Goal: Task Accomplishment & Management: Manage account settings

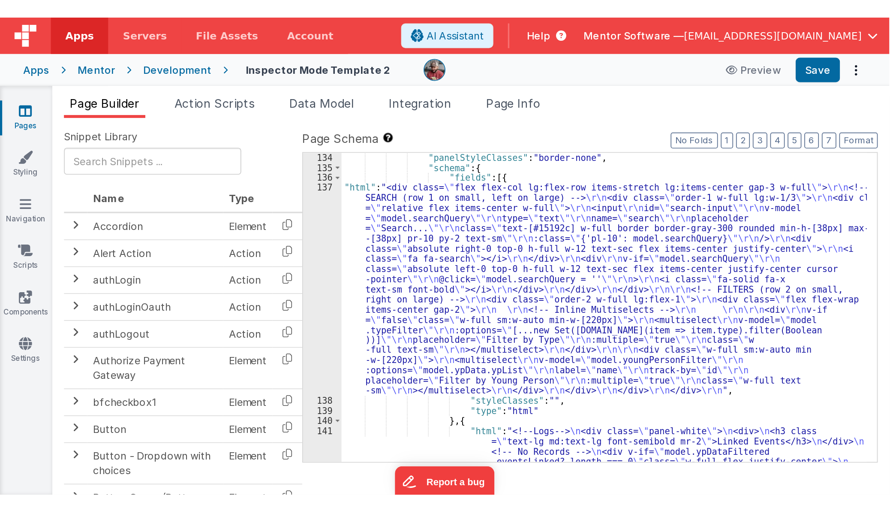
scroll to position [2762, 0]
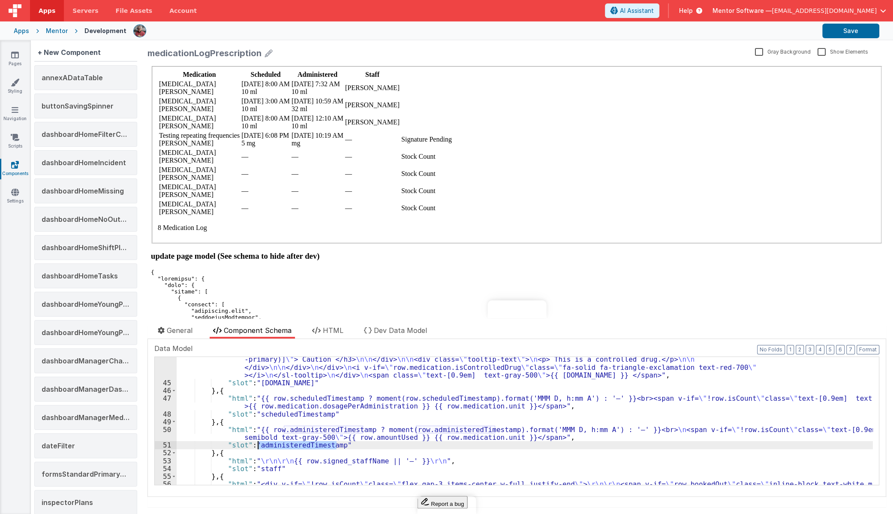
scroll to position [360, 0]
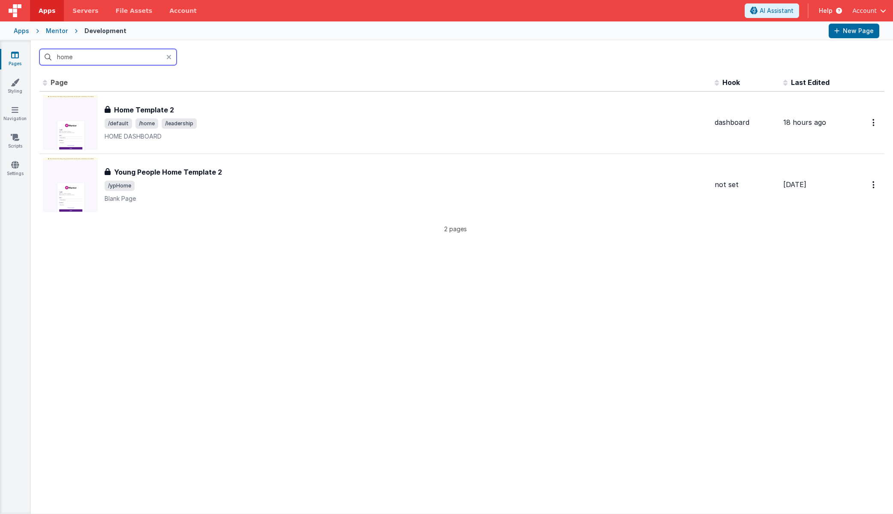
click at [84, 54] on input "home" at bounding box center [107, 57] width 137 height 16
click at [82, 54] on input "home" at bounding box center [107, 57] width 137 height 16
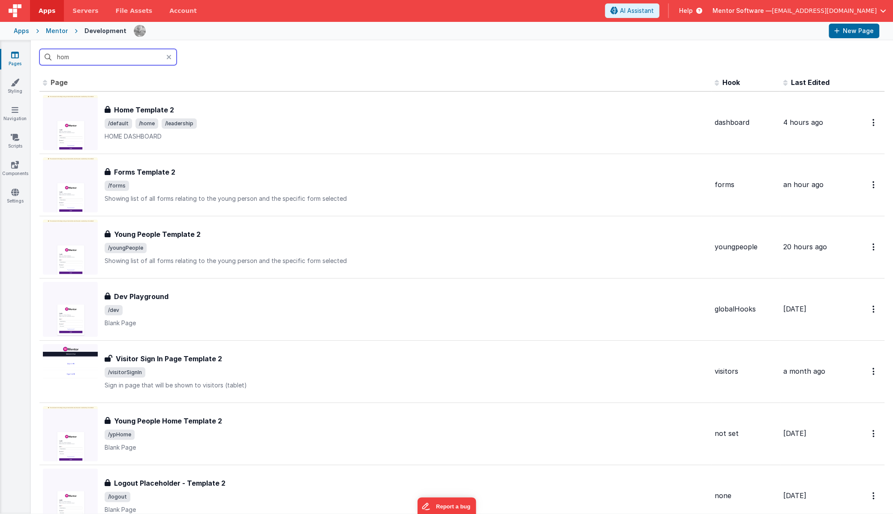
type input "home"
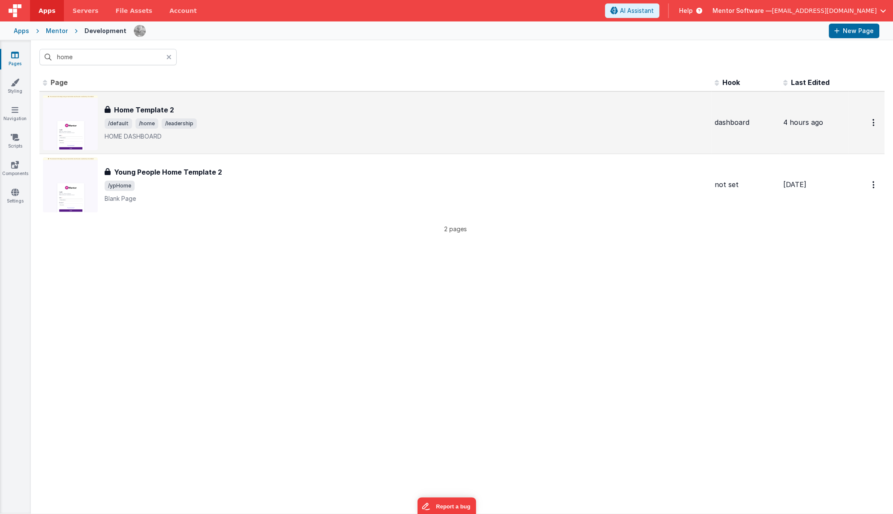
click at [240, 115] on div "Home Template 2 Home Template 2 /default /home /leadership HOME DASHBOARD" at bounding box center [406, 123] width 603 height 36
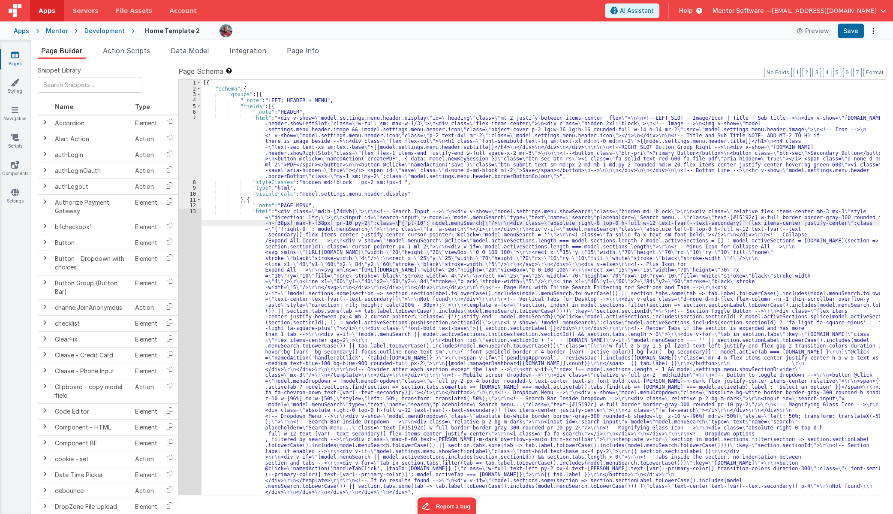
click at [398, 221] on div "[{ "schema" : { "groups" : [{ "_note" : "LEFT: HEADER + MENU" , "fields" : [{ "…" at bounding box center [541, 293] width 678 height 426
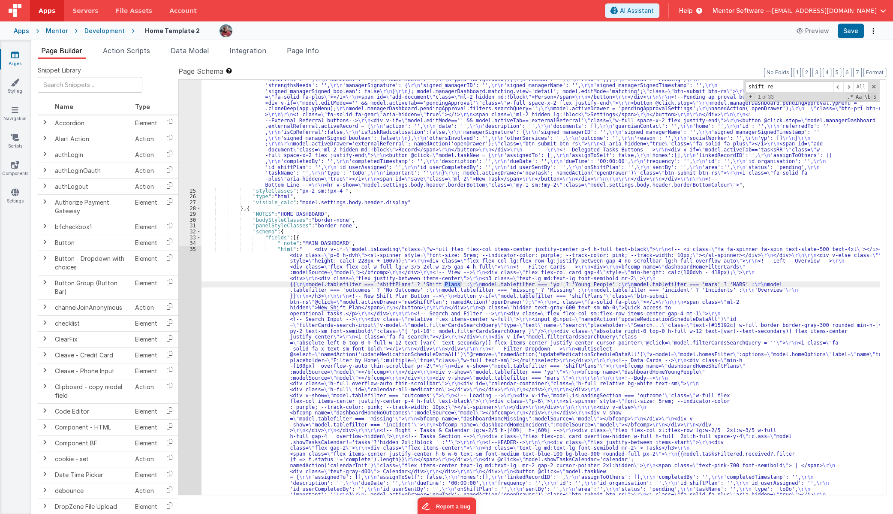
scroll to position [4734, 0]
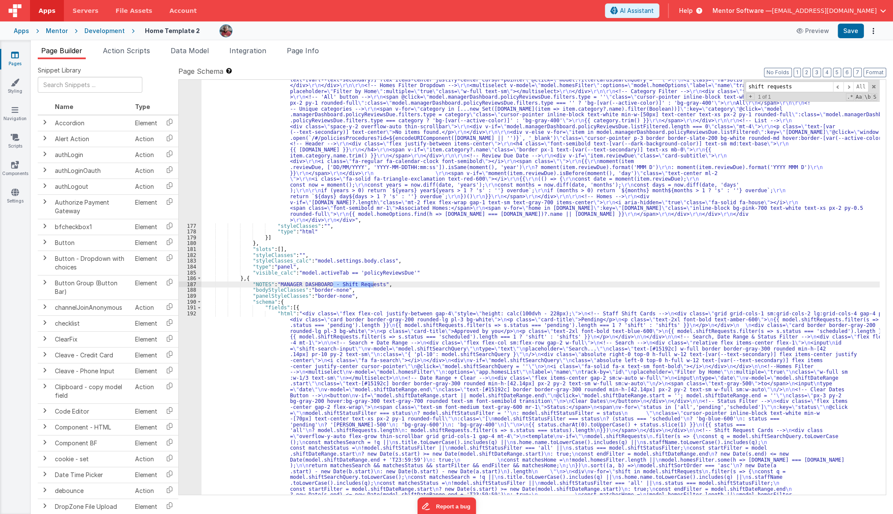
type input "shift requests"
click at [228, 394] on div ""html" : "<div class= \" flex flex-col justify-between gap-4 md:flex-row \" sty…" at bounding box center [541, 473] width 678 height 853
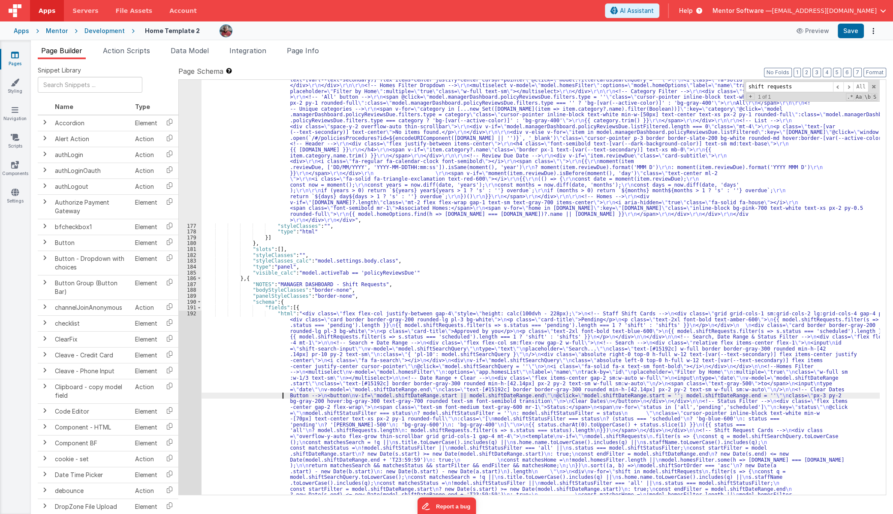
click at [190, 392] on div "192" at bounding box center [190, 441] width 23 height 263
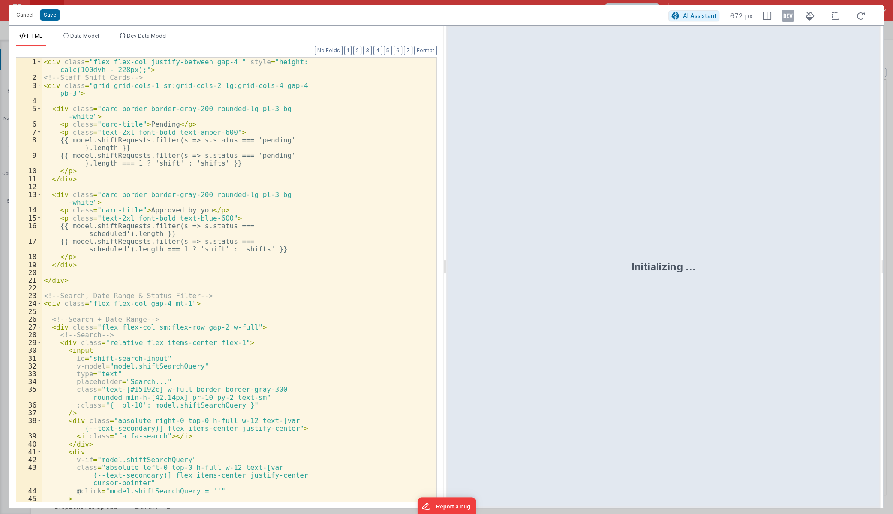
scroll to position [4819, 0]
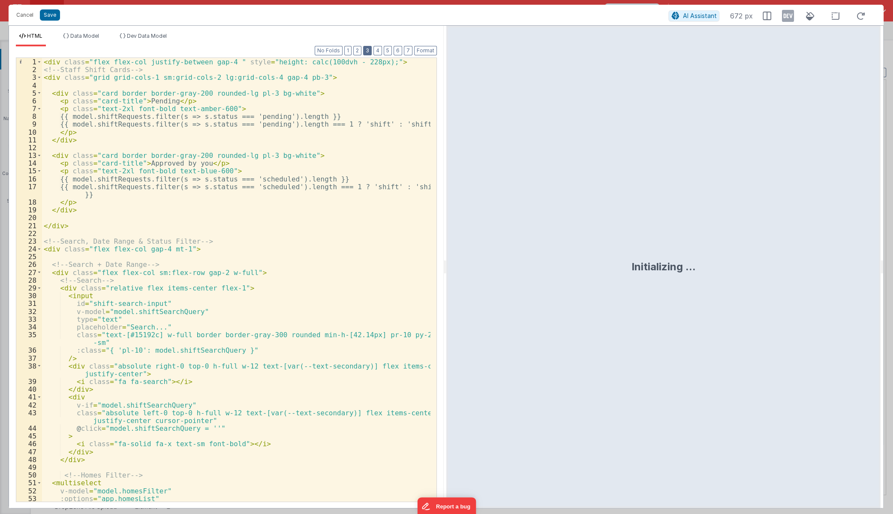
click at [368, 48] on button "3" at bounding box center [367, 50] width 9 height 9
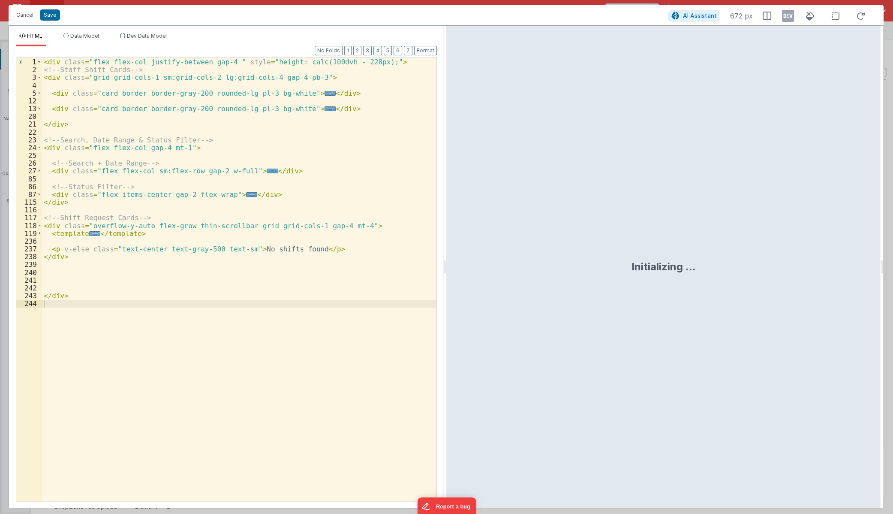
click at [90, 231] on span "..." at bounding box center [94, 233] width 11 height 5
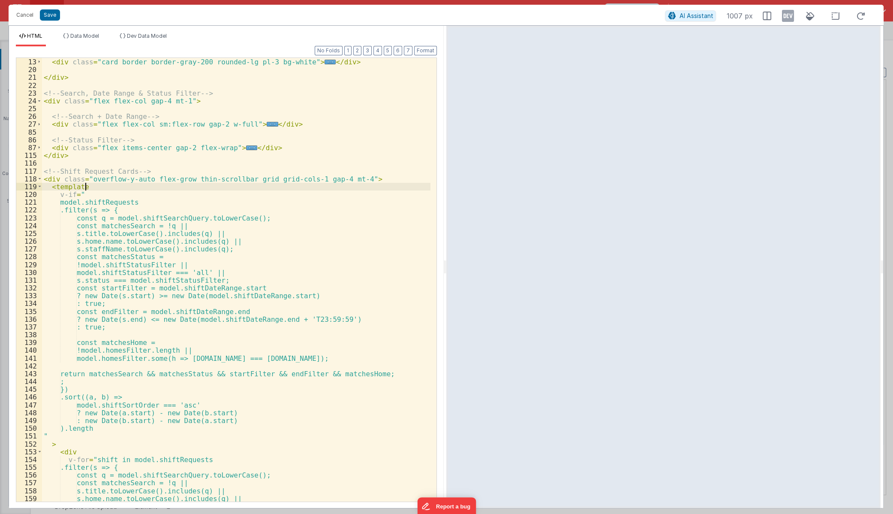
scroll to position [47, 0]
drag, startPoint x: 241, startPoint y: 178, endPoint x: 327, endPoint y: 177, distance: 86.2
click at [327, 177] on div "< div class = "card border border-gray-200 rounded-lg pl-3 bg-white" > ... </ d…" at bounding box center [236, 279] width 389 height 459
click at [240, 180] on div "< div class = "card border border-gray-200 rounded-lg pl-3 bg-white" > ... </ d…" at bounding box center [236, 279] width 389 height 459
click at [45, 14] on button "Save" at bounding box center [50, 14] width 20 height 11
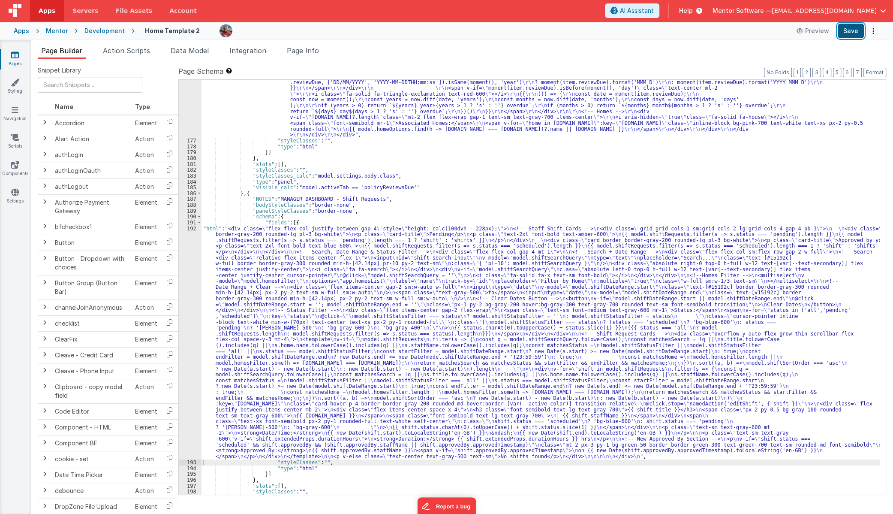
click at [849, 31] on button "Save" at bounding box center [851, 31] width 26 height 15
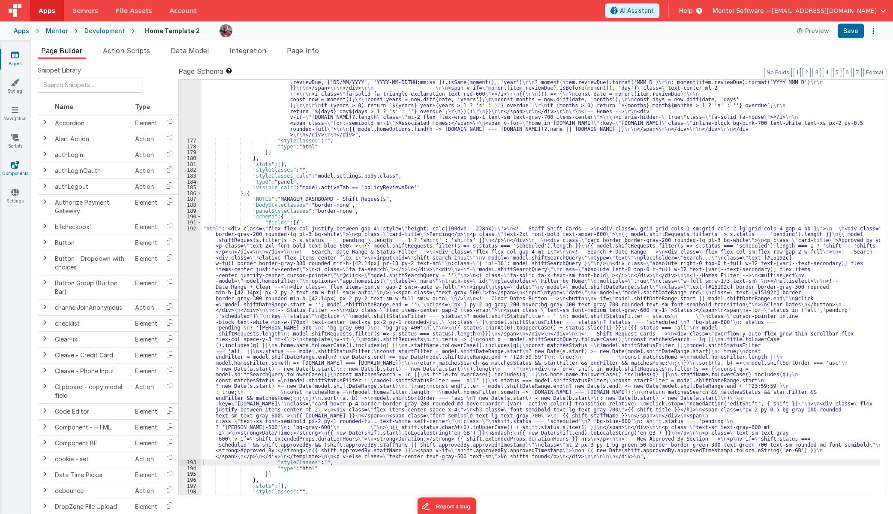
click at [24, 167] on link "Components" at bounding box center [15, 168] width 31 height 17
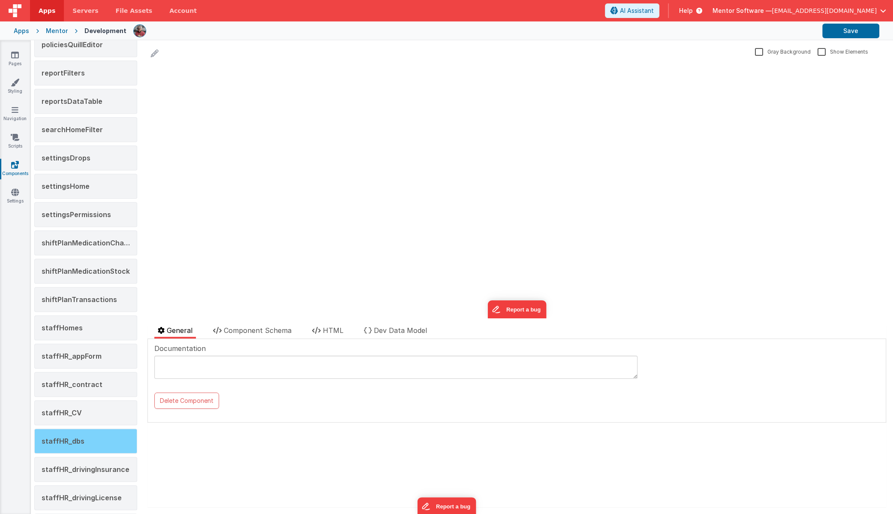
click at [87, 429] on div "staffHR_dbs" at bounding box center [85, 440] width 103 height 25
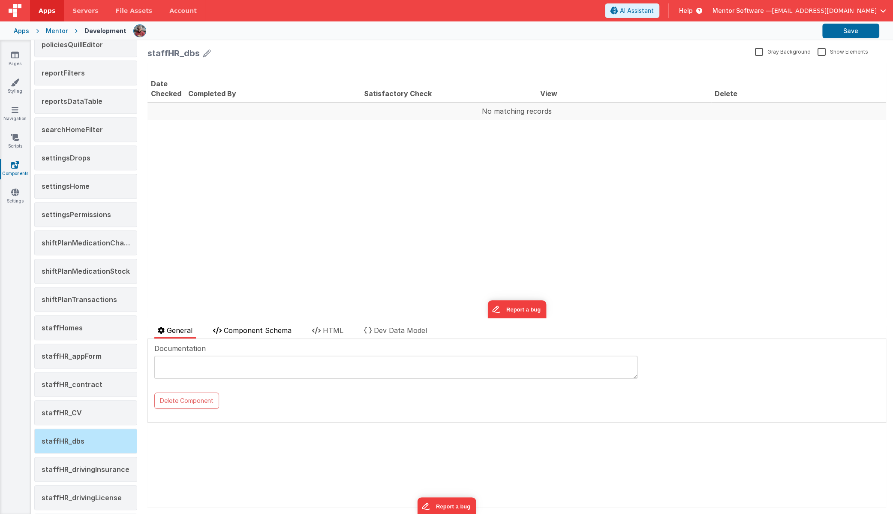
click at [274, 331] on span "Component Schema" at bounding box center [258, 330] width 68 height 9
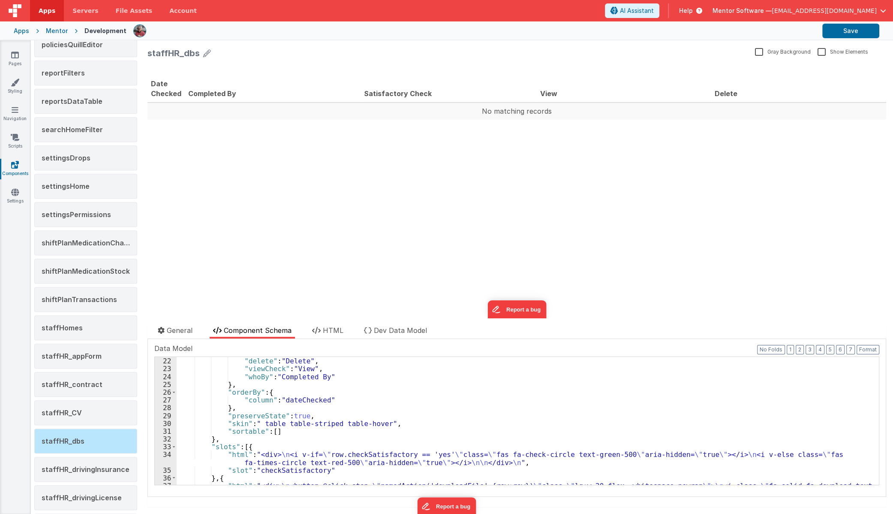
scroll to position [187, 0]
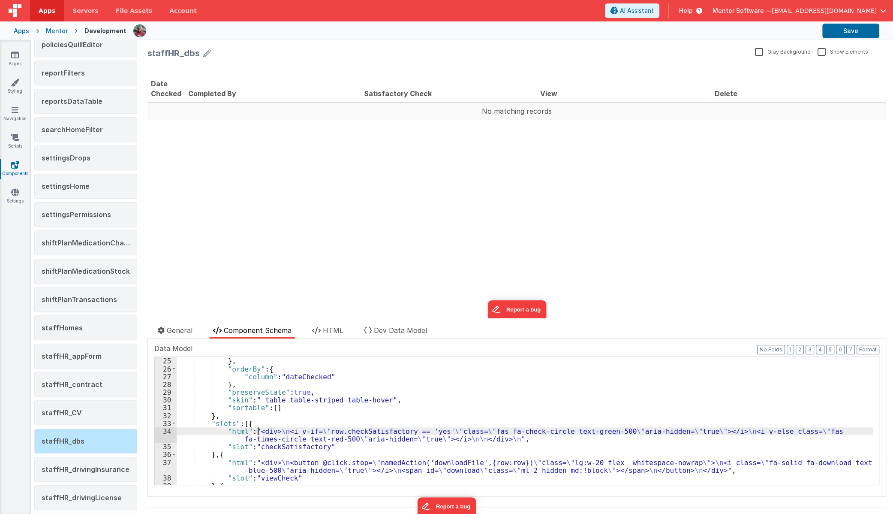
click at [259, 434] on div ""whoBy" : "Completed By" } , "orderBy" : { "column" : "dateChecked" } , "preser…" at bounding box center [525, 420] width 696 height 143
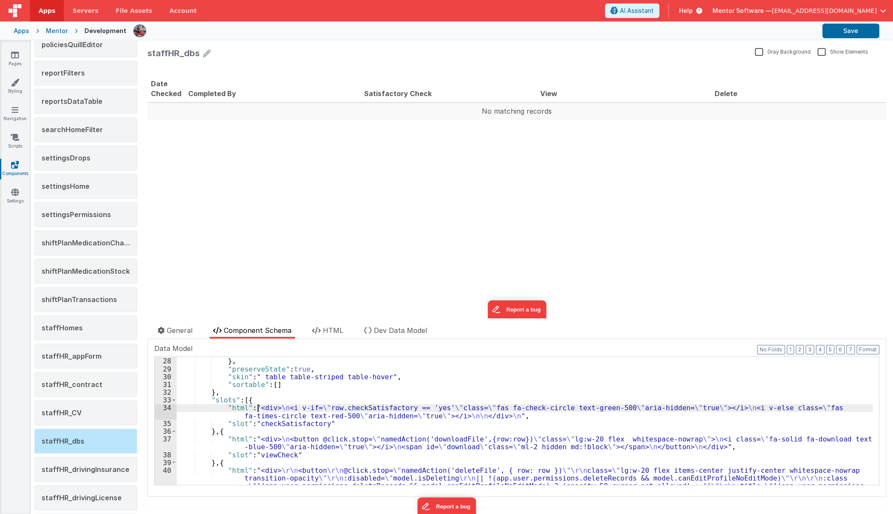
scroll to position [210, 0]
click at [194, 415] on div ""column" : "dateChecked" } , "preserveState" : true , "skin" : " table table-st…" at bounding box center [525, 444] width 696 height 190
click at [406, 404] on div ""column" : "dateChecked" } , "preserveState" : true , "skin" : " table table-st…" at bounding box center [525, 444] width 696 height 190
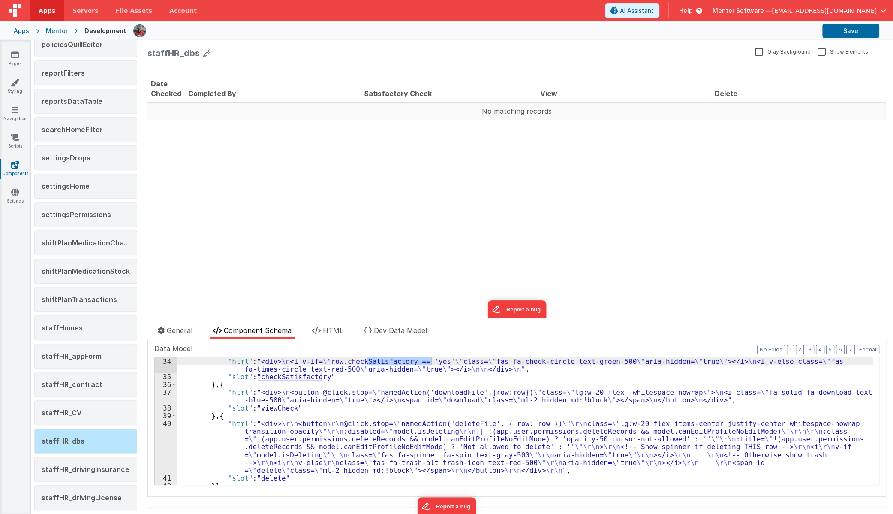
scroll to position [234, 0]
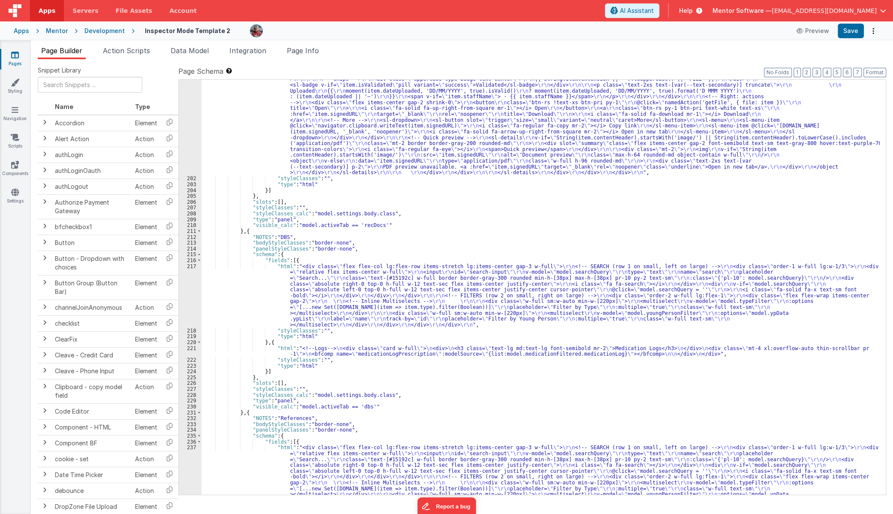
scroll to position [2524, 0]
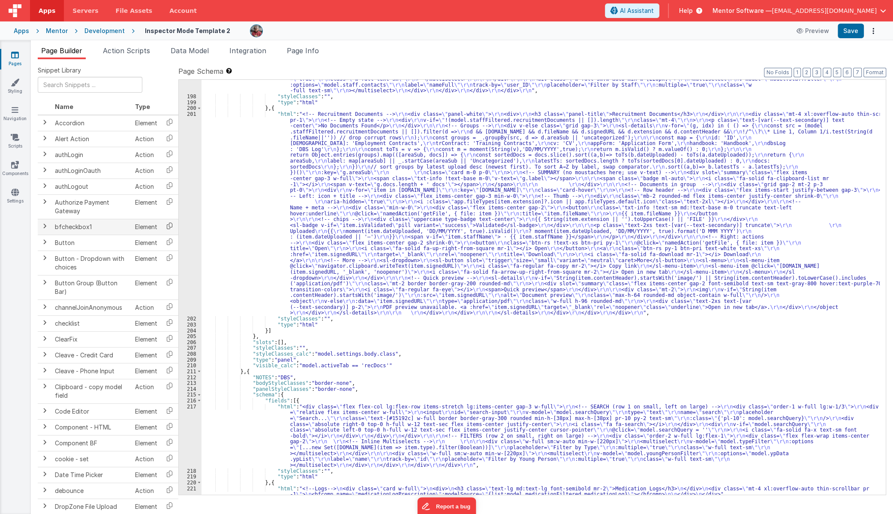
drag, startPoint x: 253, startPoint y: 205, endPoint x: 163, endPoint y: 218, distance: 91.5
click at [253, 205] on div ""html" : "<div class= \" flex flex-col lg:flex-row items-stretch lg:items-cente…" at bounding box center [541, 266] width 678 height 508
click at [190, 216] on div "201" at bounding box center [190, 213] width 23 height 205
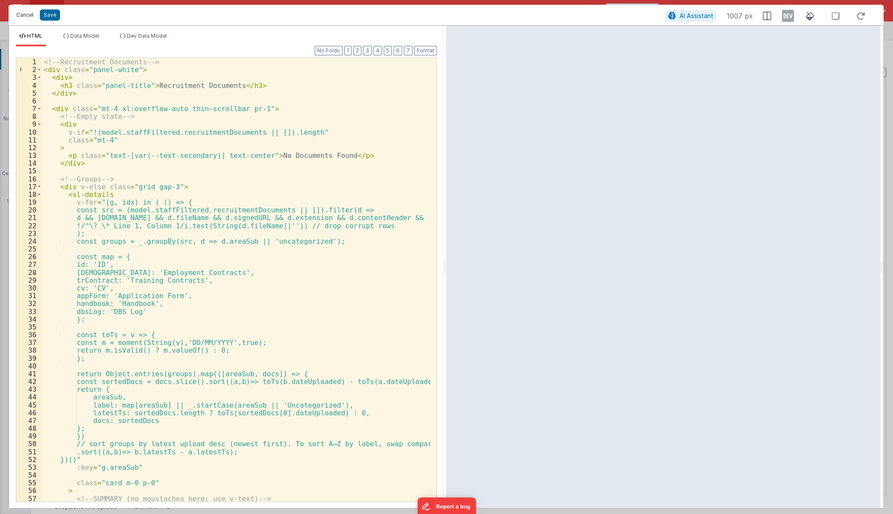
click at [24, 17] on button "Cancel" at bounding box center [25, 15] width 26 height 12
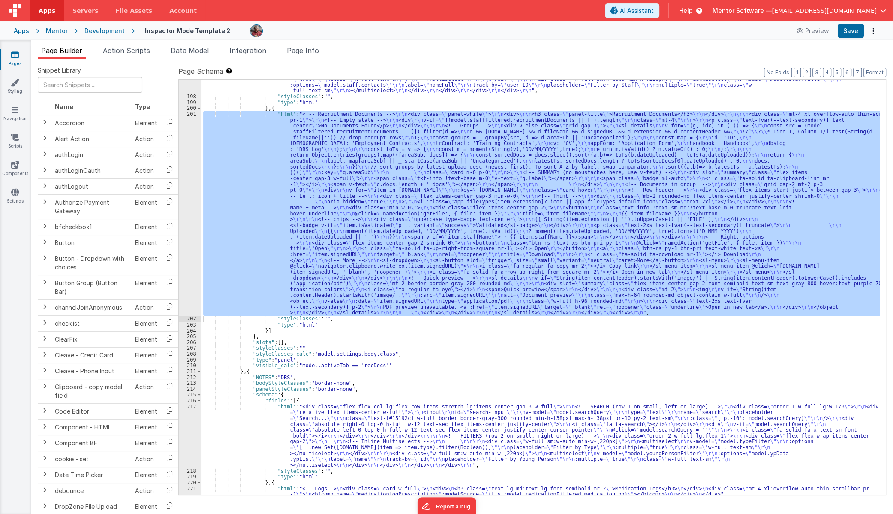
click at [226, 290] on div ""html" : "<div class= \" flex flex-col lg:flex-row items-stretch lg:items-cente…" at bounding box center [541, 287] width 678 height 415
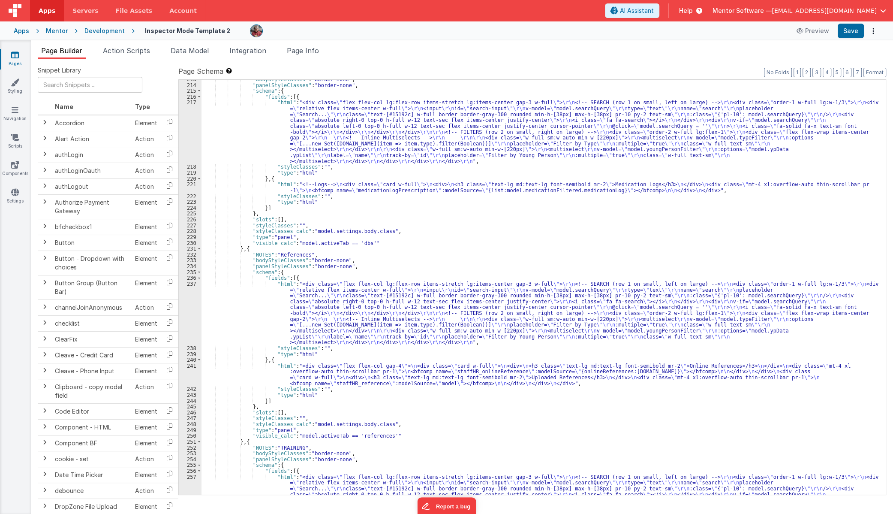
scroll to position [2874, 0]
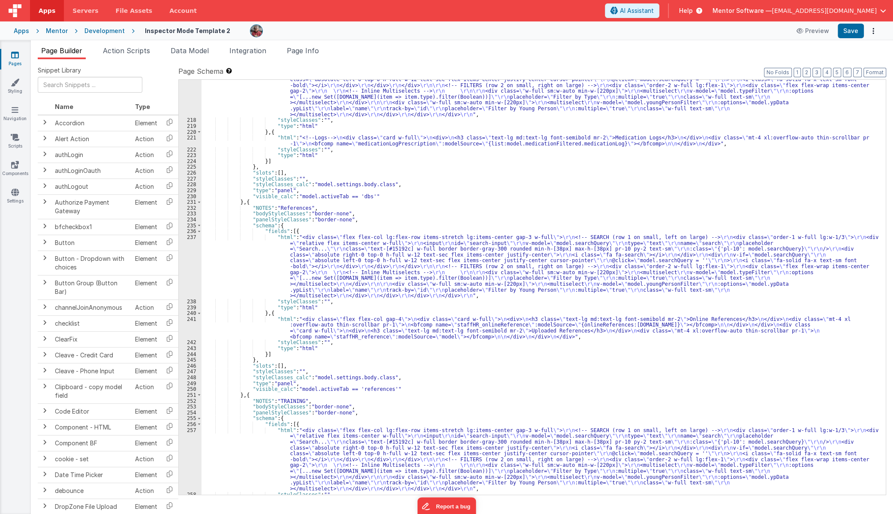
click at [267, 267] on div ""html" : "<div class= \" flex flex-col lg:flex-row items-stretch lg:items-cente…" at bounding box center [541, 295] width 678 height 485
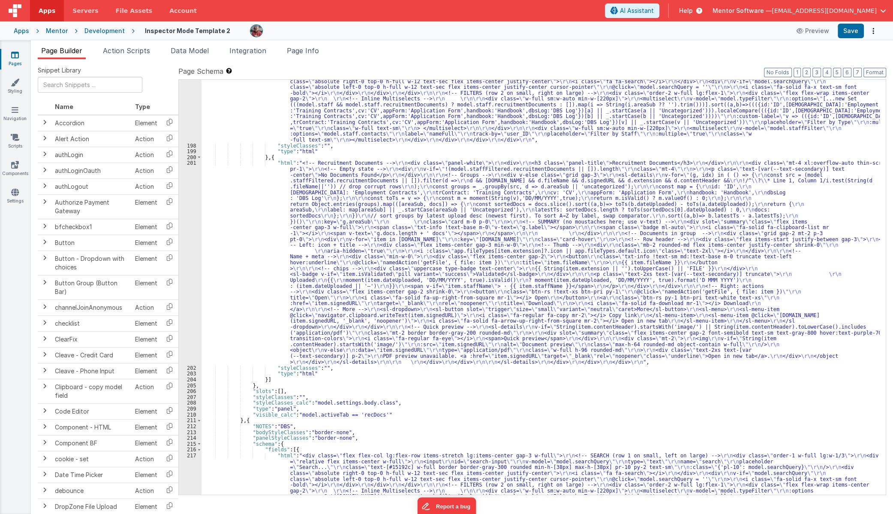
scroll to position [2358, 0]
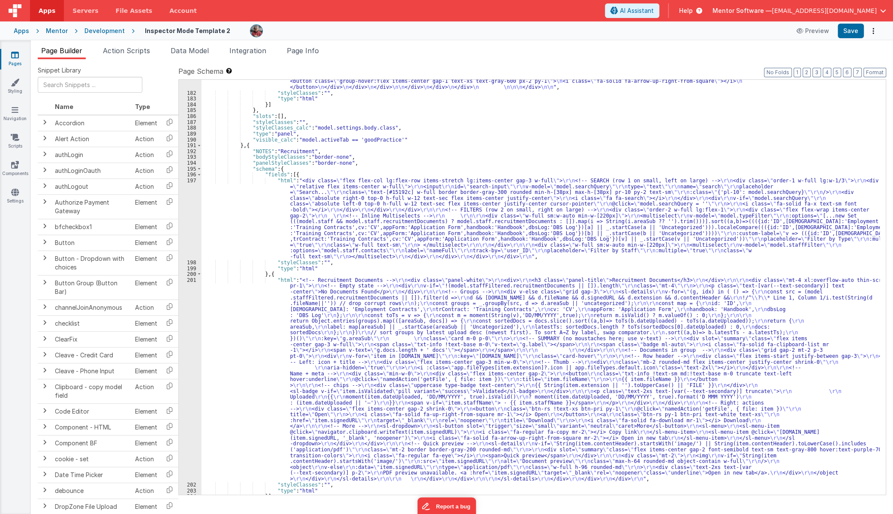
click at [253, 208] on div ""html" : " \n\n\n <div class= \" panel-white \" > \n <div class= \" flex gap-3 …" at bounding box center [541, 248] width 678 height 526
click at [187, 215] on div "197" at bounding box center [190, 219] width 23 height 82
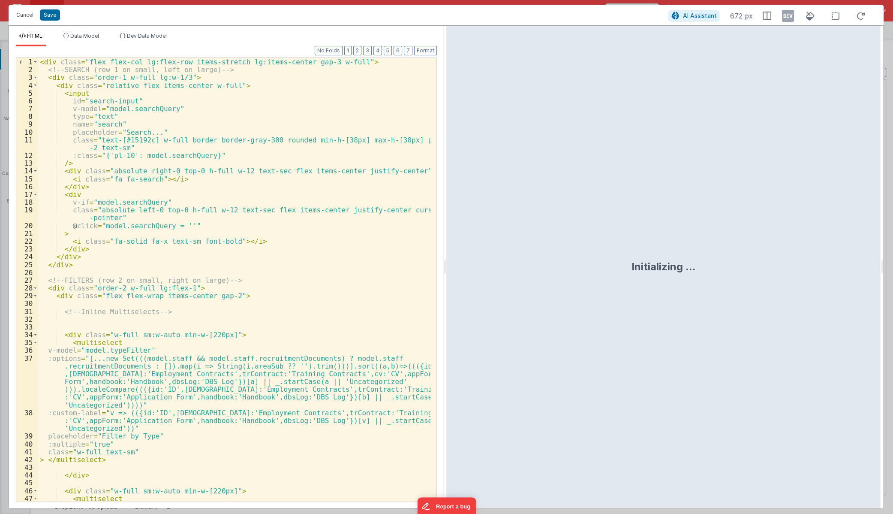
scroll to position [102, 0]
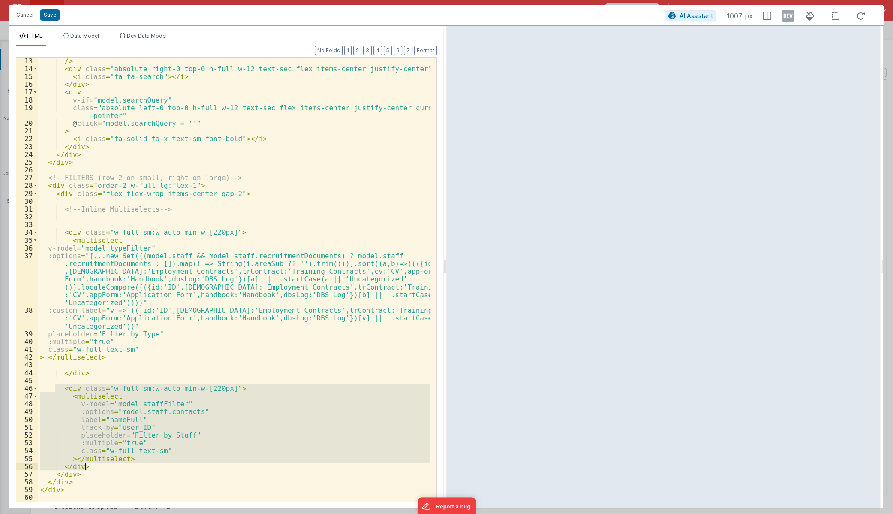
drag, startPoint x: 54, startPoint y: 386, endPoint x: 167, endPoint y: 467, distance: 138.9
click at [167, 467] on div "/> < div class = "absolute right-0 top-0 h-full w-12 text-sec flex items-center…" at bounding box center [234, 286] width 392 height 459
click at [27, 14] on button "Cancel" at bounding box center [25, 15] width 26 height 12
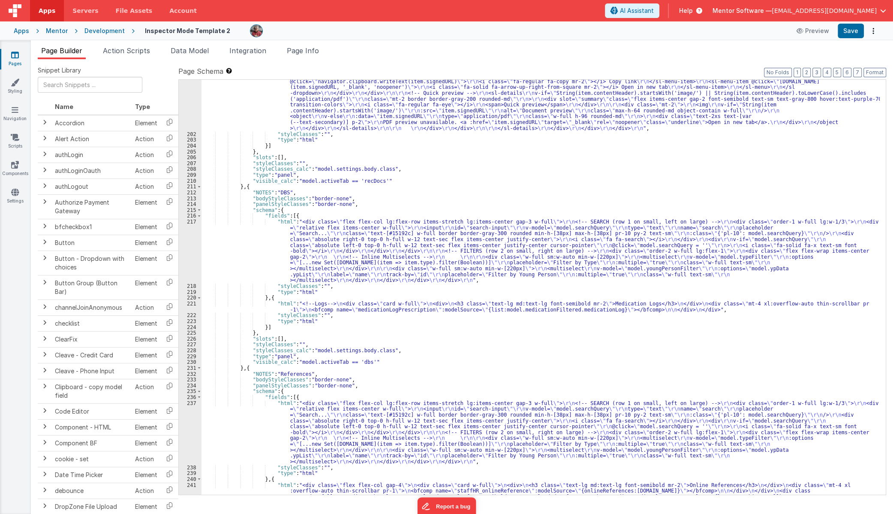
scroll to position [2732, 0]
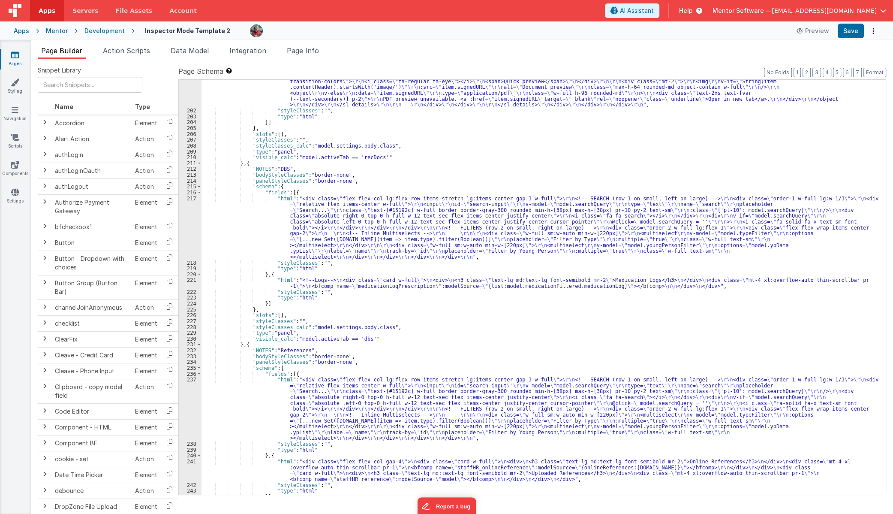
click at [262, 416] on div ""html" : "<!-- Recruitment Documents --> \r\n <div class= \" panel-white \" > \…" at bounding box center [541, 215] width 678 height 625
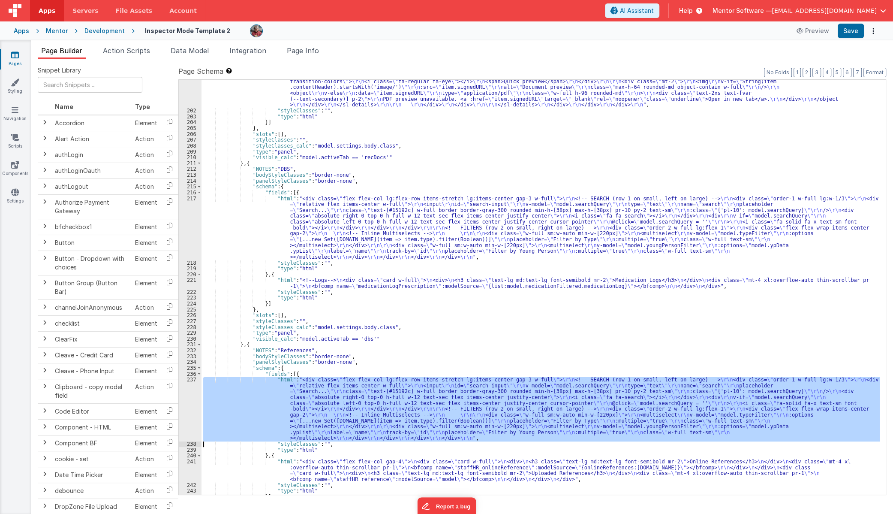
click at [183, 414] on div "237" at bounding box center [190, 409] width 23 height 64
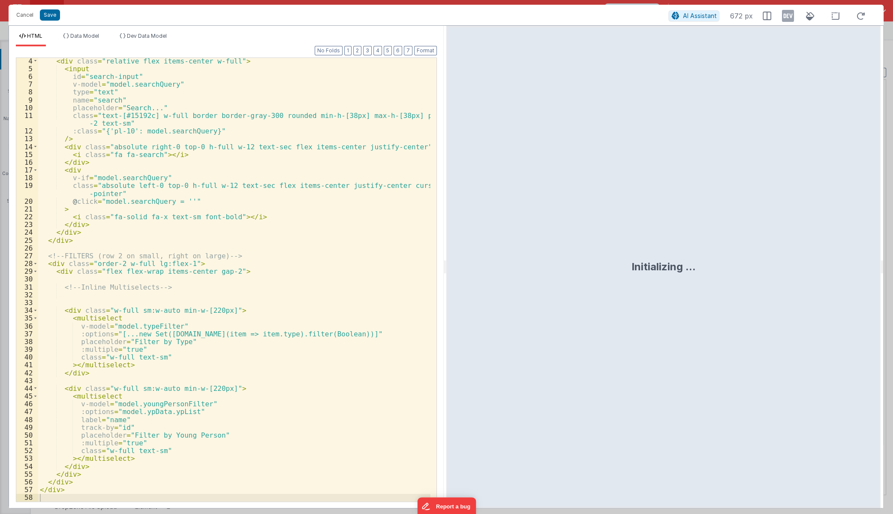
scroll to position [24, 0]
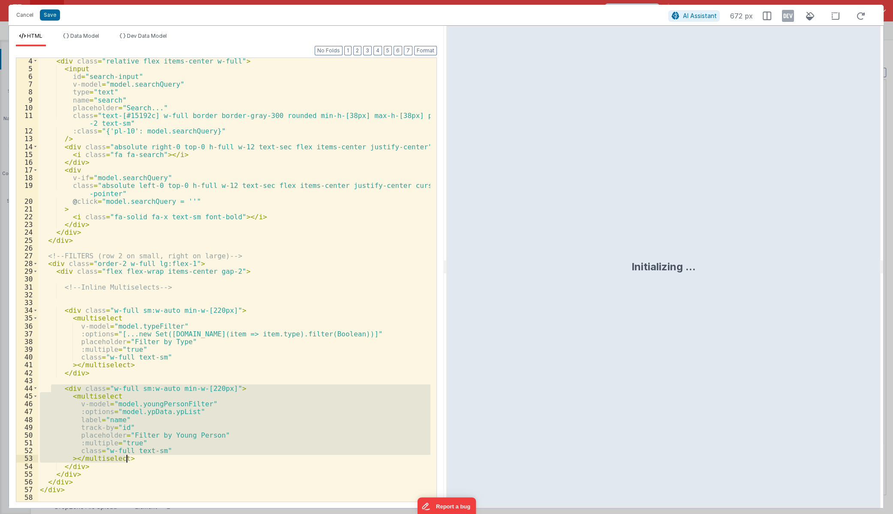
drag, startPoint x: 49, startPoint y: 388, endPoint x: 160, endPoint y: 455, distance: 130.1
click at [158, 458] on div "< div class = "relative flex items-center w-full" > < input id = "search-input"…" at bounding box center [234, 286] width 392 height 459
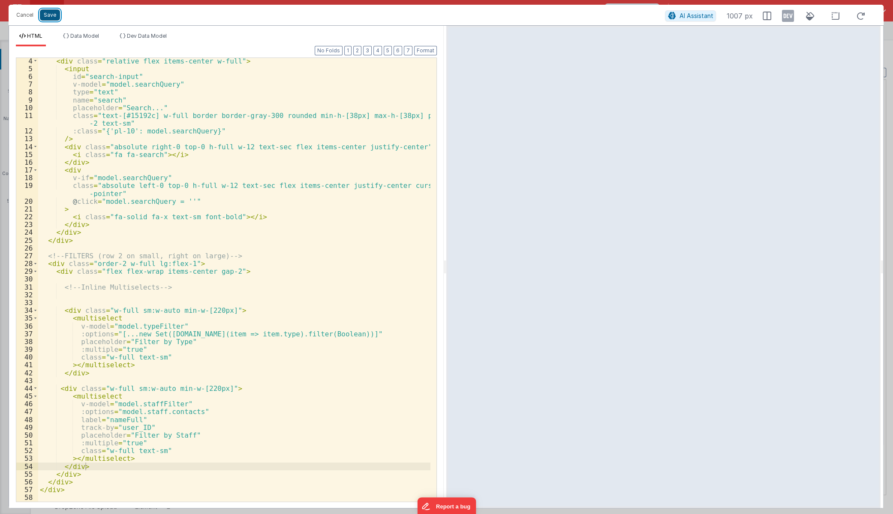
click at [47, 12] on button "Save" at bounding box center [50, 14] width 20 height 11
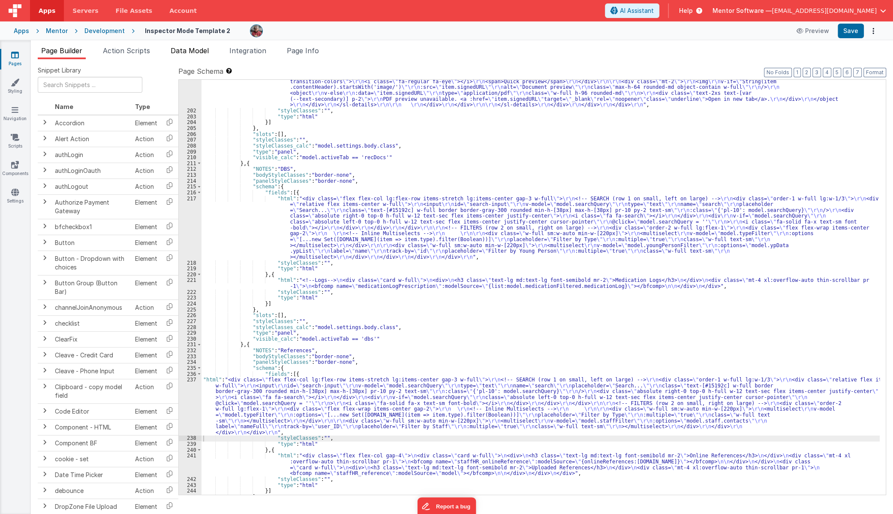
click at [194, 56] on li "Data Model" at bounding box center [189, 52] width 45 height 14
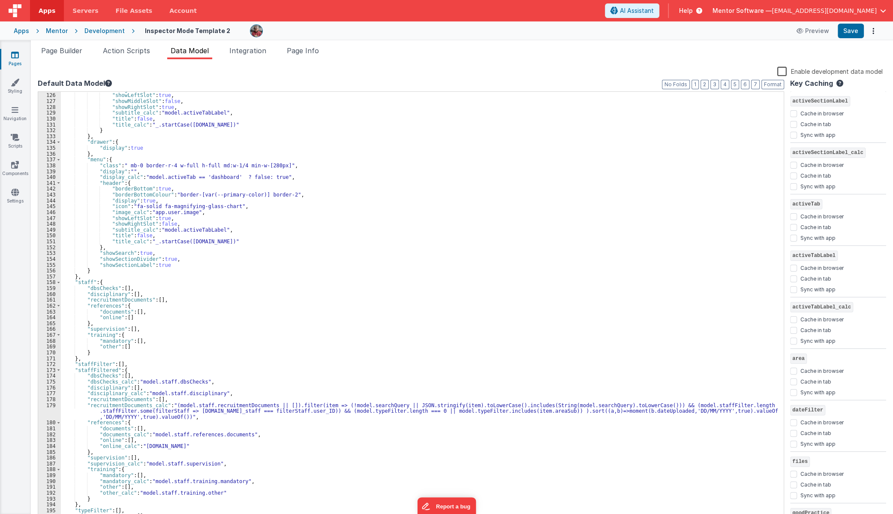
scroll to position [865, 0]
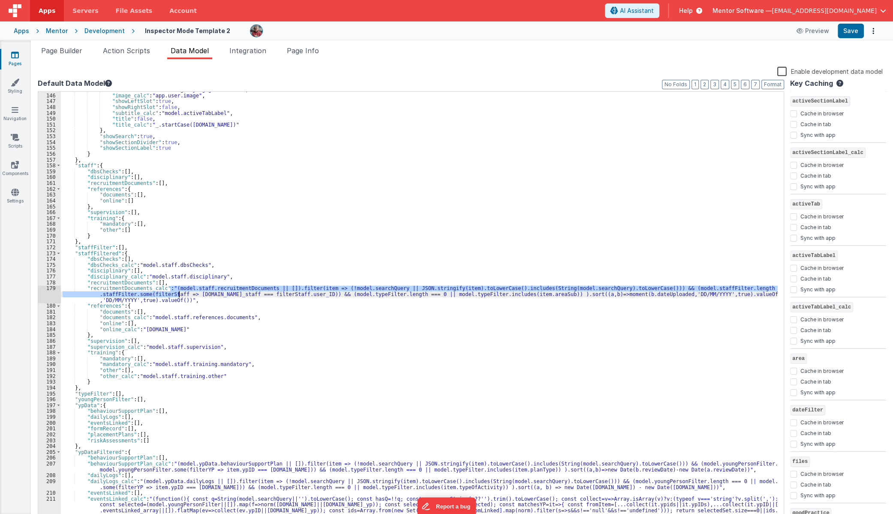
drag, startPoint x: 170, startPoint y: 287, endPoint x: 178, endPoint y: 292, distance: 8.9
click at [178, 292] on div ""icon" : "fa-solid fa-magnifying-glass-chart" , "image_calc" : "app.user.image"…" at bounding box center [419, 319] width 717 height 464
click at [239, 313] on div ""icon" : "fa-solid fa-magnifying-glass-chart" , "image_calc" : "app.user.image"…" at bounding box center [419, 319] width 717 height 464
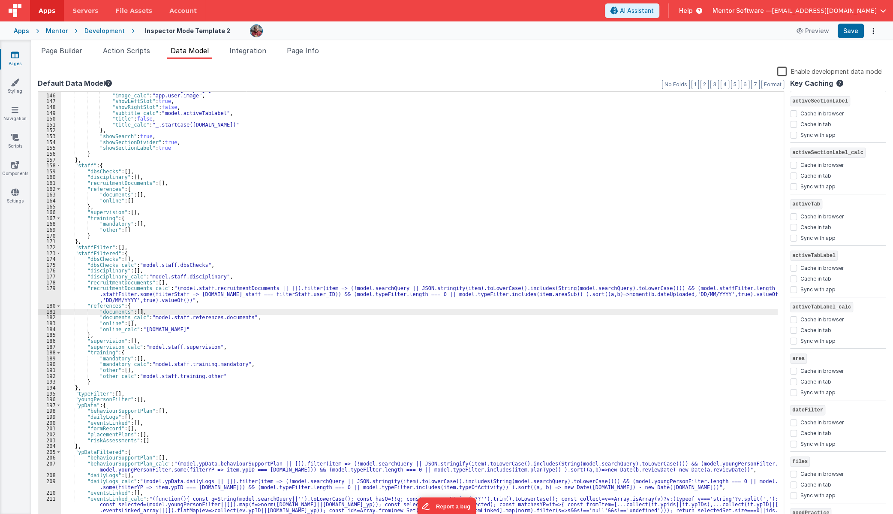
click at [172, 286] on div ""icon" : "fa-solid fa-magnifying-glass-chart" , "image_calc" : "app.user.image"…" at bounding box center [419, 319] width 717 height 464
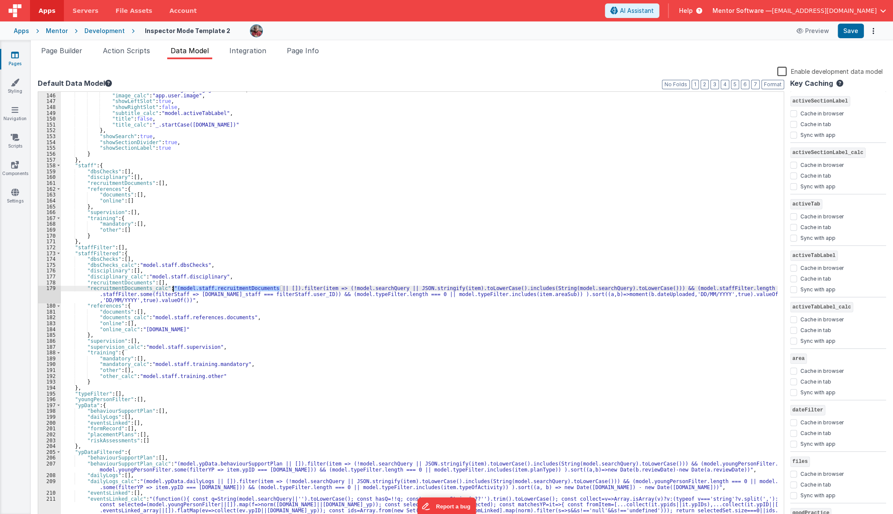
click at [172, 286] on div ""icon" : "fa-solid fa-magnifying-glass-chart" , "image_calc" : "app.user.image"…" at bounding box center [419, 319] width 717 height 464
click at [169, 287] on div ""icon" : "fa-solid fa-magnifying-glass-chart" , "image_calc" : "app.user.image"…" at bounding box center [419, 319] width 717 height 464
click at [183, 305] on div ""icon" : "fa-solid fa-magnifying-glass-chart" , "image_calc" : "app.user.image"…" at bounding box center [419, 319] width 717 height 464
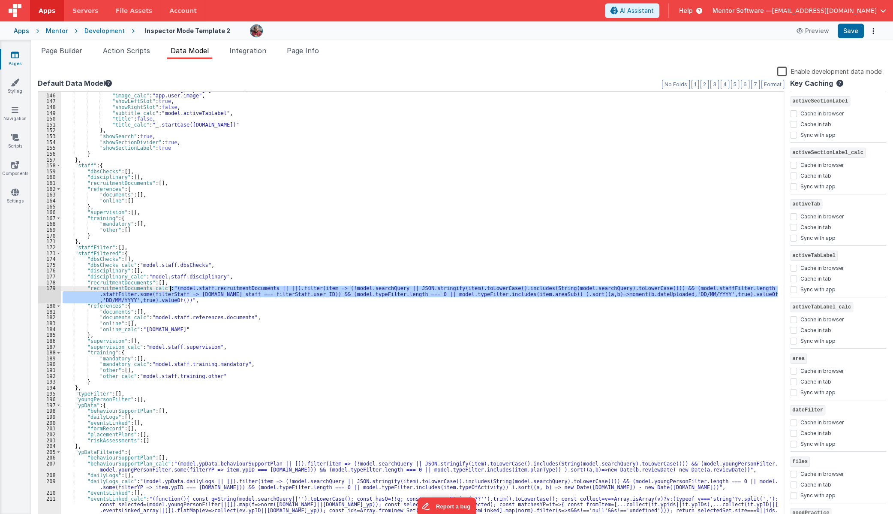
drag, startPoint x: 180, startPoint y: 301, endPoint x: 169, endPoint y: 287, distance: 17.1
click at [169, 287] on div ""icon" : "fa-solid fa-magnifying-glass-chart" , "image_calc" : "app.user.image"…" at bounding box center [419, 319] width 717 height 464
click at [179, 302] on div ""icon" : "fa-solid fa-magnifying-glass-chart" , "image_calc" : "app.user.image"…" at bounding box center [419, 306] width 717 height 429
drag, startPoint x: 182, startPoint y: 301, endPoint x: 171, endPoint y: 286, distance: 18.4
click at [171, 286] on div ""icon" : "fa-solid fa-magnifying-glass-chart" , "image_calc" : "app.user.image"…" at bounding box center [419, 319] width 717 height 464
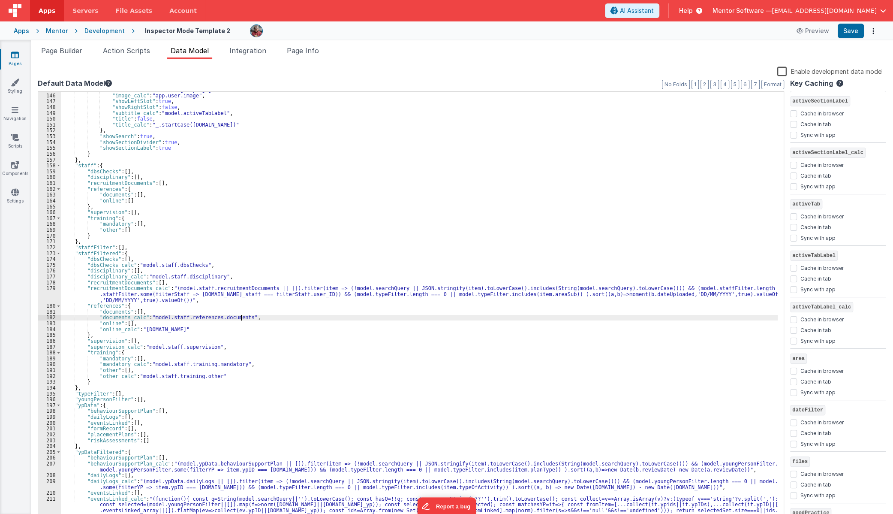
click at [240, 316] on div ""icon" : "fa-solid fa-magnifying-glass-chart" , "image_calc" : "app.user.image"…" at bounding box center [419, 319] width 717 height 464
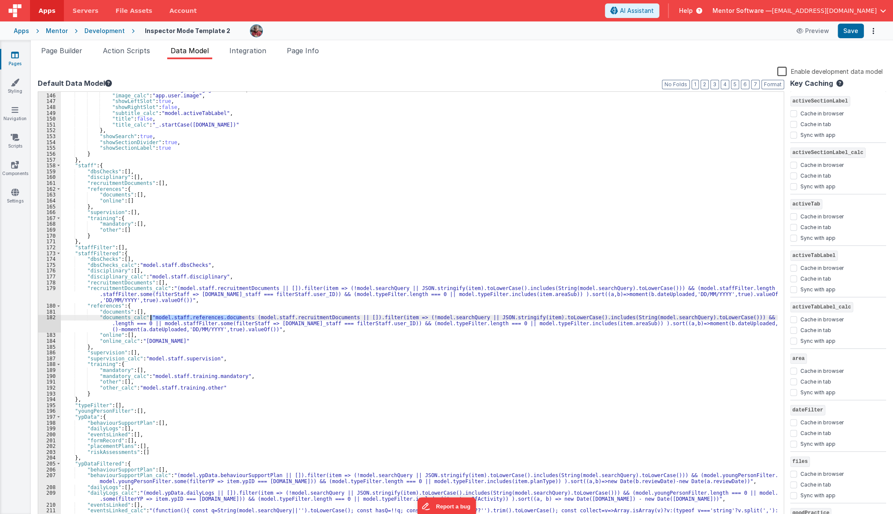
drag, startPoint x: 242, startPoint y: 317, endPoint x: 151, endPoint y: 318, distance: 91.3
click at [151, 318] on div ""icon" : "fa-solid fa-magnifying-glass-chart" , "image_calc" : "app.user.image"…" at bounding box center [419, 319] width 717 height 464
click at [223, 317] on div ""icon" : "fa-solid fa-magnifying-glass-chart" , "image_calc" : "app.user.image"…" at bounding box center [419, 319] width 717 height 464
drag, startPoint x: 155, startPoint y: 320, endPoint x: 247, endPoint y: 320, distance: 91.3
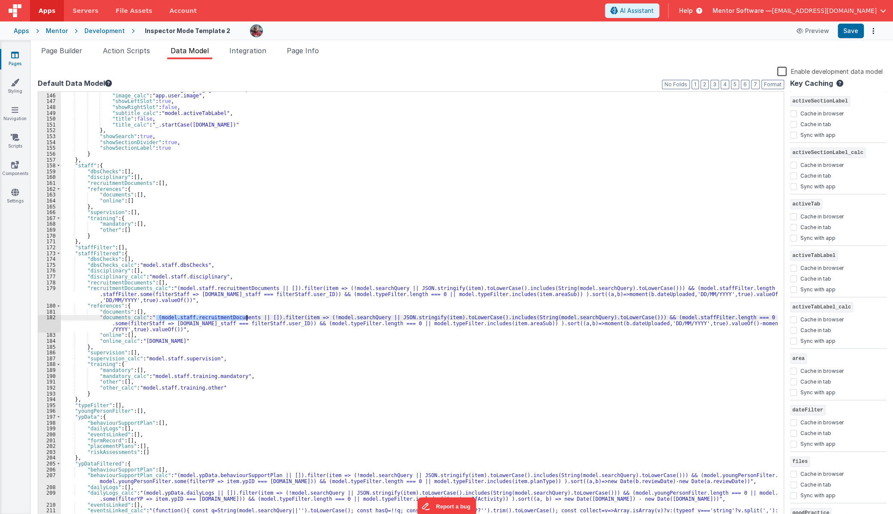
click at [247, 320] on div ""icon" : "fa-solid fa-magnifying-glass-chart" , "image_calc" : "app.user.image"…" at bounding box center [419, 319] width 717 height 464
click at [183, 322] on div ""icon" : "fa-solid fa-magnifying-glass-chart" , "image_calc" : "app.user.image"…" at bounding box center [419, 319] width 717 height 464
click at [184, 322] on div ""icon" : "fa-solid fa-magnifying-glass-chart" , "image_calc" : "app.user.image"…" at bounding box center [419, 319] width 717 height 464
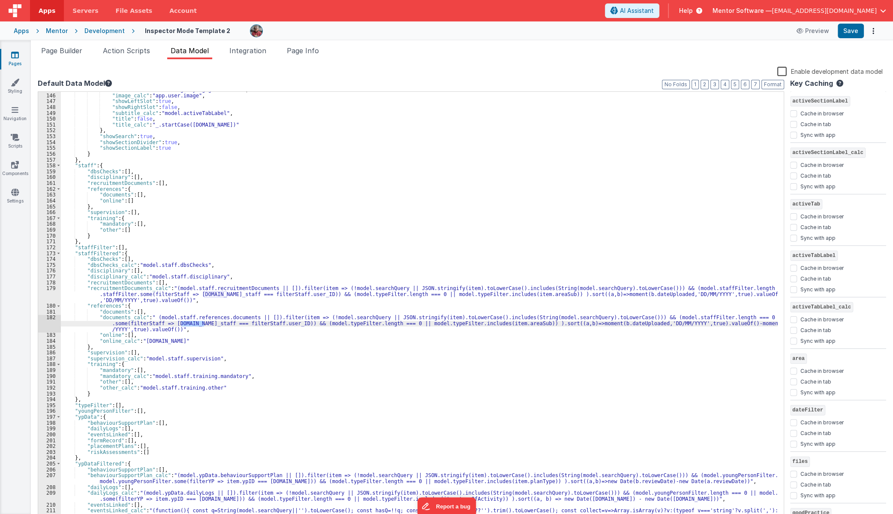
click at [184, 322] on div ""icon" : "fa-solid fa-magnifying-glass-chart" , "image_calc" : "app.user.image"…" at bounding box center [419, 306] width 717 height 429
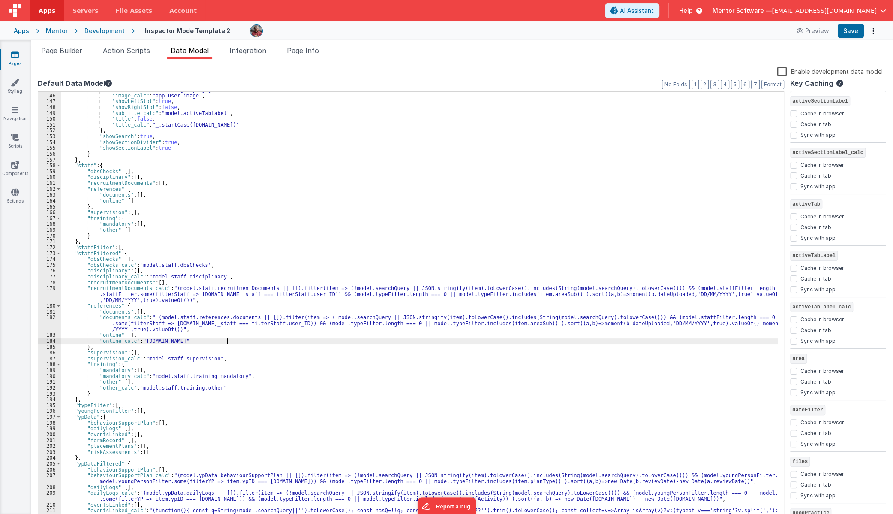
click at [381, 341] on div ""icon" : "fa-solid fa-magnifying-glass-chart" , "image_calc" : "app.user.image"…" at bounding box center [419, 319] width 717 height 464
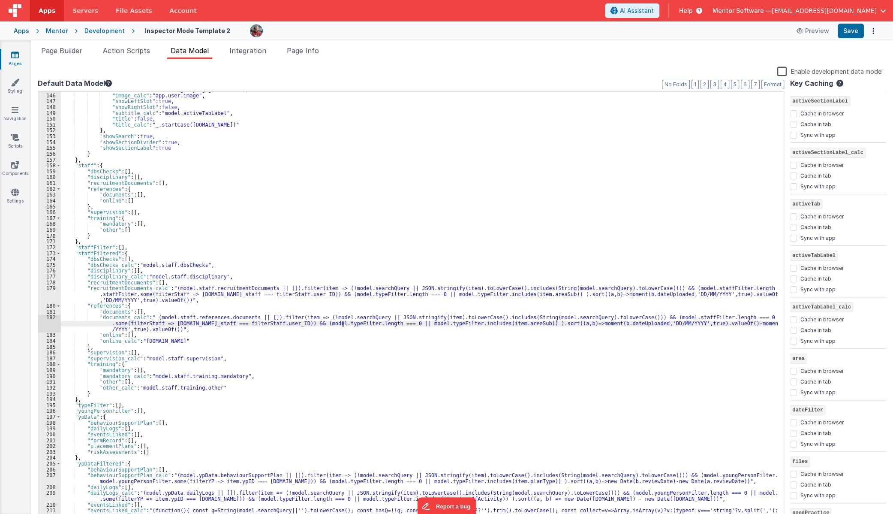
click at [343, 325] on div ""icon" : "fa-solid fa-magnifying-glass-chart" , "image_calc" : "app.user.image"…" at bounding box center [419, 319] width 717 height 464
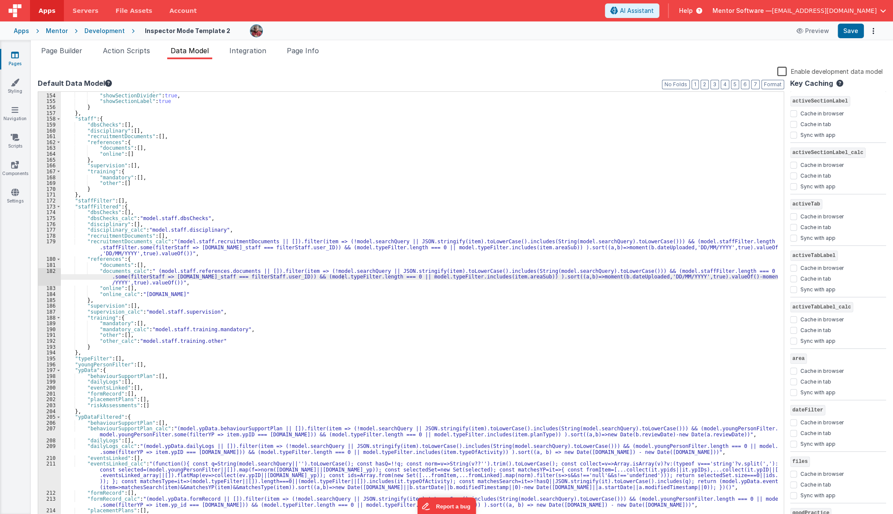
scroll to position [935, 0]
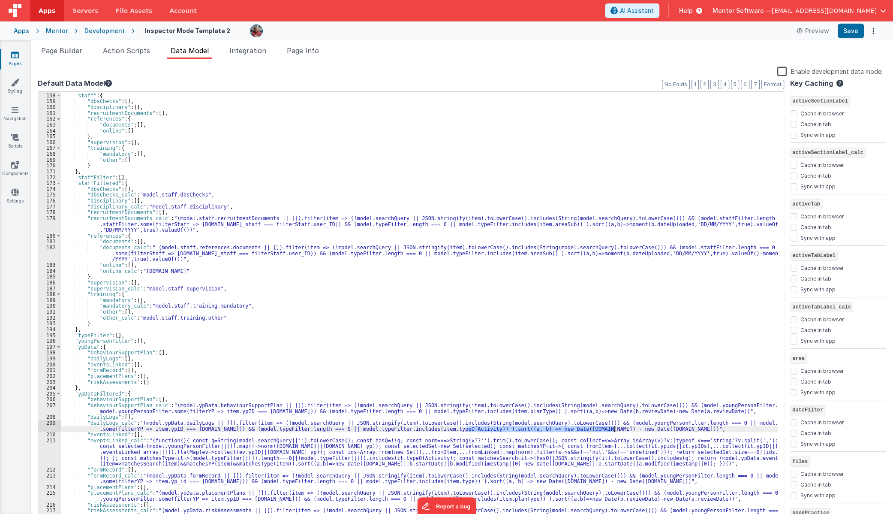
drag, startPoint x: 468, startPoint y: 430, endPoint x: 613, endPoint y: 428, distance: 144.9
click at [613, 428] on div "} , "staff" : { "dbsChecks" : [ ] , "disciplinary" : [ ] , "recruitmentDocument…" at bounding box center [419, 307] width 717 height 441
click at [596, 434] on div "} , "staff" : { "dbsChecks" : [ ] , "disciplinary" : [ ] , "recruitmentDocument…" at bounding box center [419, 307] width 717 height 441
drag, startPoint x: 470, startPoint y: 429, endPoint x: 612, endPoint y: 426, distance: 142.8
click at [614, 426] on div "} , "staff" : { "dbsChecks" : [ ] , "disciplinary" : [ ] , "recruitmentDocument…" at bounding box center [419, 307] width 717 height 441
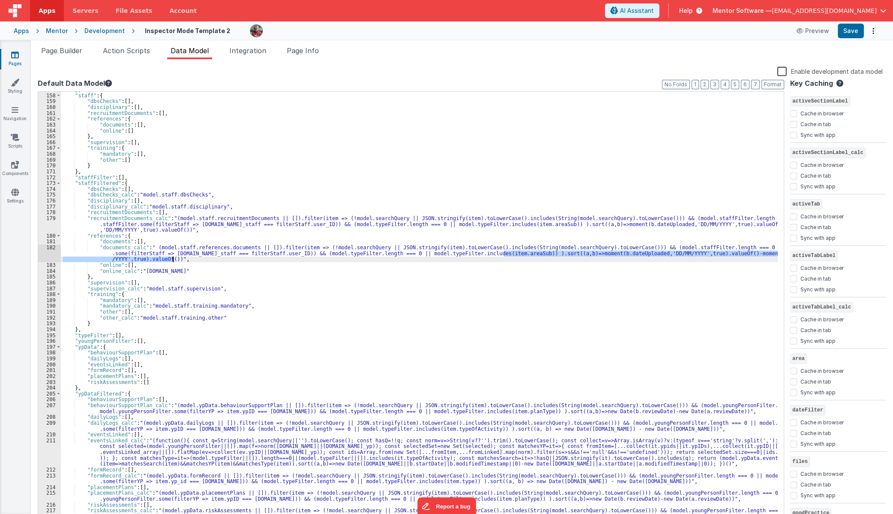
drag, startPoint x: 504, startPoint y: 256, endPoint x: 172, endPoint y: 259, distance: 331.5
click at [172, 259] on div "} , "staff" : { "dbsChecks" : [ ] , "disciplinary" : [ ] , "recruitmentDocument…" at bounding box center [419, 307] width 717 height 441
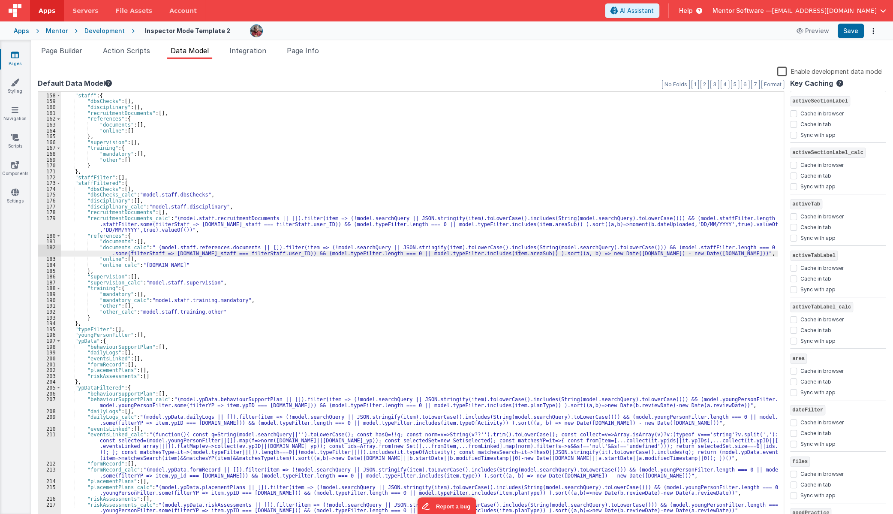
click at [583, 253] on div "} , "staff" : { "dbsChecks" : [ ] , "disciplinary" : [ ] , "recruitmentDocument…" at bounding box center [419, 307] width 717 height 441
click at [664, 253] on div "} , "staff" : { "dbsChecks" : [ ] , "disciplinary" : [ ] , "recruitmentDocument…" at bounding box center [419, 307] width 717 height 441
click at [558, 292] on div "} , "staff" : { "dbsChecks" : [ ] , "disciplinary" : [ ] , "recruitmentDocument…" at bounding box center [419, 307] width 717 height 441
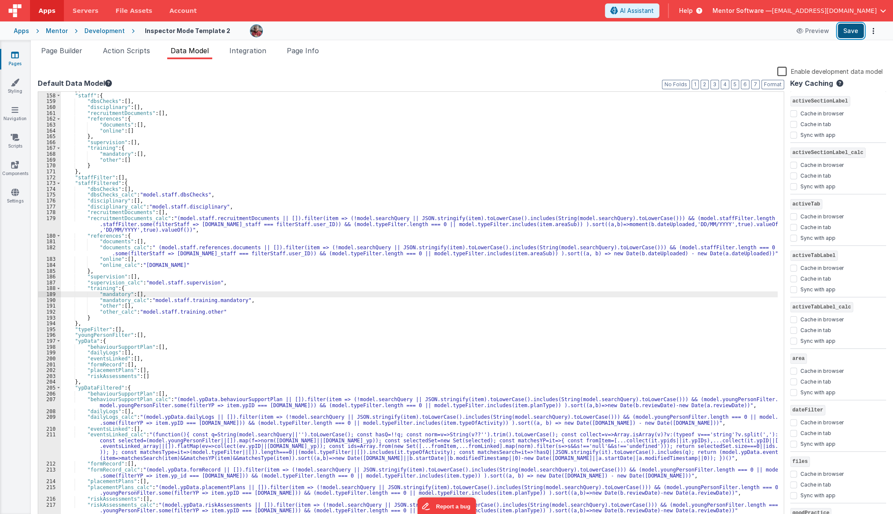
click at [855, 35] on button "Save" at bounding box center [851, 31] width 26 height 15
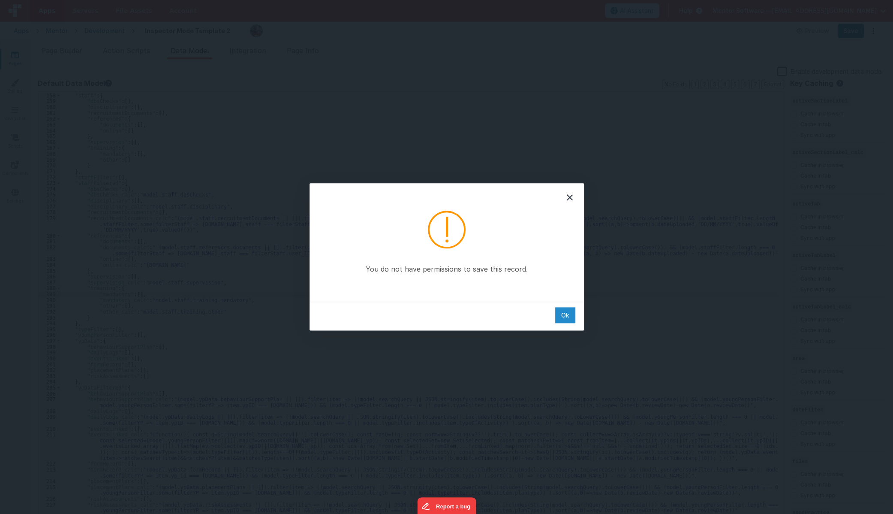
click at [565, 318] on div "Ok" at bounding box center [565, 315] width 20 height 16
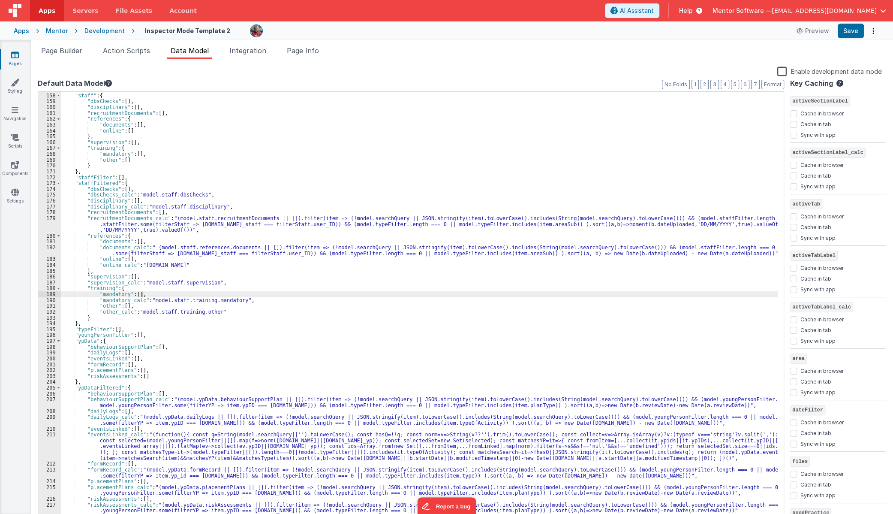
click at [283, 286] on div "} , "staff" : { "dbsChecks" : [ ] , "disciplinary" : [ ] , "recruitmentDocument…" at bounding box center [419, 307] width 717 height 441
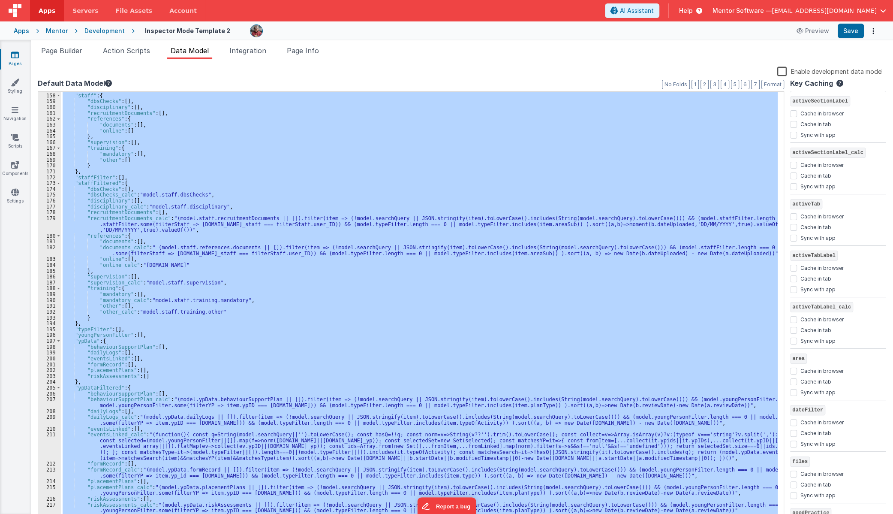
click at [277, 280] on div "} , "staff" : { "dbsChecks" : [ ] , "disciplinary" : [ ] , "recruitmentDocument…" at bounding box center [419, 306] width 717 height 429
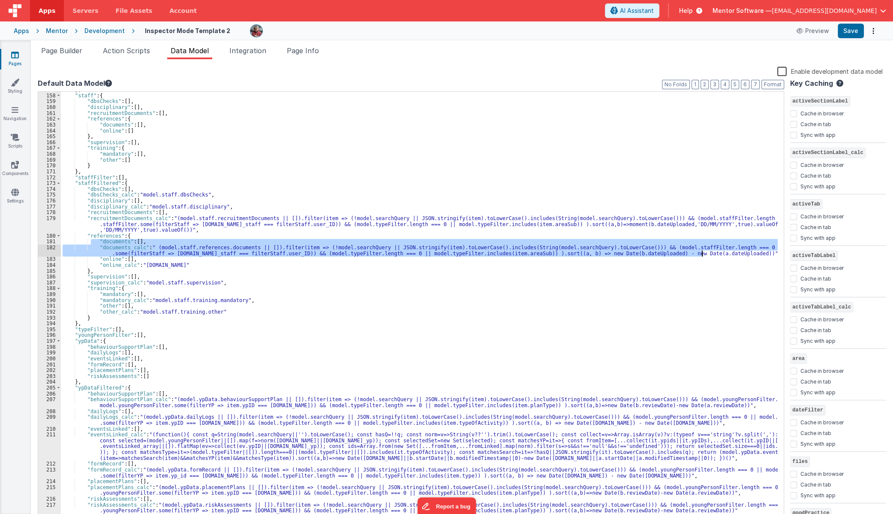
drag, startPoint x: 92, startPoint y: 244, endPoint x: 739, endPoint y: 253, distance: 646.7
click at [739, 253] on div "} , "staff" : { "dbsChecks" : [ ] , "disciplinary" : [ ] , "recruitmentDocument…" at bounding box center [419, 307] width 717 height 441
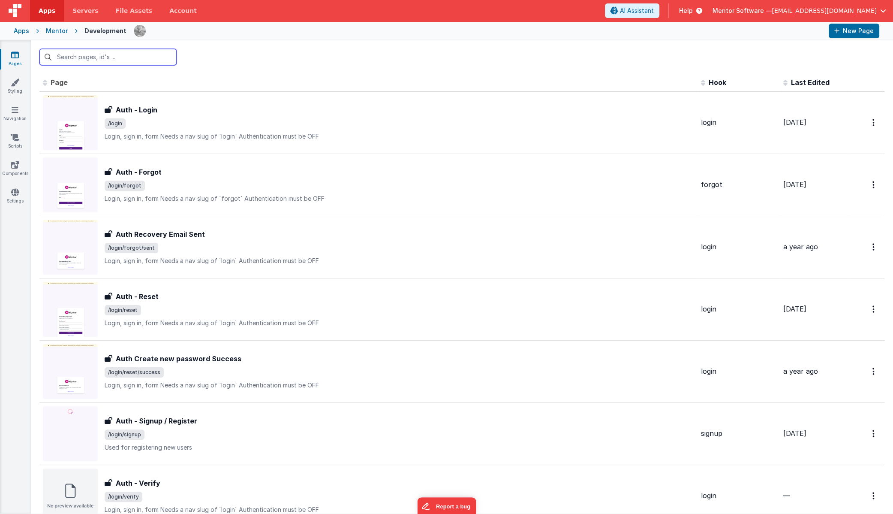
click at [77, 60] on input "text" at bounding box center [107, 57] width 137 height 16
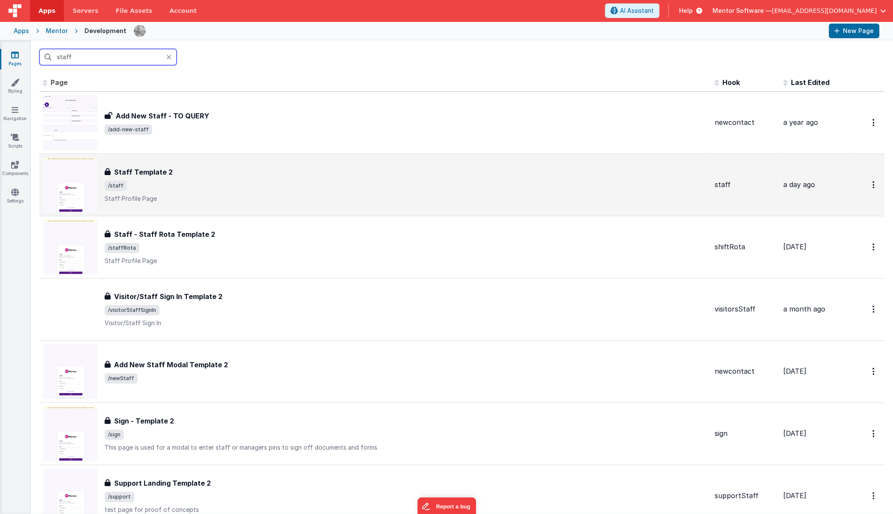
type input "staff"
click at [206, 181] on span "/staff" at bounding box center [406, 186] width 603 height 10
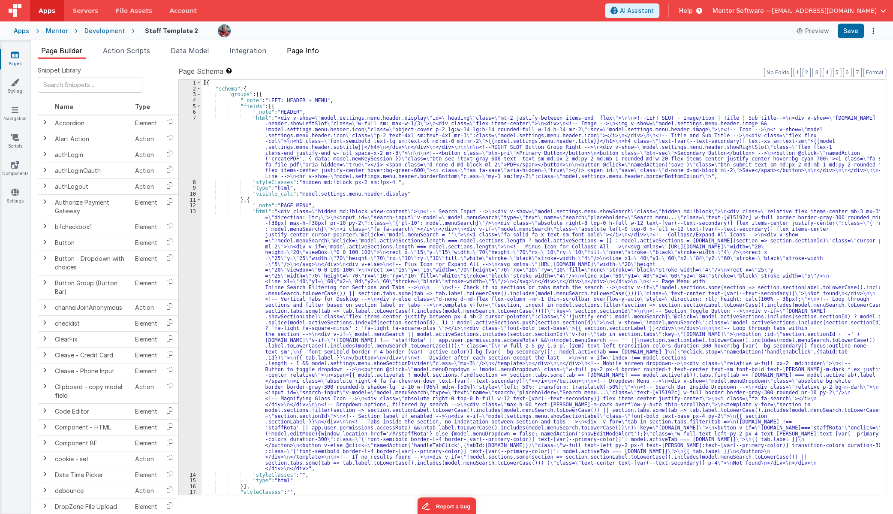
click at [308, 48] on span "Page Info" at bounding box center [303, 50] width 32 height 9
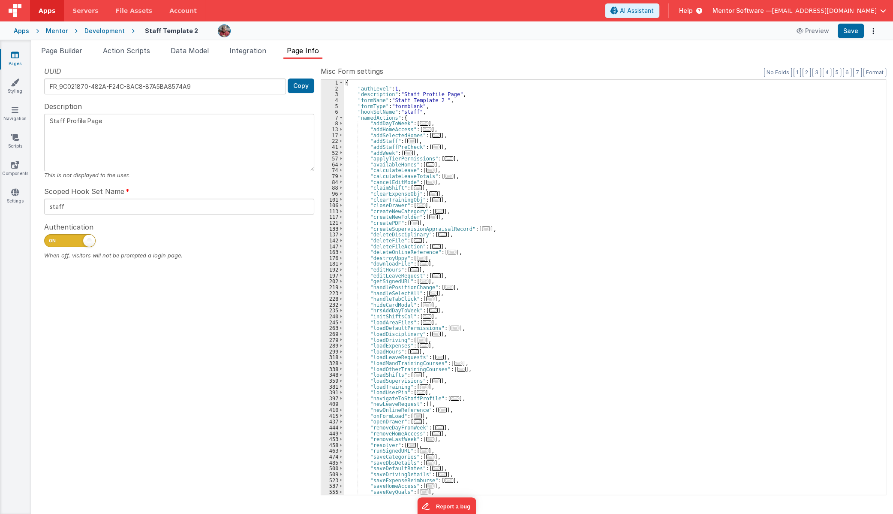
click at [626, 127] on div "{ "authLevel" : 1 , "description" : "Staff Profile Page" , "formName" : "Staff …" at bounding box center [612, 293] width 536 height 426
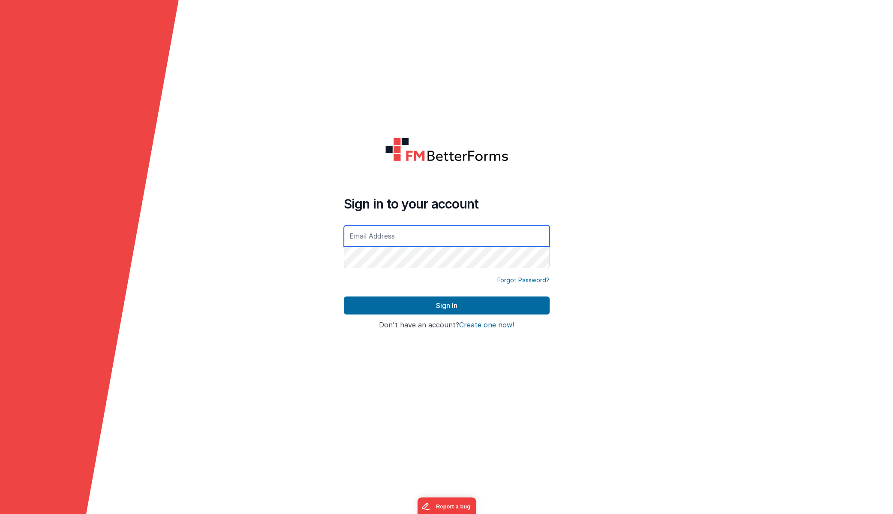
type input "[EMAIL_ADDRESS][DOMAIN_NAME]"
click at [453, 316] on div "Sign In" at bounding box center [447, 308] width 206 height 25
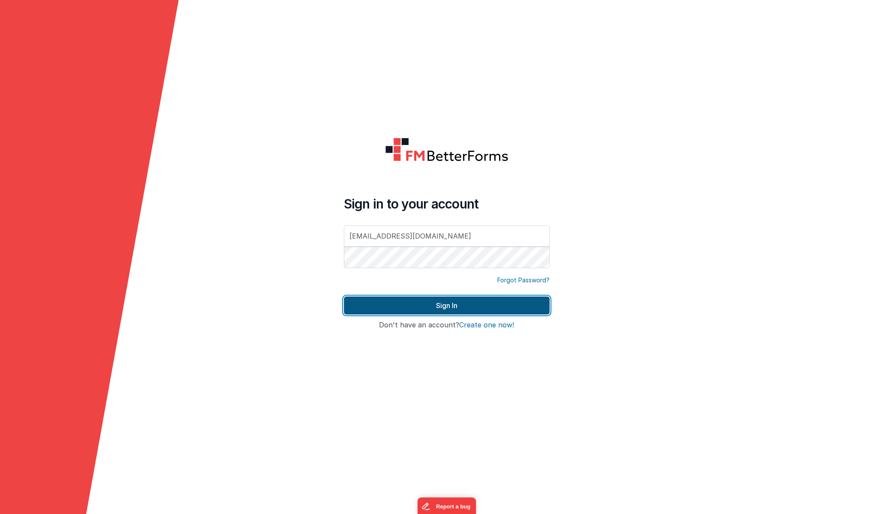
click at [449, 313] on button "Sign In" at bounding box center [447, 305] width 206 height 18
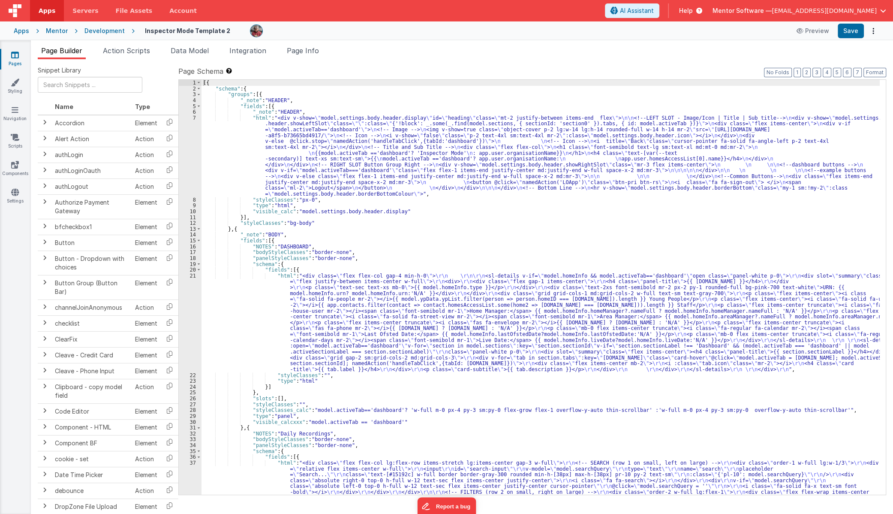
click at [277, 297] on div "[{ "schema" : { "groups" : [{ "_note" : "HEADER" , "fields" : [{ "_note" : "HEA…" at bounding box center [541, 316] width 678 height 473
click at [182, 51] on span "Data Model" at bounding box center [190, 50] width 38 height 9
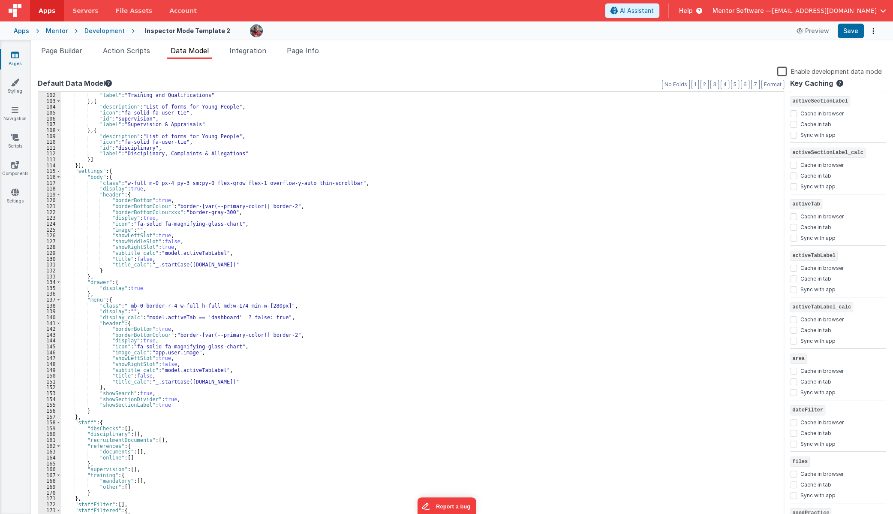
scroll to position [724, 0]
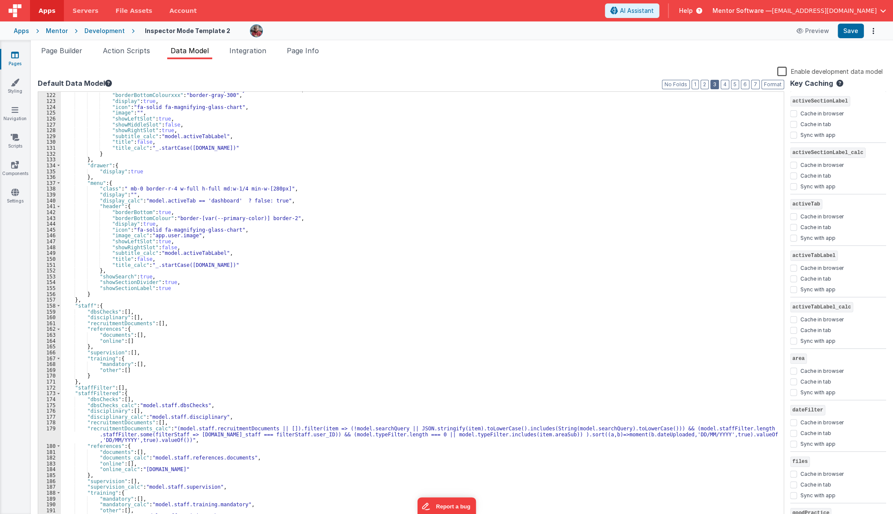
click at [719, 86] on button "3" at bounding box center [715, 84] width 9 height 9
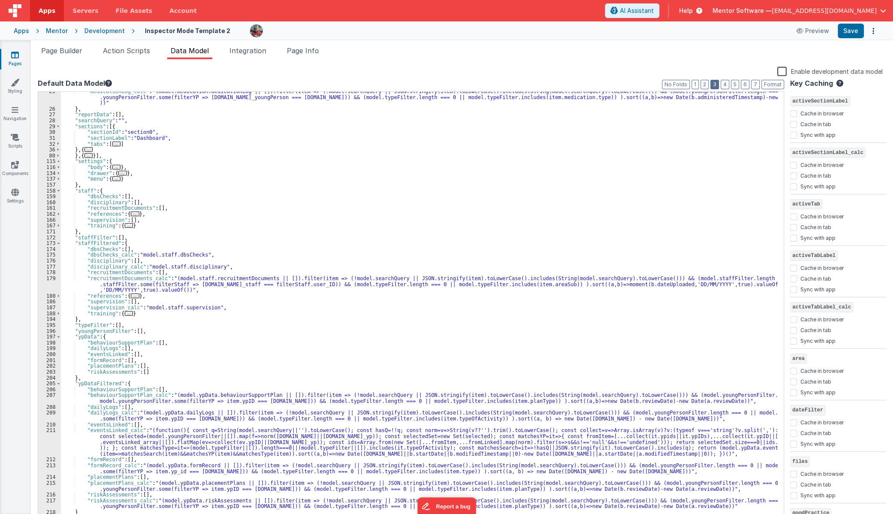
scroll to position [150, 0]
click at [452, 284] on div ""medicationLog_calc" : "(model.medication.medicationLog || []).filter(item => (…" at bounding box center [419, 314] width 717 height 453
drag, startPoint x: 453, startPoint y: 286, endPoint x: 521, endPoint y: 285, distance: 67.3
click at [521, 285] on div ""medicationLog_calc" : "(model.medication.medicationLog || []).filter(item => (…" at bounding box center [419, 314] width 717 height 453
click at [840, 32] on button "Save" at bounding box center [851, 31] width 26 height 15
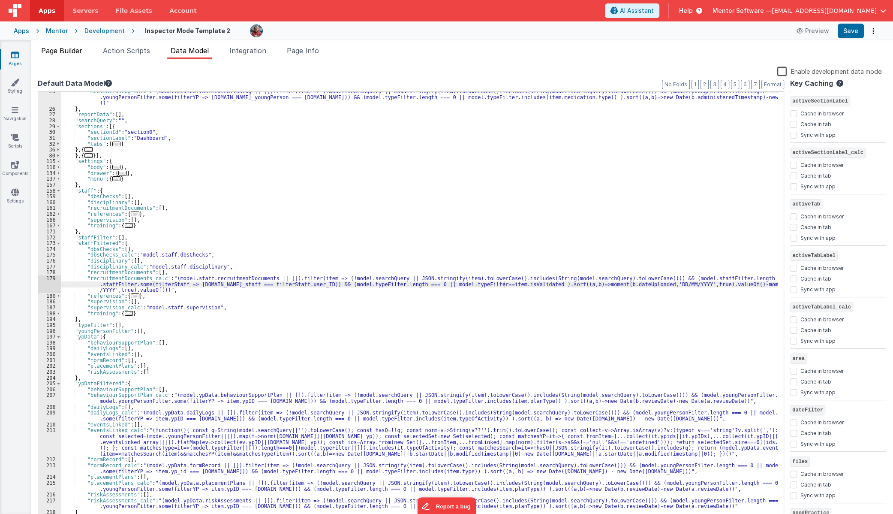
click at [69, 48] on span "Page Builder" at bounding box center [61, 50] width 41 height 9
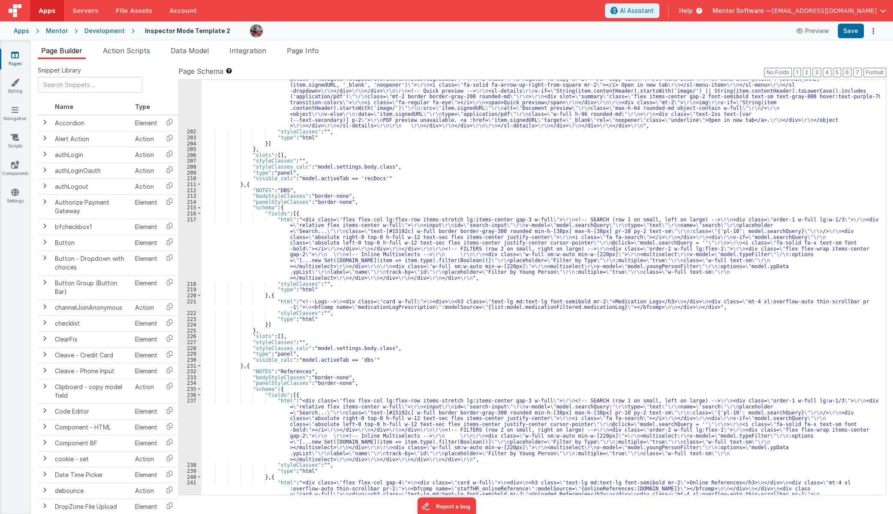
scroll to position [2828, 0]
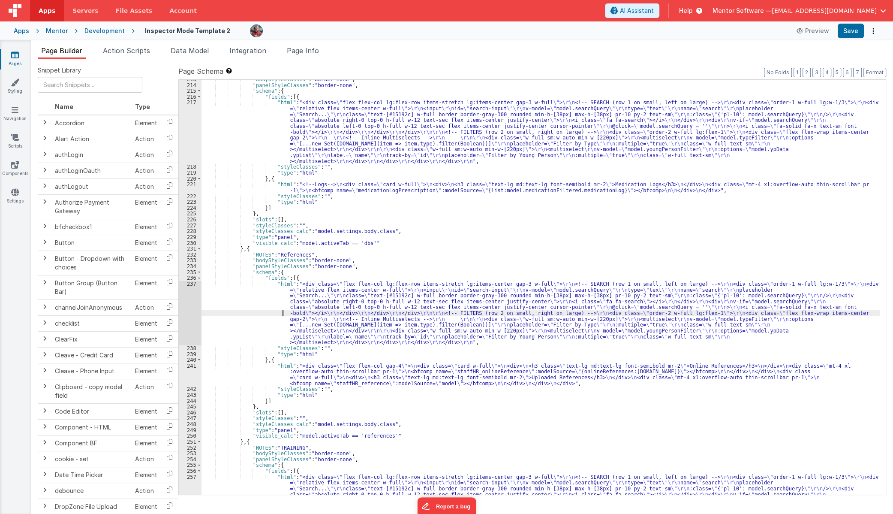
click at [249, 315] on div ""bodyStyleClasses" : "border-none" , "panelStyleClasses" : "border-none" , "sch…" at bounding box center [541, 318] width 678 height 485
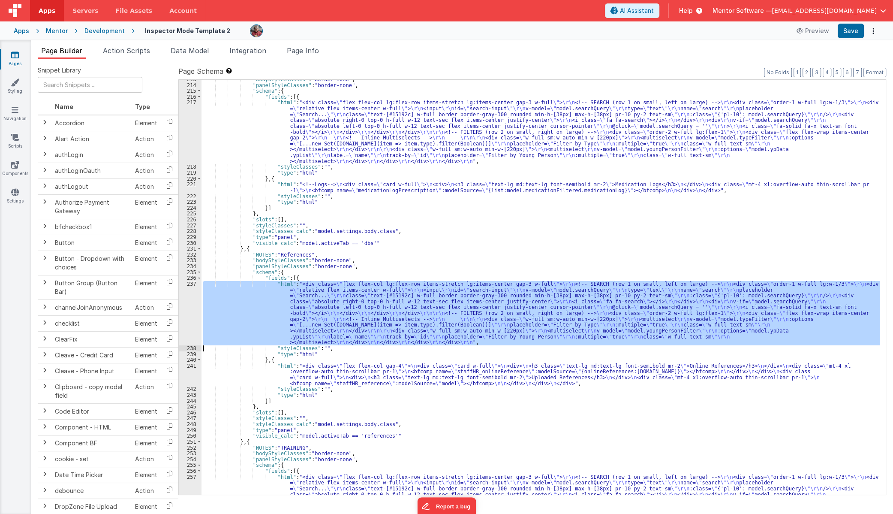
click at [190, 317] on div "237" at bounding box center [190, 313] width 23 height 64
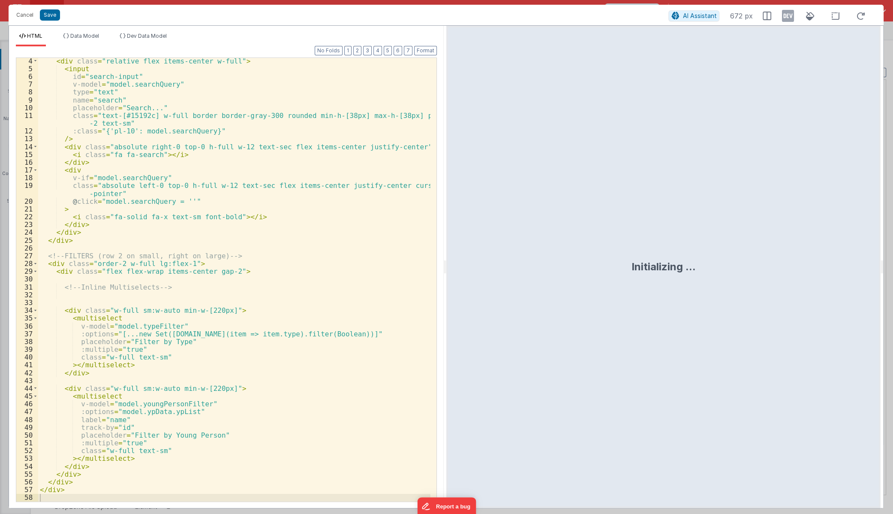
scroll to position [24, 0]
click at [196, 334] on div "< div class = "relative flex items-center w-full" > < input id = "search-input"…" at bounding box center [234, 286] width 392 height 459
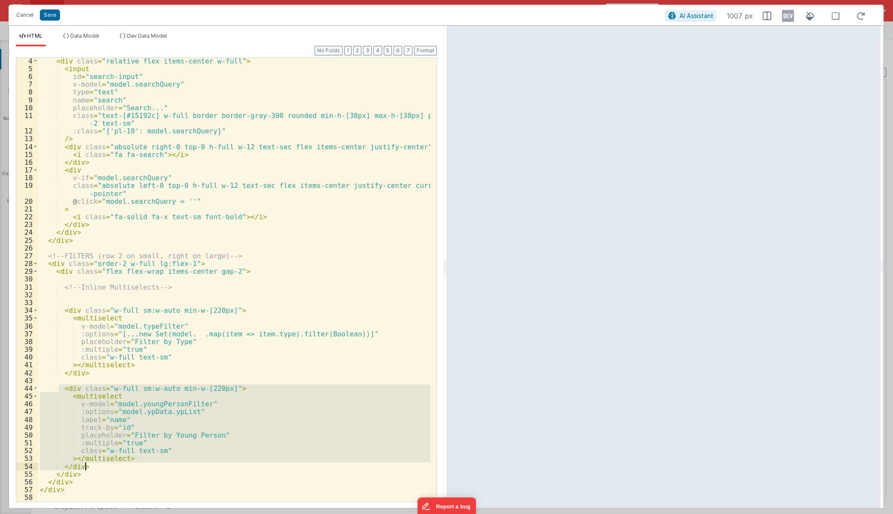
drag, startPoint x: 57, startPoint y: 387, endPoint x: 136, endPoint y: 465, distance: 110.4
click at [131, 465] on div "< div class = "relative flex items-center w-full" > < input id = "search-input"…" at bounding box center [234, 286] width 392 height 459
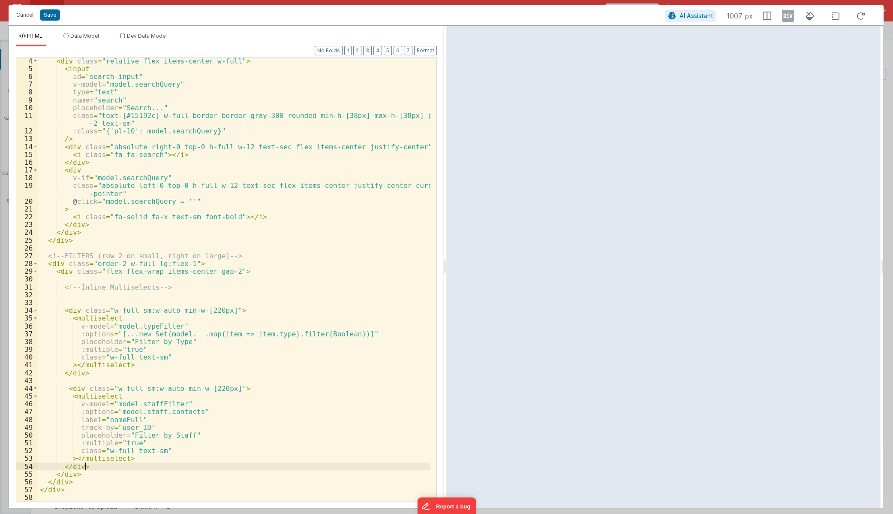
click at [182, 335] on div "< div class = "relative flex items-center w-full" > < input id = "search-input"…" at bounding box center [234, 286] width 392 height 459
click at [250, 335] on div "< div class = "relative flex items-center w-full" > < input id = "search-input"…" at bounding box center [234, 286] width 392 height 459
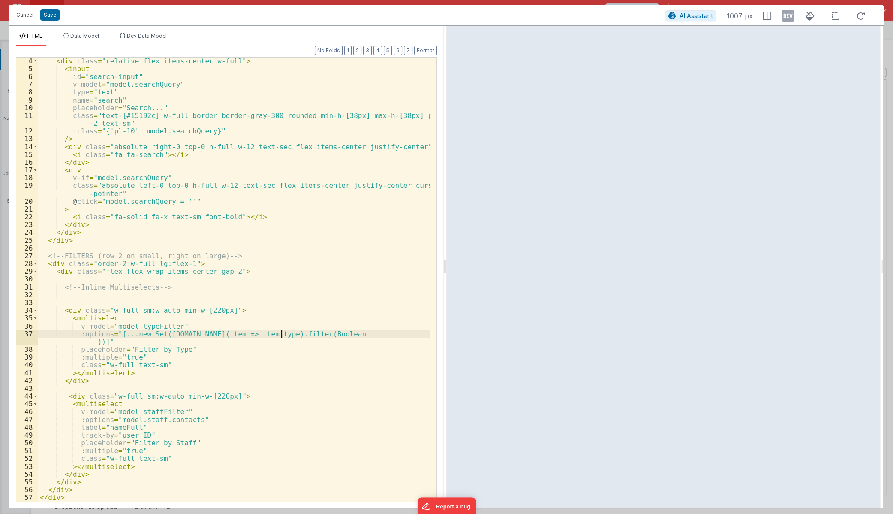
scroll to position [32, 0]
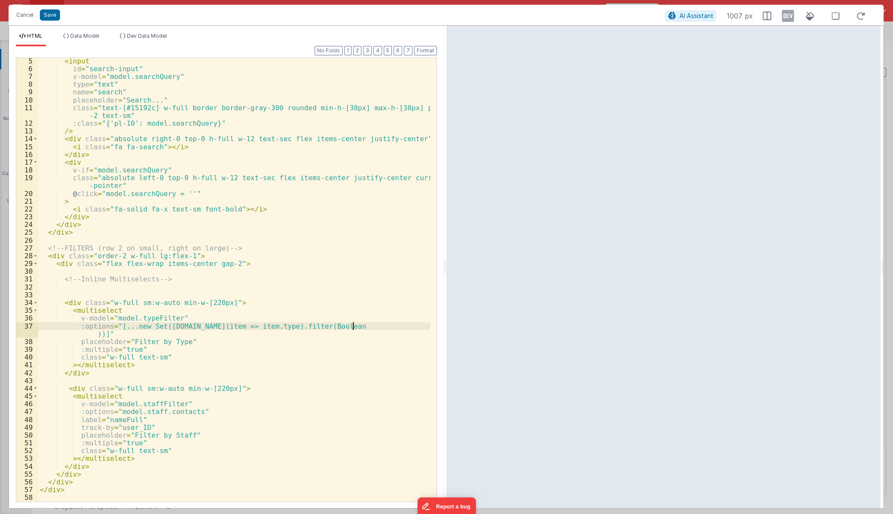
click at [355, 325] on div "< input id = "search-input" v-model = "model.searchQuery" type = "text" name = …" at bounding box center [234, 286] width 392 height 459
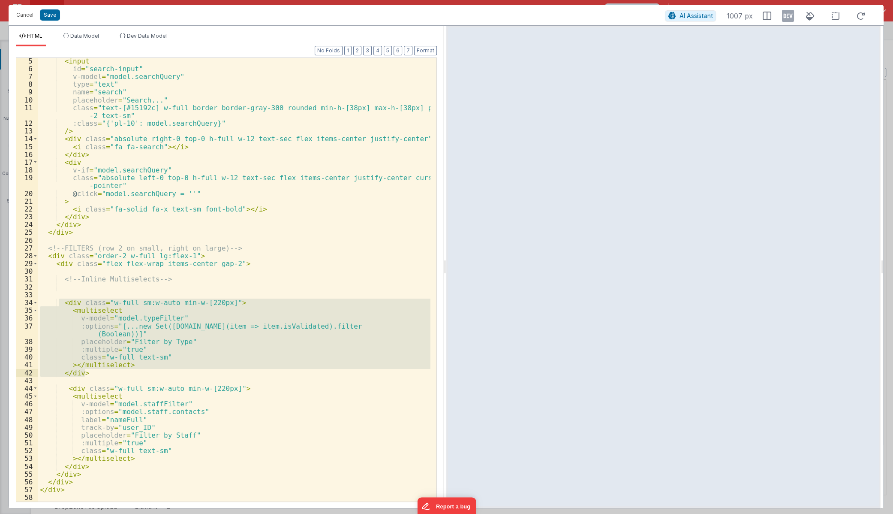
drag, startPoint x: 58, startPoint y: 301, endPoint x: 102, endPoint y: 372, distance: 83.8
click at [102, 372] on div "< input id = "search-input" v-model = "model.searchQuery" type = "text" name = …" at bounding box center [234, 286] width 392 height 459
click at [108, 375] on div "< input id = "search-input" v-model = "model.searchQuery" type = "text" name = …" at bounding box center [234, 279] width 392 height 443
drag, startPoint x: 105, startPoint y: 371, endPoint x: 17, endPoint y: 301, distance: 112.9
click at [17, 301] on div "5 6 7 8 9 10 11 12 13 14 15 16 17 18 19 20 21 22 23 24 25 26 27 28 29 30 31 32 …" at bounding box center [226, 279] width 421 height 444
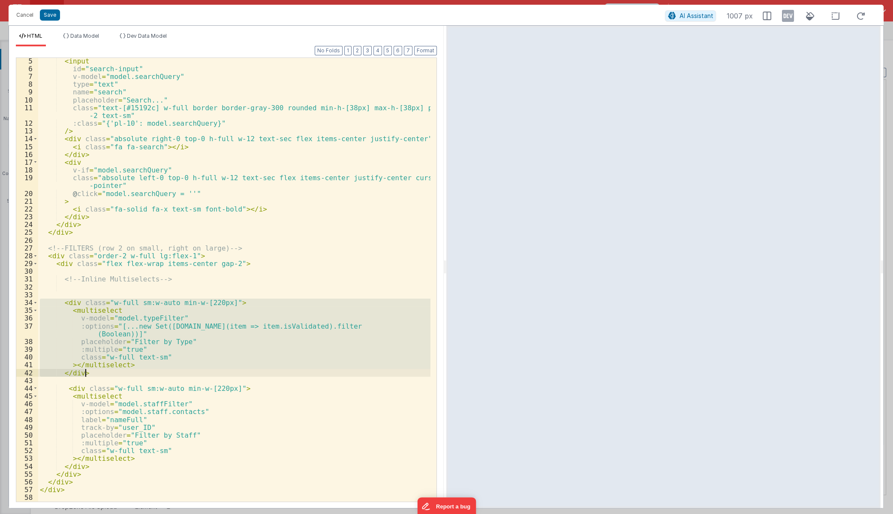
click at [130, 364] on div "< input id = "search-input" v-model = "model.searchQuery" type = "text" name = …" at bounding box center [234, 286] width 392 height 459
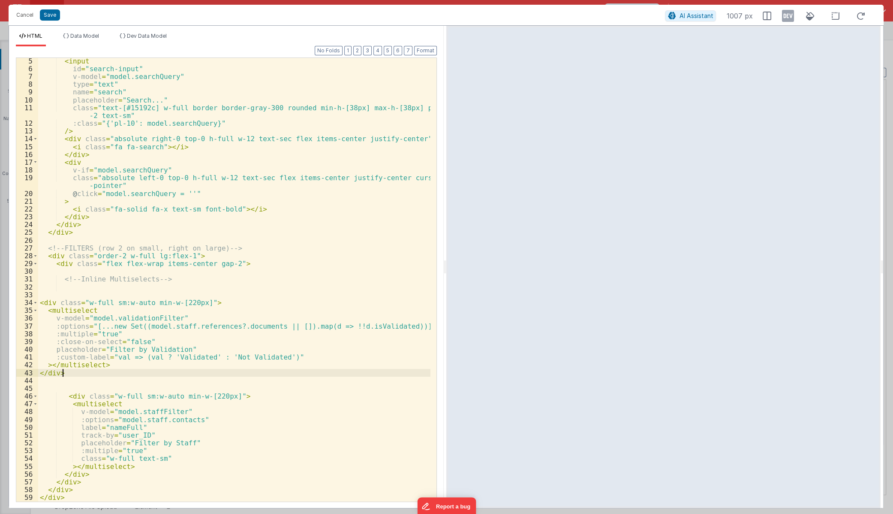
click at [114, 375] on div "< input id = "search-input" v-model = "model.searchQuery" type = "text" name = …" at bounding box center [234, 286] width 392 height 459
click at [51, 16] on button "Save" at bounding box center [50, 14] width 20 height 11
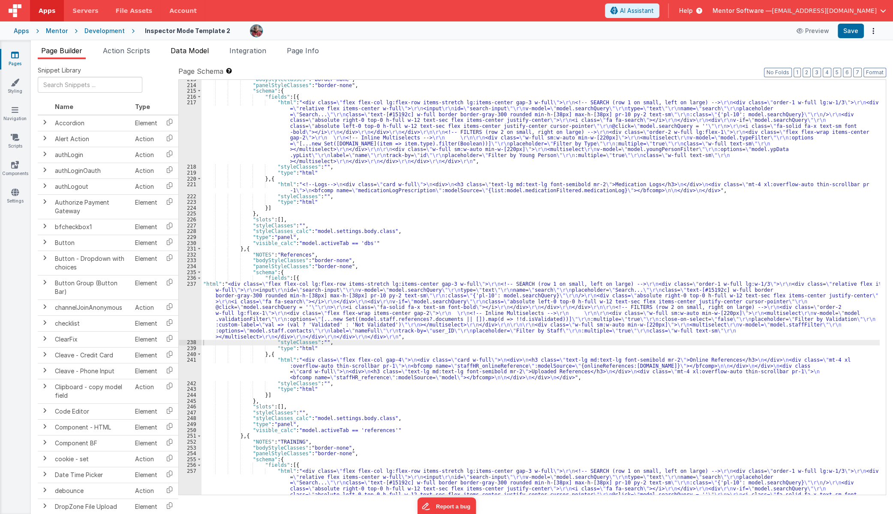
click at [188, 54] on li "Data Model" at bounding box center [189, 52] width 45 height 14
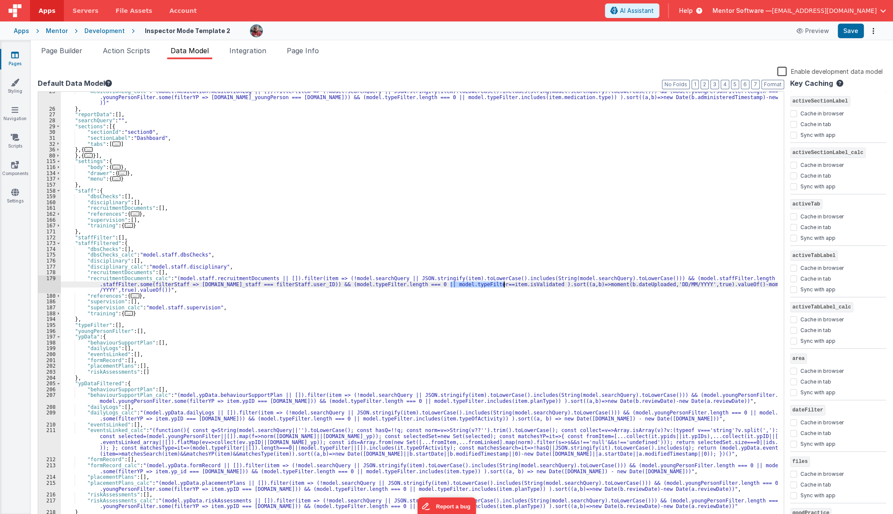
drag, startPoint x: 452, startPoint y: 286, endPoint x: 431, endPoint y: 307, distance: 29.4
click at [504, 285] on div ""medicationLog_calc" : "(model.medication.medicationLog || []).filter(item => (…" at bounding box center [419, 314] width 717 height 453
click at [450, 284] on div ""medicationLog_calc" : "(model.medication.medicationLog || []).filter(item => (…" at bounding box center [419, 314] width 717 height 453
click at [358, 328] on div ""medicationLog_calc" : "(model.medication.medicationLog || []).filter(item => (…" at bounding box center [419, 314] width 717 height 453
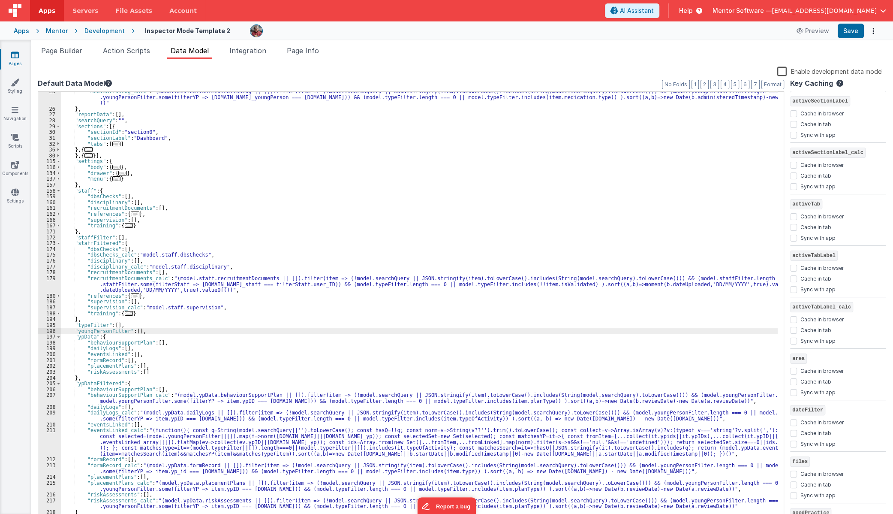
click at [343, 306] on div ""medicationLog_calc" : "(model.medication.medicationLog || []).filter(item => (…" at bounding box center [419, 314] width 717 height 453
click at [322, 267] on div ""medicationLog_calc" : "(model.medication.medicationLog || []).filter(item => (…" at bounding box center [419, 314] width 717 height 453
click at [202, 227] on div ""medicationLog_calc" : "(model.medication.medicationLog || []).filter(item => (…" at bounding box center [419, 314] width 717 height 453
click at [212, 338] on div ""medicationLog_calc" : "(model.medication.medicationLog || []).filter(item => (…" at bounding box center [419, 314] width 717 height 453
click at [258, 305] on div ""medicationLog_calc" : "(model.medication.medicationLog || []).filter(item => (…" at bounding box center [419, 314] width 717 height 453
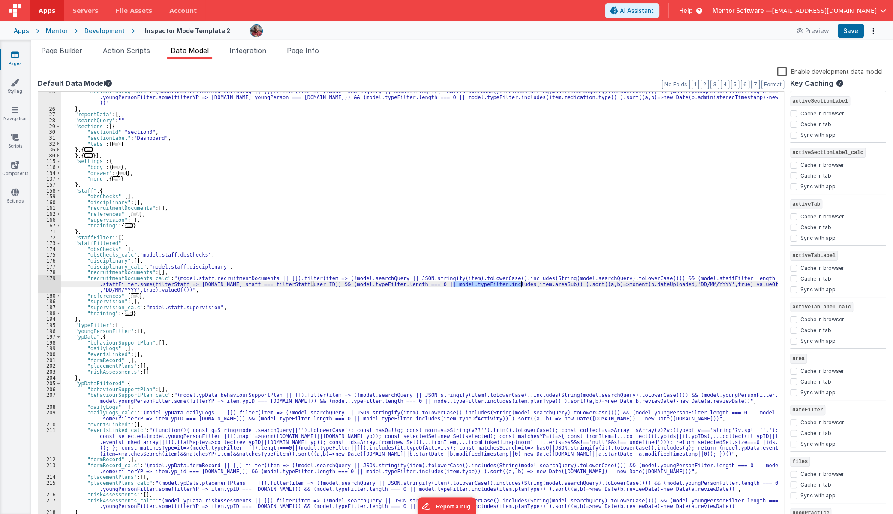
click at [131, 296] on span "..." at bounding box center [135, 295] width 9 height 5
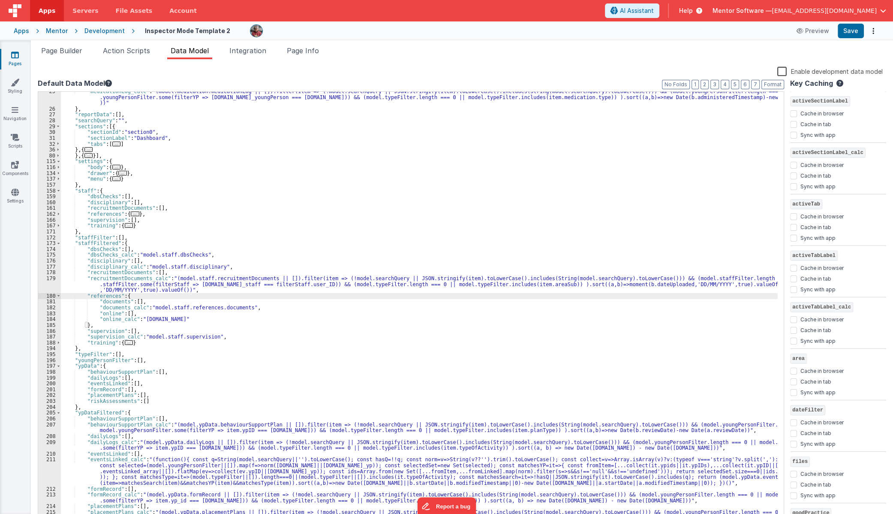
click at [291, 333] on div ""medicationLog_calc" : "(model.medication.medicationLog || []).filter(item => (…" at bounding box center [419, 314] width 717 height 453
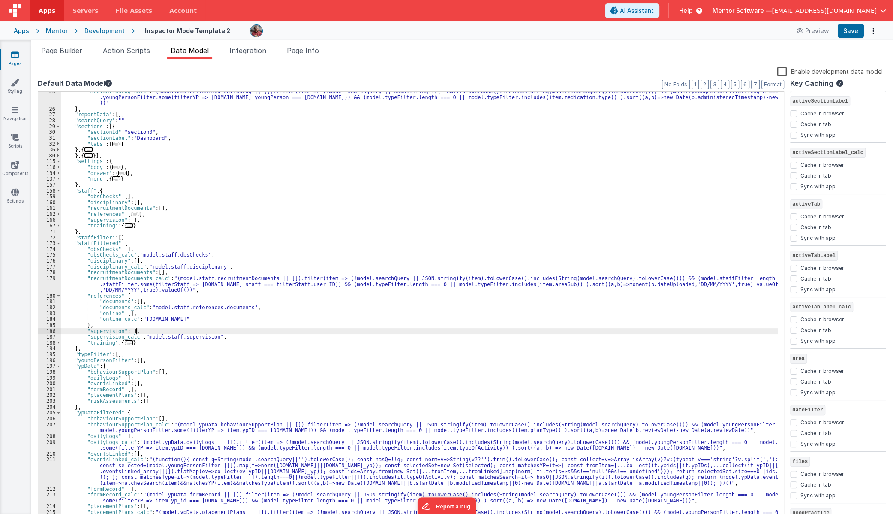
click at [171, 279] on div ""medicationLog_calc" : "(model.medication.medicationLog || []).filter(item => (…" at bounding box center [419, 314] width 717 height 453
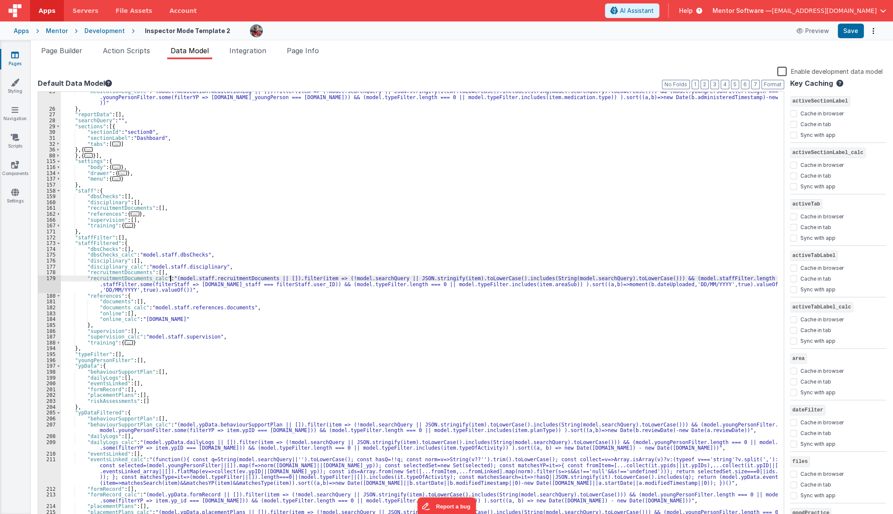
click at [171, 279] on div ""medicationLog_calc" : "(model.medication.medicationLog || []).filter(item => (…" at bounding box center [419, 314] width 717 height 453
click at [171, 279] on div ""medicationLog_calc" : "(model.medication.medicationLog || []).filter(item => (…" at bounding box center [419, 306] width 717 height 429
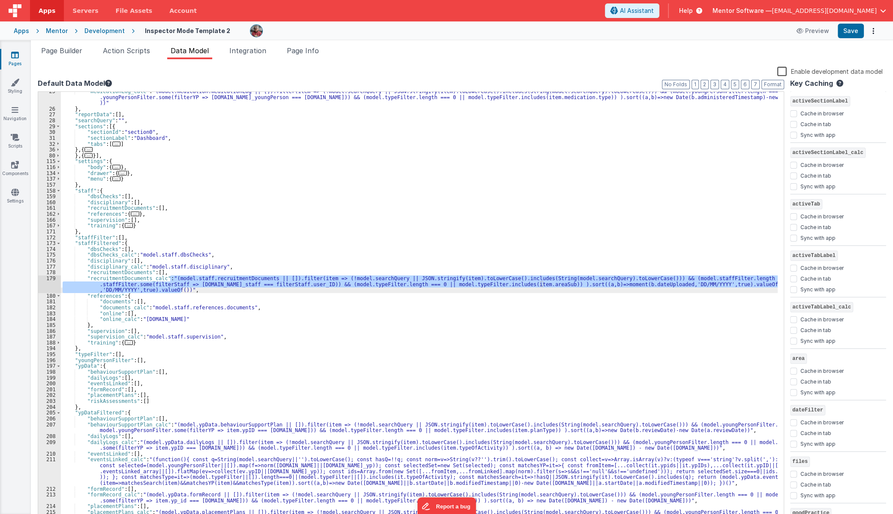
drag, startPoint x: 169, startPoint y: 279, endPoint x: 180, endPoint y: 292, distance: 17.0
click at [180, 292] on div ""medicationLog_calc" : "(model.medication.medicationLog || []).filter(item => (…" at bounding box center [419, 314] width 717 height 453
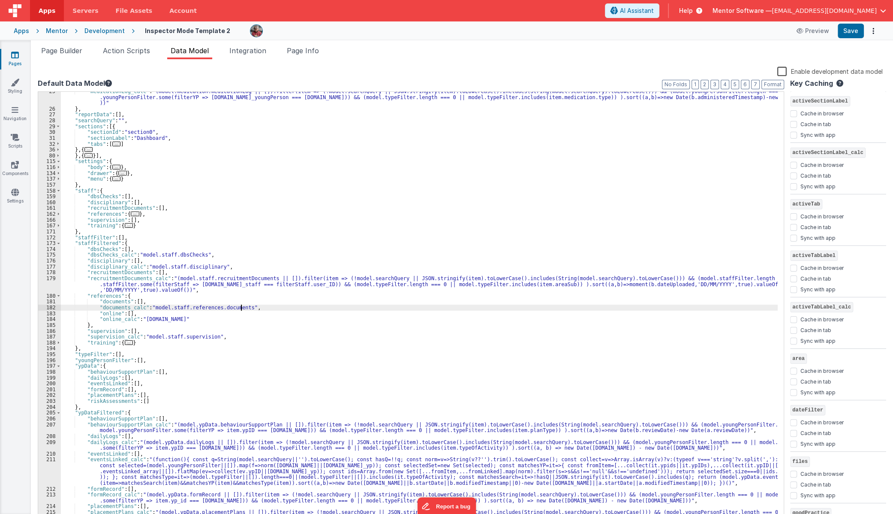
click at [241, 307] on div ""medicationLog_calc" : "(model.medication.medicationLog || []).filter(item => (…" at bounding box center [419, 314] width 717 height 453
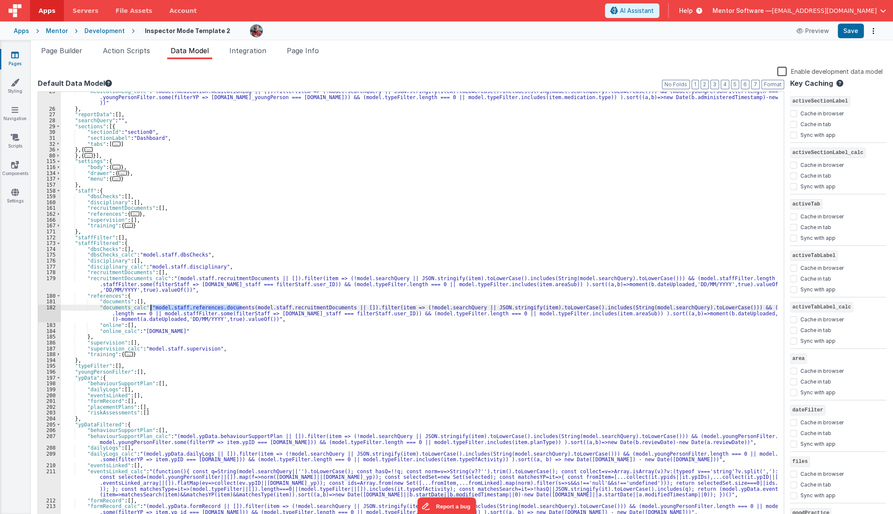
drag, startPoint x: 240, startPoint y: 309, endPoint x: 150, endPoint y: 308, distance: 90.5
click at [150, 308] on div ""medicationLog_calc" : "(model.medication.medicationLog || []).filter(item => (…" at bounding box center [419, 317] width 717 height 458
click at [302, 305] on div ""medicationLog_calc" : "(model.medication.medicationLog || []).filter(item => (…" at bounding box center [419, 317] width 717 height 458
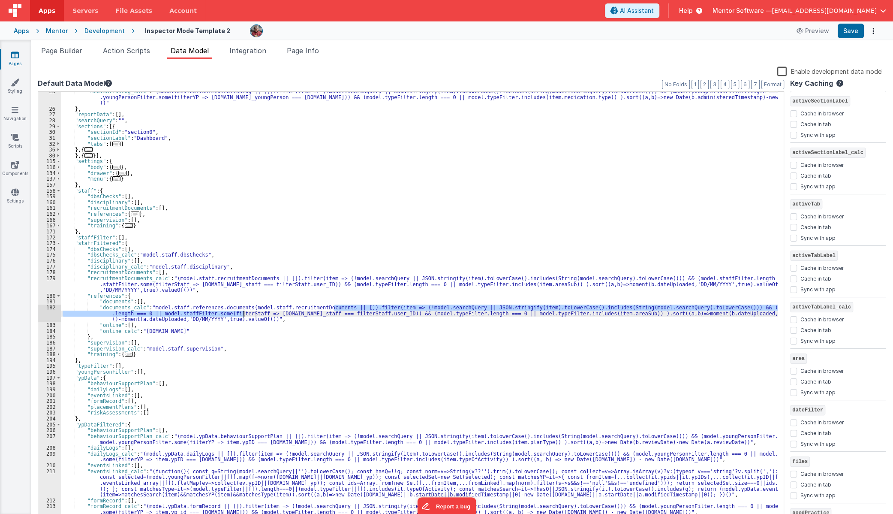
drag, startPoint x: 335, startPoint y: 307, endPoint x: 244, endPoint y: 311, distance: 91.8
click at [244, 311] on div ""medicationLog_calc" : "(model.medication.medicationLog || []).filter(item => (…" at bounding box center [419, 317] width 717 height 458
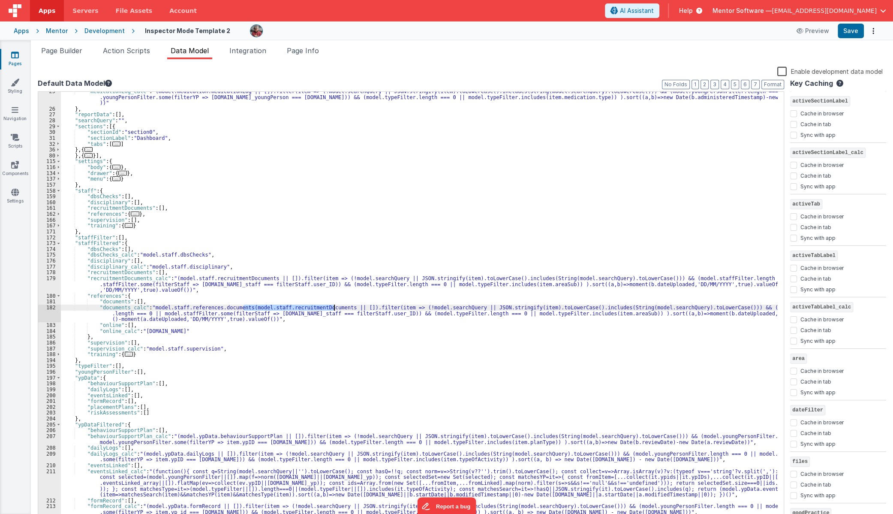
drag, startPoint x: 243, startPoint y: 308, endPoint x: 334, endPoint y: 310, distance: 91.8
click at [334, 310] on div ""medicationLog_calc" : "(model.medication.medicationLog || []).filter(item => (…" at bounding box center [419, 317] width 717 height 458
drag, startPoint x: 240, startPoint y: 307, endPoint x: 151, endPoint y: 310, distance: 89.3
click at [151, 310] on div ""medicationLog_calc" : "(model.medication.medicationLog || []).filter(item => (…" at bounding box center [419, 317] width 717 height 458
click at [490, 313] on div ""medicationLog_calc" : "(model.medication.medicationLog || []).filter(item => (…" at bounding box center [419, 317] width 717 height 458
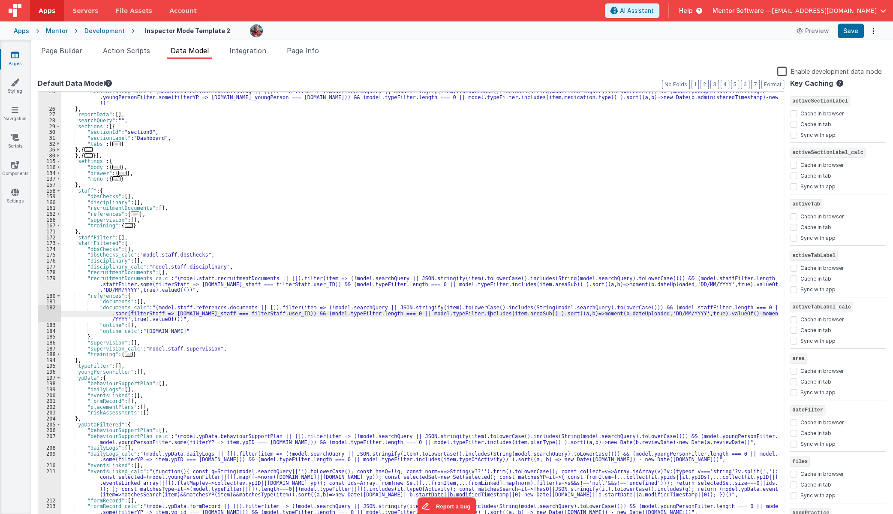
click at [490, 313] on div ""medicationLog_calc" : "(model.medication.medicationLog || []).filter(item => (…" at bounding box center [419, 317] width 717 height 458
drag, startPoint x: 430, startPoint y: 312, endPoint x: 495, endPoint y: 313, distance: 65.2
click at [495, 313] on div ""medicationLog_calc" : "(model.medication.medicationLog || []).filter(item => (…" at bounding box center [419, 317] width 717 height 458
click at [525, 353] on div ""medicationLog_calc" : "(model.medication.medicationLog || []).filter(item => (…" at bounding box center [419, 317] width 717 height 458
click at [618, 322] on div ""medicationLog_calc" : "(model.medication.medicationLog || []).filter(item => (…" at bounding box center [419, 317] width 717 height 458
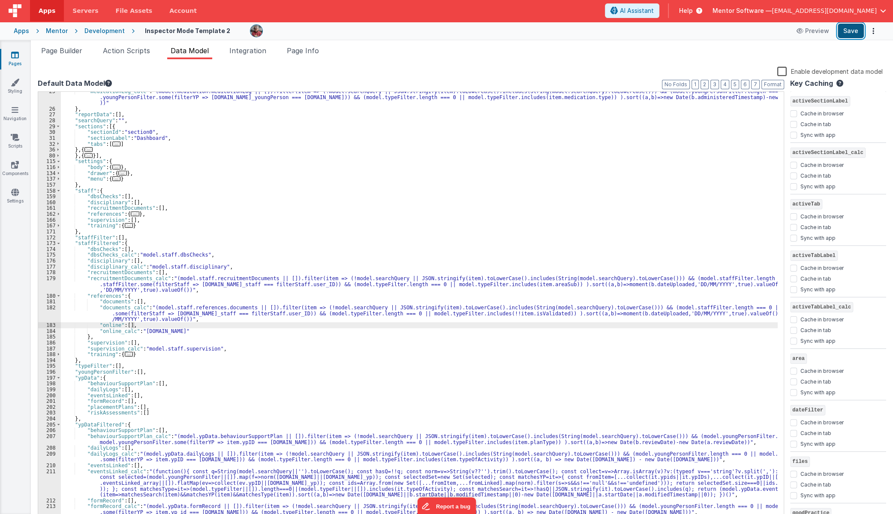
click at [849, 34] on button "Save" at bounding box center [851, 31] width 26 height 15
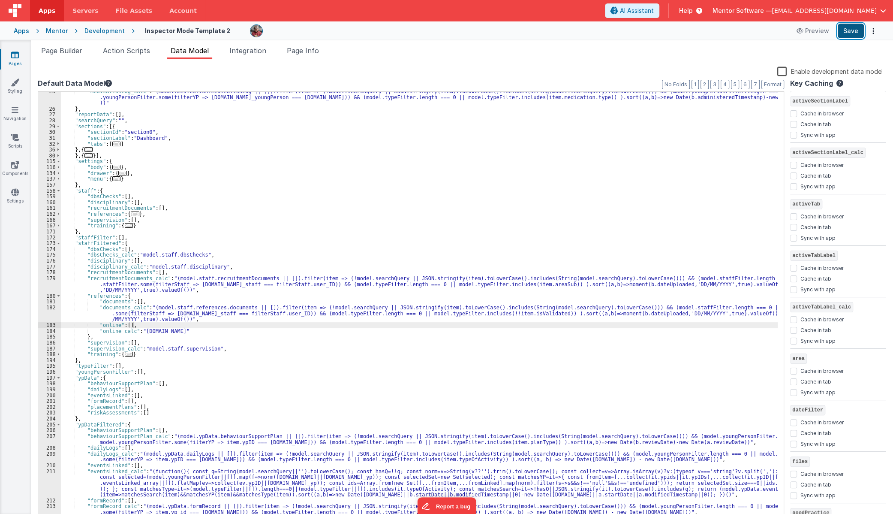
click at [847, 30] on button "Save" at bounding box center [851, 31] width 26 height 15
drag, startPoint x: 375, startPoint y: 313, endPoint x: 358, endPoint y: 315, distance: 16.8
click at [358, 315] on div ""medicationLog_calc" : "(model.medication.medicationLog || []).filter(item => (…" at bounding box center [419, 317] width 717 height 458
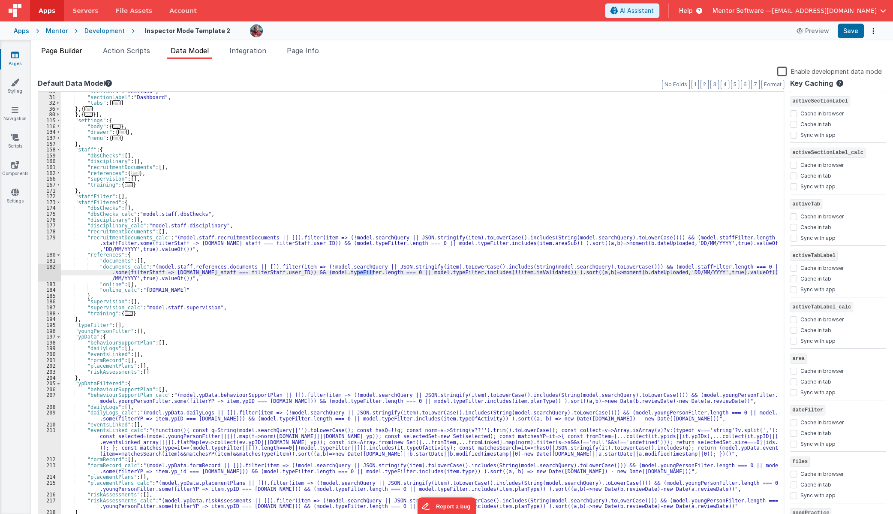
click at [56, 52] on span "Page Builder" at bounding box center [61, 50] width 41 height 9
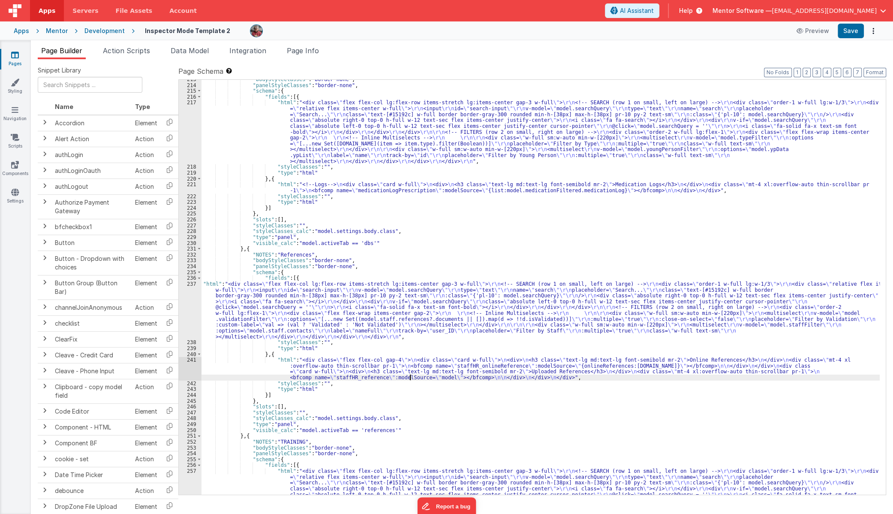
click at [411, 377] on div ""bodyStyleClasses" : "border-none" , "panelStyleClasses" : "border-none" , "sch…" at bounding box center [541, 318] width 678 height 485
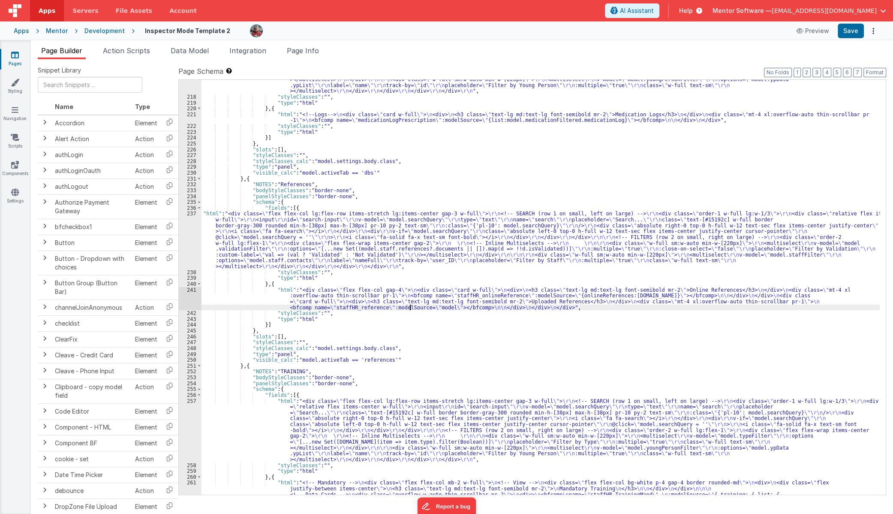
scroll to position [2945, 0]
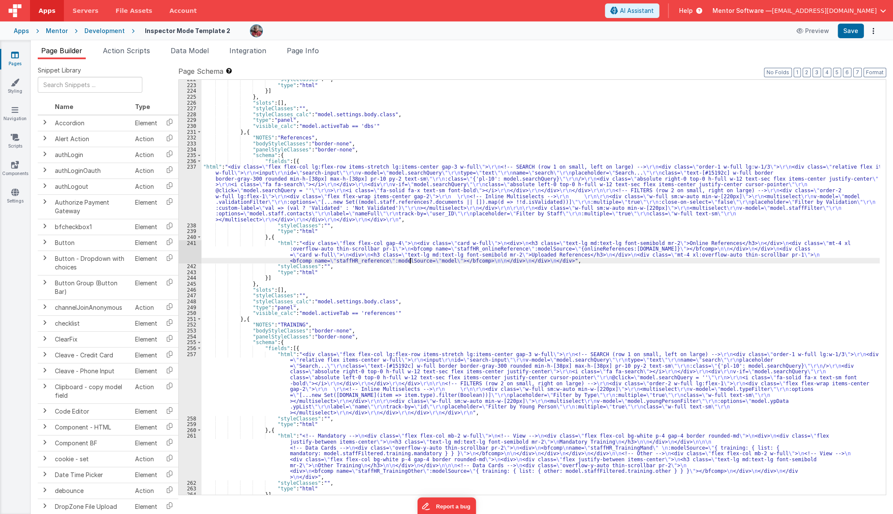
click at [188, 255] on div "241" at bounding box center [190, 252] width 23 height 24
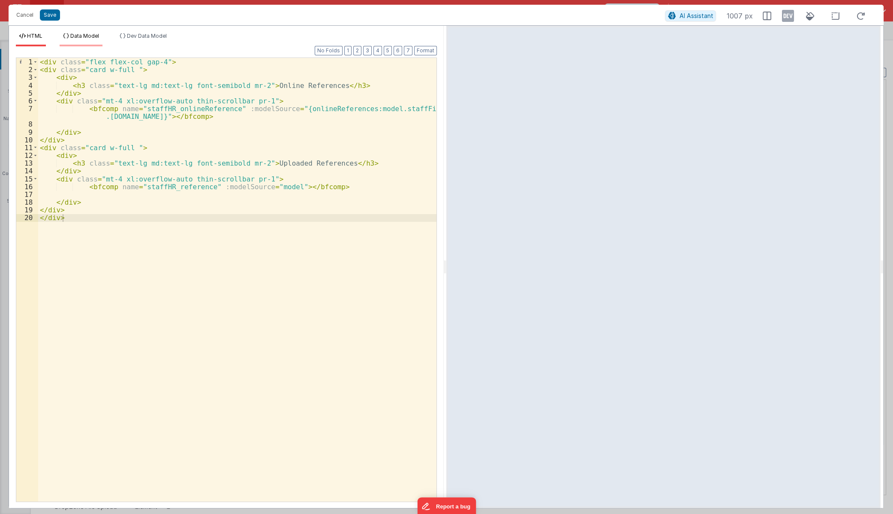
click at [81, 34] on span "Data Model" at bounding box center [84, 36] width 29 height 6
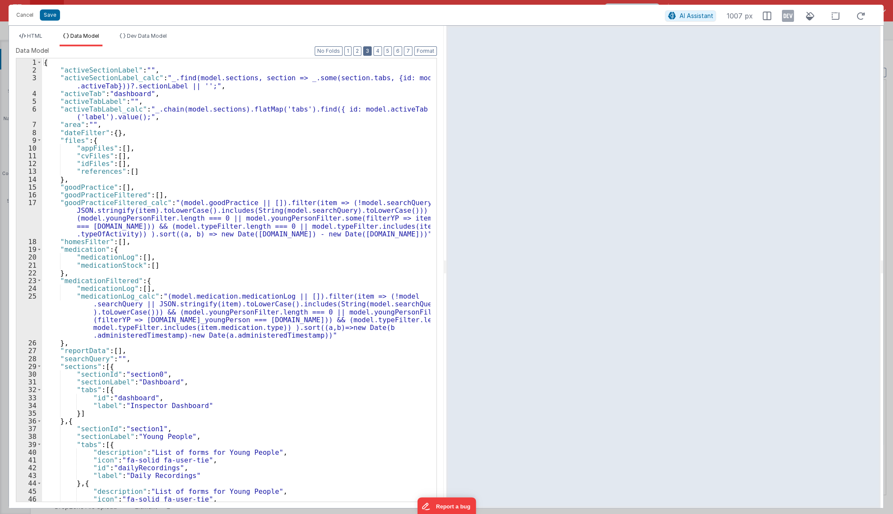
click at [372, 48] on button "3" at bounding box center [367, 50] width 9 height 9
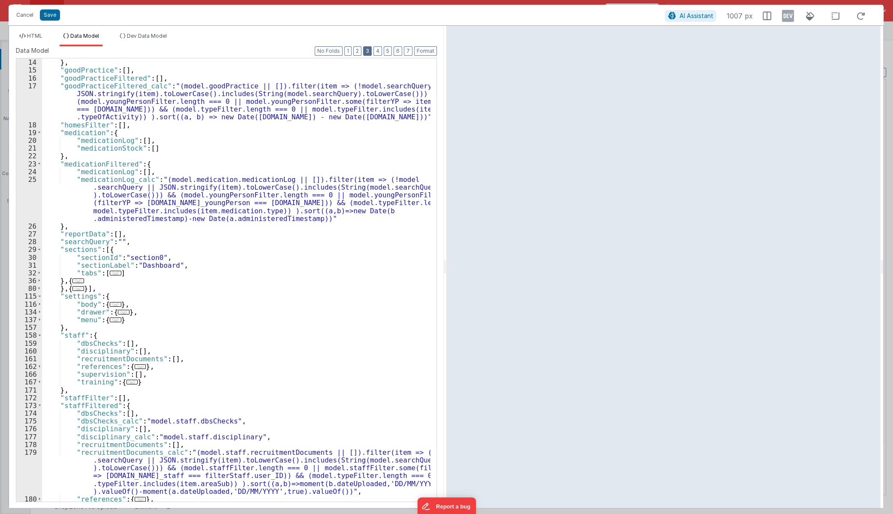
scroll to position [234, 0]
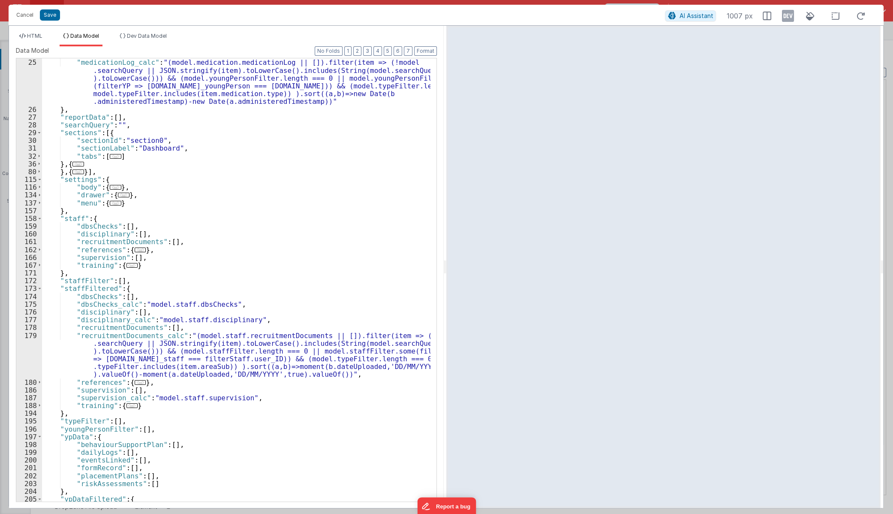
click at [137, 382] on span "..." at bounding box center [140, 382] width 11 height 5
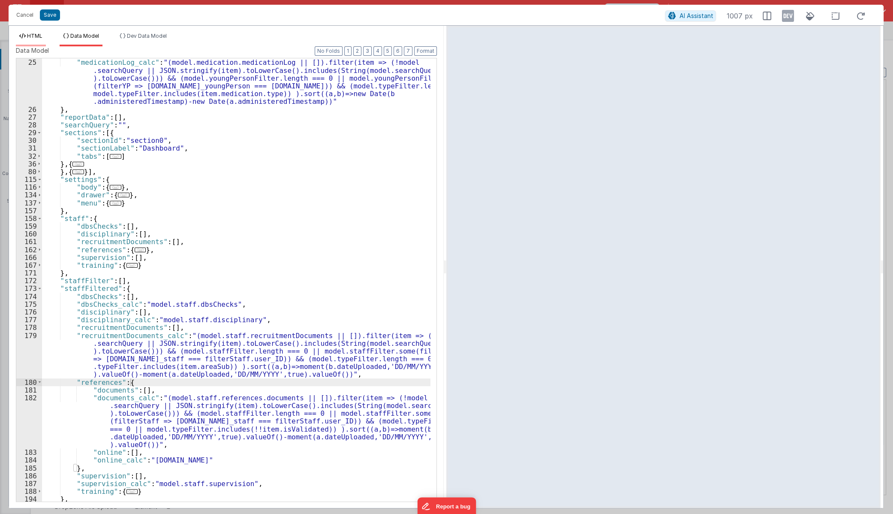
click at [36, 36] on span "HTML" at bounding box center [34, 36] width 15 height 6
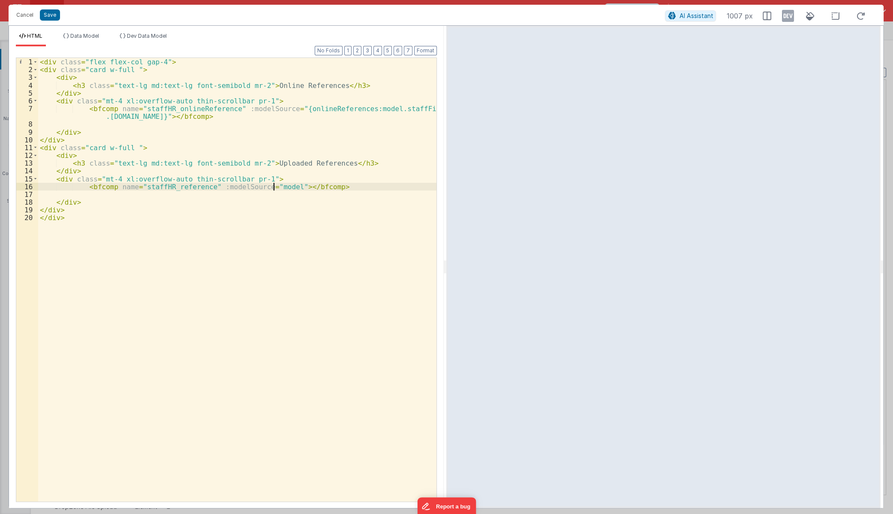
click at [274, 185] on div "< div class = "flex flex-col gap-4" > < div class = "card w-full " > < div > < …" at bounding box center [237, 287] width 398 height 459
drag, startPoint x: 289, startPoint y: 108, endPoint x: 145, endPoint y: 116, distance: 143.9
click at [145, 116] on div "< div class = "flex flex-col gap-4" > < div class = "card w-full " > < div > < …" at bounding box center [237, 287] width 398 height 459
click at [339, 189] on div "< div class = "flex flex-col gap-4" > < div class = "card w-full " > < div > < …" at bounding box center [237, 287] width 398 height 459
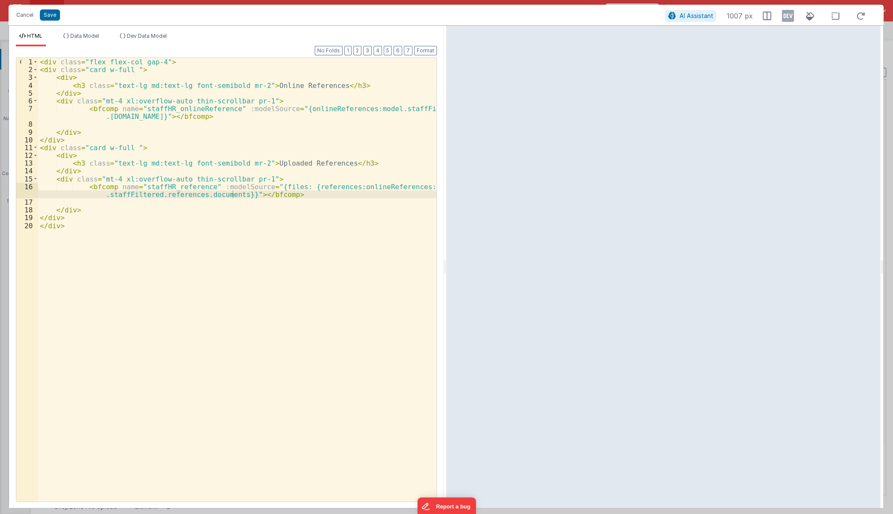
click at [386, 270] on div "< div class = "flex flex-col gap-4" > < div class = "card w-full " > < div > < …" at bounding box center [237, 287] width 398 height 459
click at [370, 188] on div "< div class = "flex flex-col gap-4" > < div class = "card w-full " > < div > < …" at bounding box center [237, 287] width 398 height 459
click at [346, 181] on div "< div class = "flex flex-col gap-4" > < div class = "card w-full " > < div > < …" at bounding box center [237, 287] width 398 height 459
click at [339, 185] on div "< div class = "flex flex-col gap-4" > < div class = "card w-full " > < div > < …" at bounding box center [237, 287] width 398 height 459
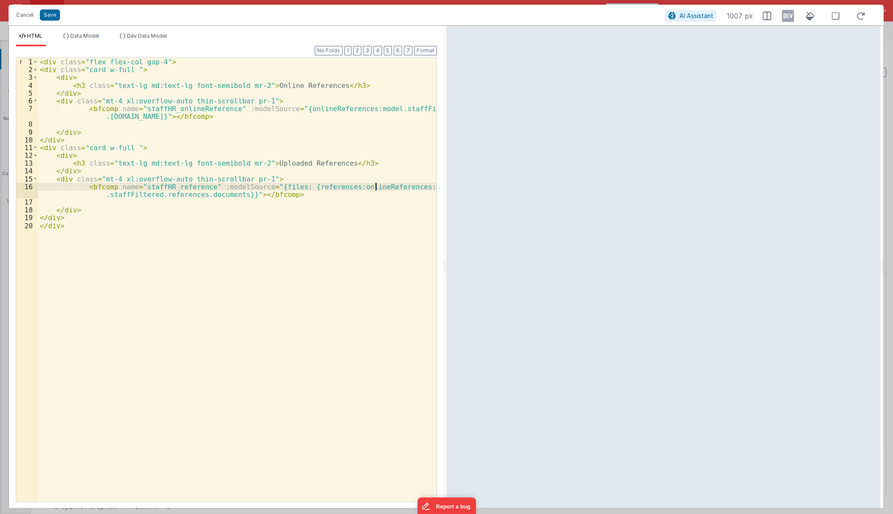
click at [374, 187] on div "< div class = "flex flex-col gap-4" > < div class = "card w-full " > < div > < …" at bounding box center [237, 287] width 398 height 459
click at [325, 237] on div "< div class = "flex flex-col gap-4" > < div class = "card w-full " > < div > < …" at bounding box center [237, 287] width 398 height 459
click at [352, 187] on div "< div class = "flex flex-col gap-4" > < div class = "card w-full " > < div > < …" at bounding box center [237, 287] width 398 height 459
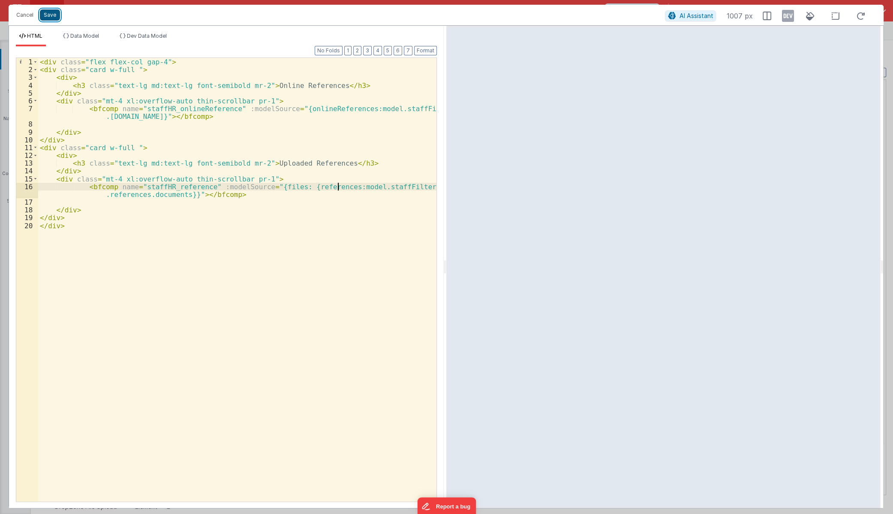
click at [42, 13] on button "Save" at bounding box center [50, 14] width 20 height 11
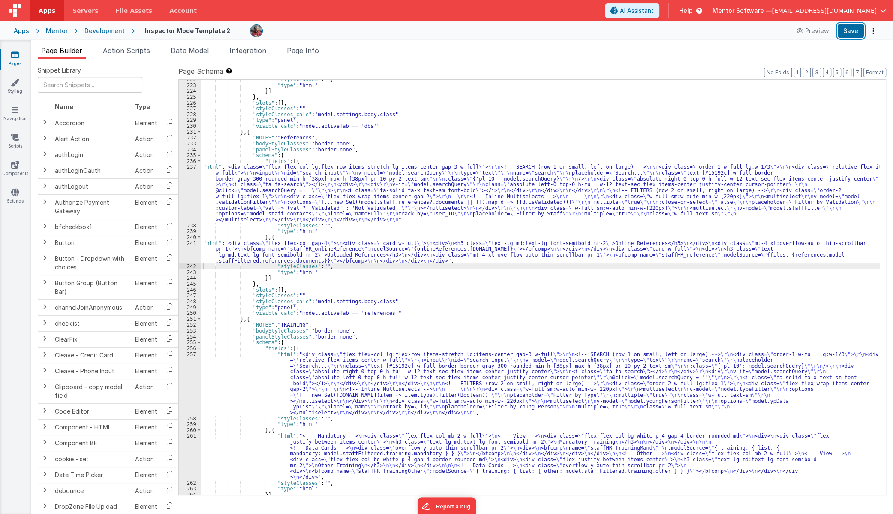
drag, startPoint x: 849, startPoint y: 25, endPoint x: 720, endPoint y: 4, distance: 130.4
click at [849, 27] on button "Save" at bounding box center [851, 31] width 26 height 15
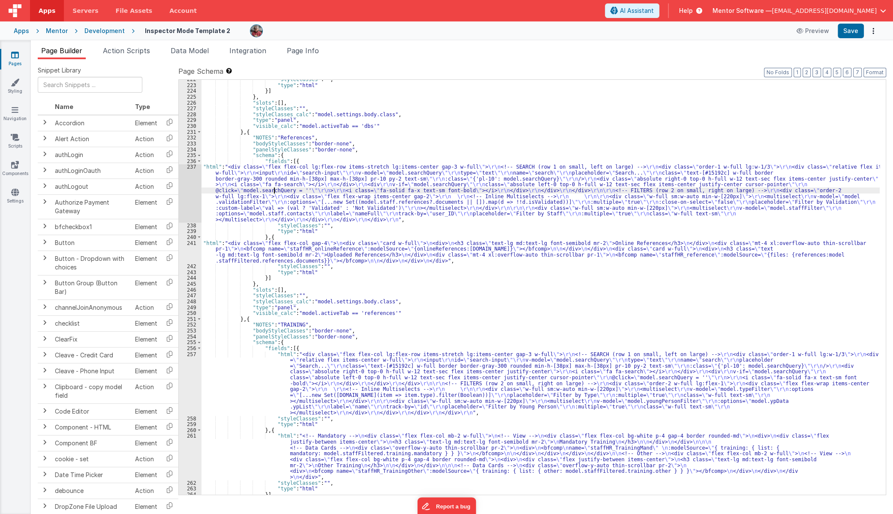
click at [273, 190] on div ""styleClasses" : "" , "type" : "html" }] } , "slots" : [ ] , "styleClasses" : "…" at bounding box center [541, 289] width 678 height 426
click at [291, 162] on div ""styleClasses" : "" , "type" : "html" }] } , "slots" : [ ] , "styleClasses" : "…" at bounding box center [541, 289] width 678 height 426
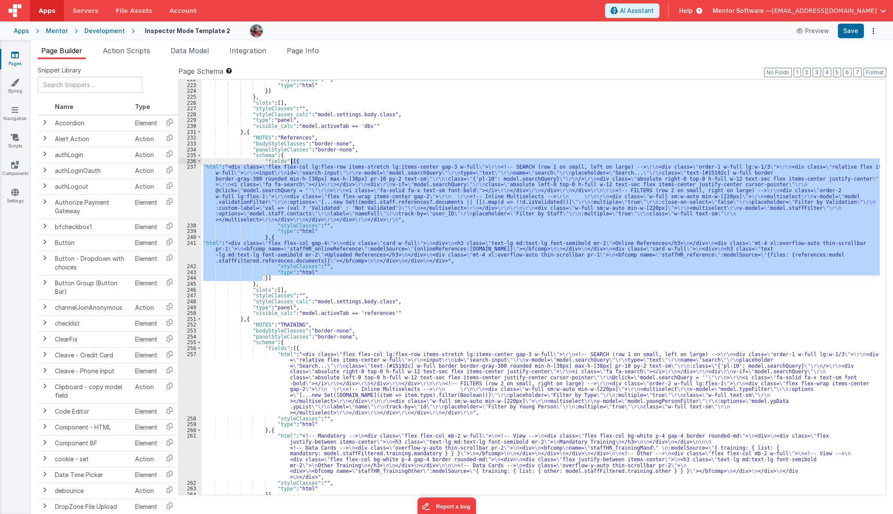
click at [254, 252] on div ""styleClasses" : "" , "type" : "html" }] } , "slots" : [ ] , "styleClasses" : "…" at bounding box center [541, 287] width 678 height 415
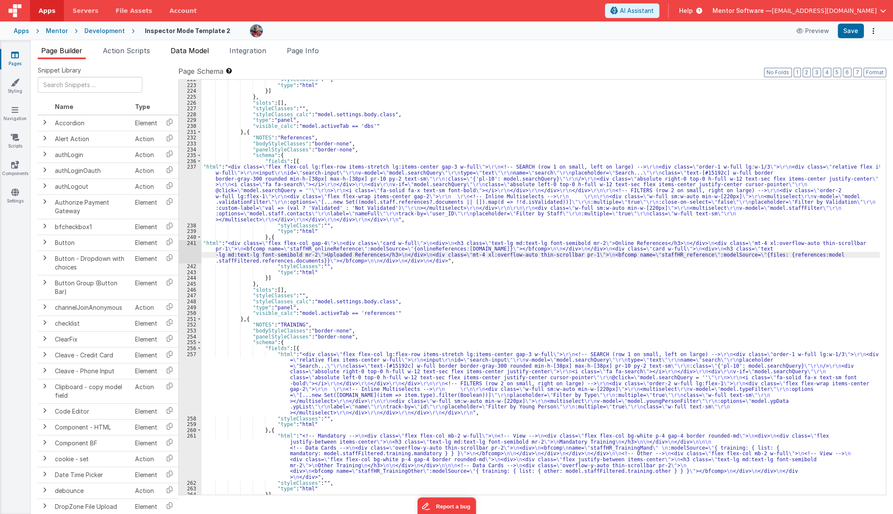
click at [186, 53] on span "Data Model" at bounding box center [190, 50] width 38 height 9
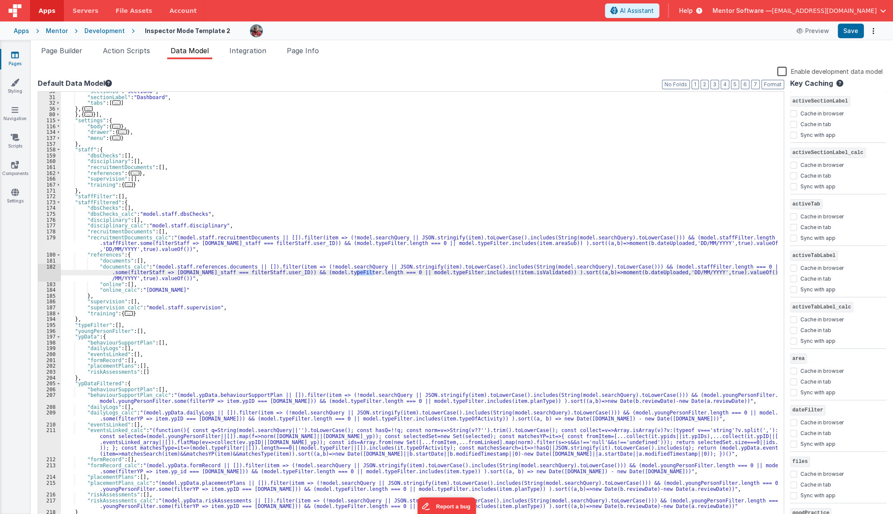
click at [151, 267] on div ""sectionId" : "section0" , "sectionLabel" : "Dashboard" , "tabs" : [ ... ] } , …" at bounding box center [419, 308] width 717 height 441
click at [151, 266] on div ""sectionId" : "section0" , "sectionLabel" : "Dashboard" , "tabs" : [ ... ] } , …" at bounding box center [419, 306] width 717 height 429
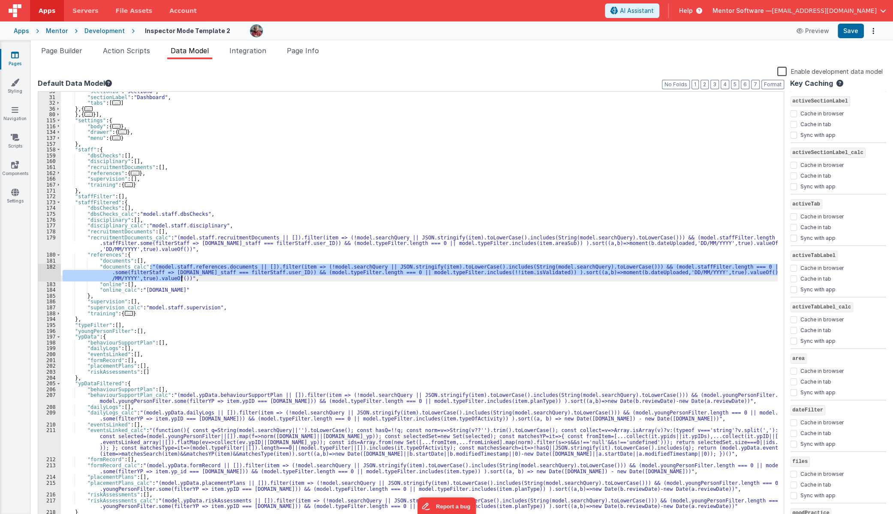
drag, startPoint x: 151, startPoint y: 266, endPoint x: 183, endPoint y: 277, distance: 33.6
click at [183, 277] on div ""sectionId" : "section0" , "sectionLabel" : "Dashboard" , "tabs" : [ ... ] } , …" at bounding box center [419, 308] width 717 height 441
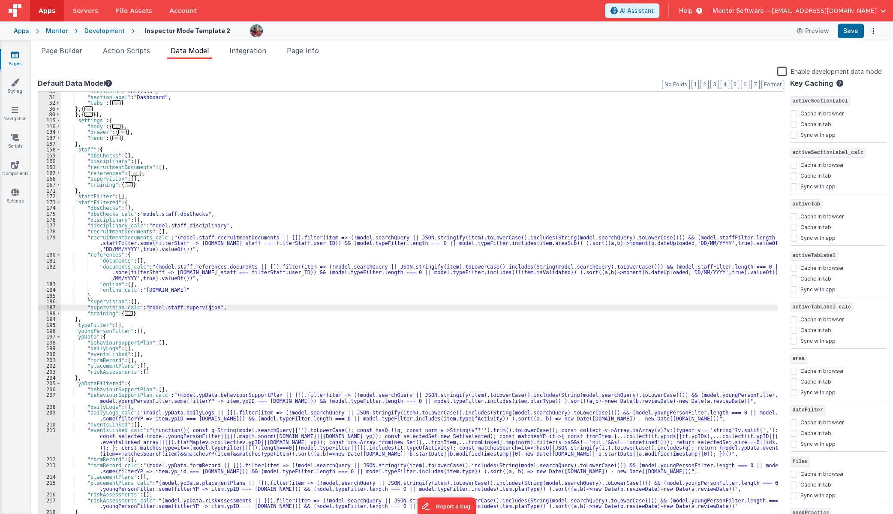
click at [209, 305] on div ""sectionId" : "section0" , "sectionLabel" : "Dashboard" , "tabs" : [ ... ] } , …" at bounding box center [419, 308] width 717 height 441
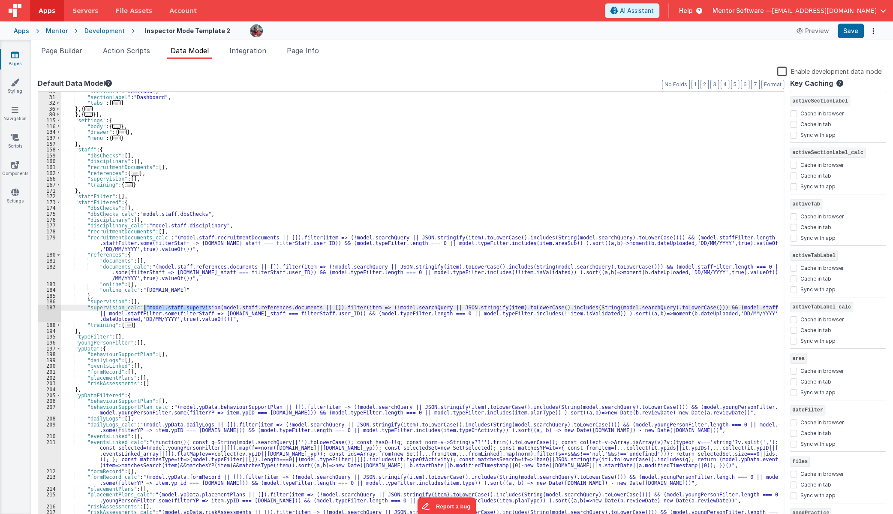
drag, startPoint x: 209, startPoint y: 308, endPoint x: 145, endPoint y: 306, distance: 64.4
click at [145, 307] on div ""sectionId" : "section0" , "sectionLabel" : "Dashboard" , "tabs" : [ ... ] } , …" at bounding box center [419, 308] width 717 height 441
drag, startPoint x: 239, startPoint y: 308, endPoint x: 149, endPoint y: 309, distance: 90.1
click at [149, 309] on div ""sectionId" : "section0" , "sectionLabel" : "Dashboard" , "tabs" : [ ... ] } , …" at bounding box center [419, 308] width 717 height 441
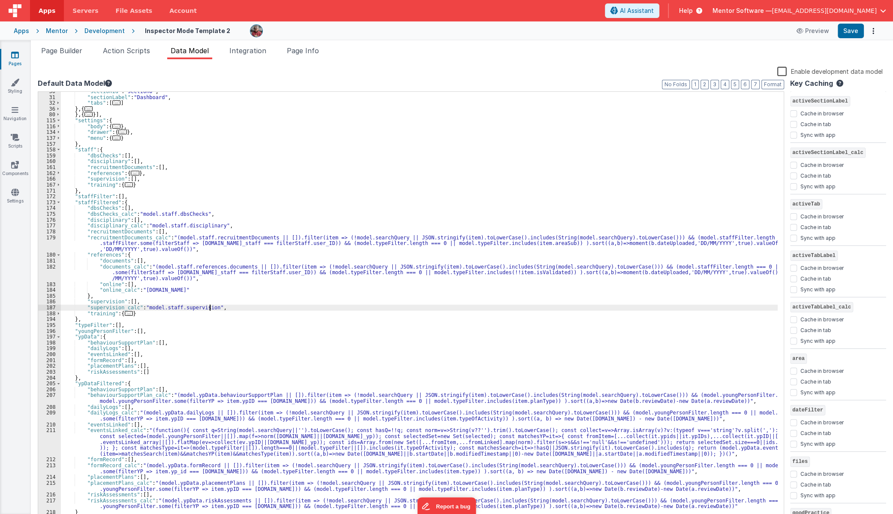
click at [224, 290] on div ""sectionId" : "section0" , "sectionLabel" : "Dashboard" , "tabs" : [ ... ] } , …" at bounding box center [419, 308] width 717 height 441
click at [151, 266] on div ""sectionId" : "section0" , "sectionLabel" : "Dashboard" , "tabs" : [ ... ] } , …" at bounding box center [419, 308] width 717 height 441
click at [151, 266] on div ""sectionId" : "section0" , "sectionLabel" : "Dashboard" , "tabs" : [ ... ] } , …" at bounding box center [419, 306] width 717 height 429
click at [146, 266] on div ""sectionId" : "section0" , "sectionLabel" : "Dashboard" , "tabs" : [ ... ] } , …" at bounding box center [419, 308] width 717 height 441
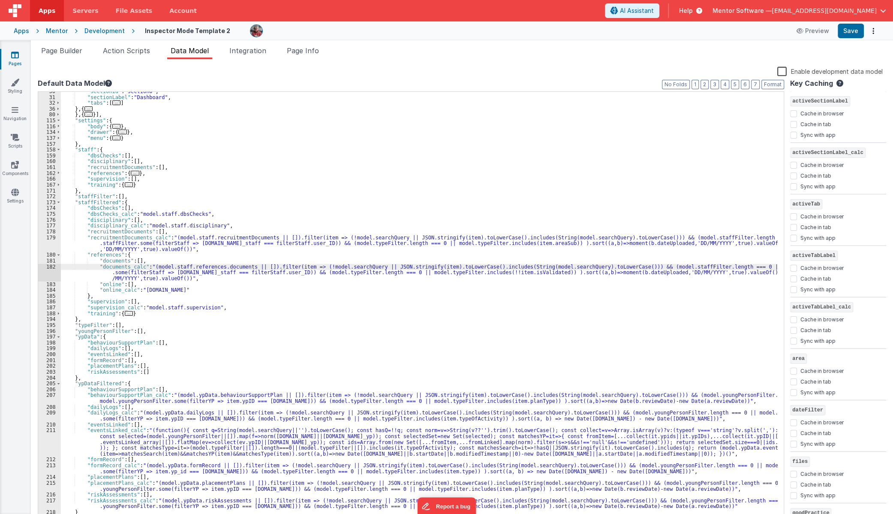
click at [146, 266] on div ""sectionId" : "section0" , "sectionLabel" : "Dashboard" , "tabs" : [ ... ] } , …" at bounding box center [419, 308] width 717 height 441
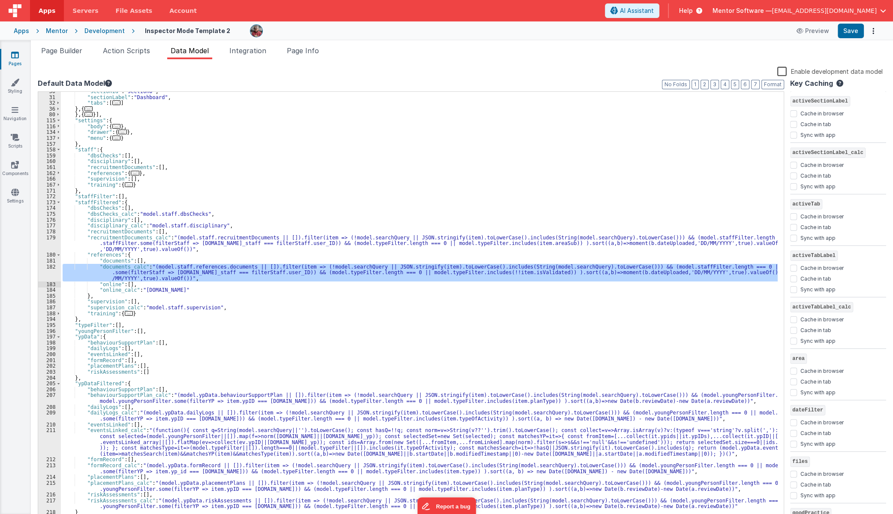
click at [188, 278] on div ""sectionId" : "section0" , "sectionLabel" : "Dashboard" , "tabs" : [ ... ] } , …" at bounding box center [419, 306] width 717 height 429
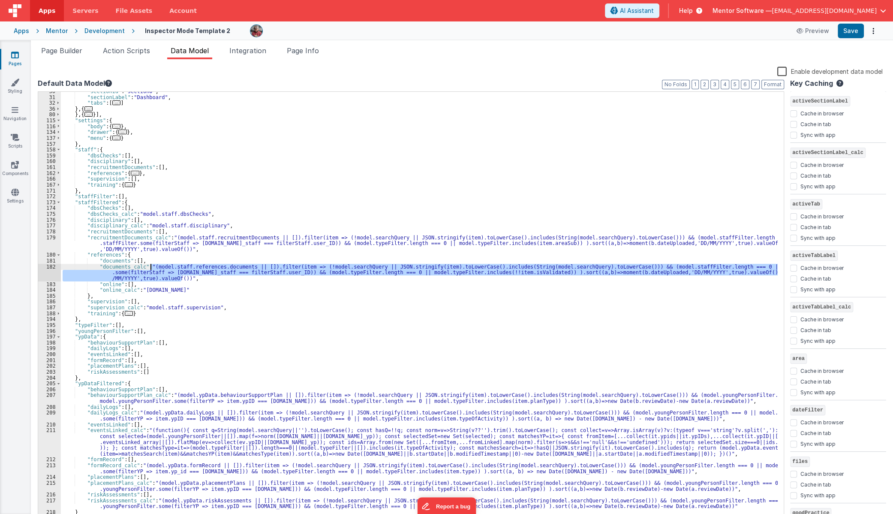
drag, startPoint x: 181, startPoint y: 277, endPoint x: 151, endPoint y: 267, distance: 31.1
click at [151, 267] on div ""sectionId" : "section0" , "sectionLabel" : "Dashboard" , "tabs" : [ ... ] } , …" at bounding box center [419, 308] width 717 height 441
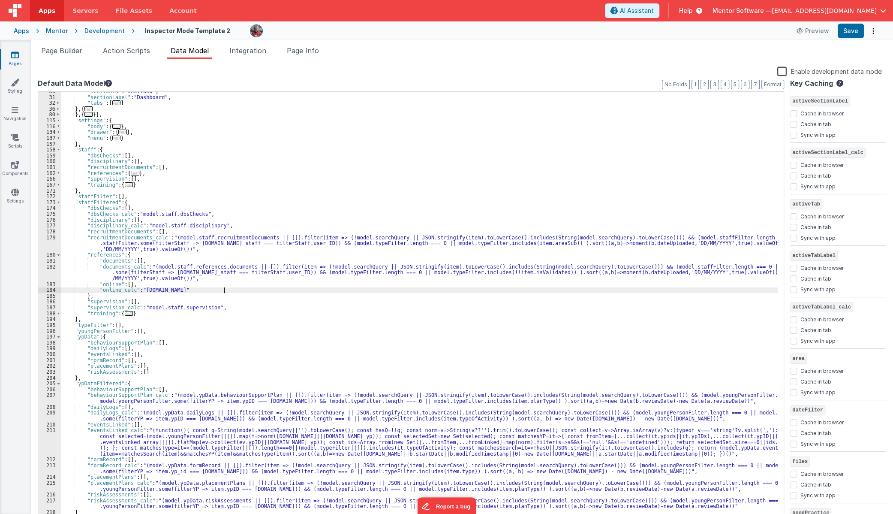
click at [224, 290] on div ""sectionId" : "section0" , "sectionLabel" : "Dashboard" , "tabs" : [ ... ] } , …" at bounding box center [419, 308] width 717 height 441
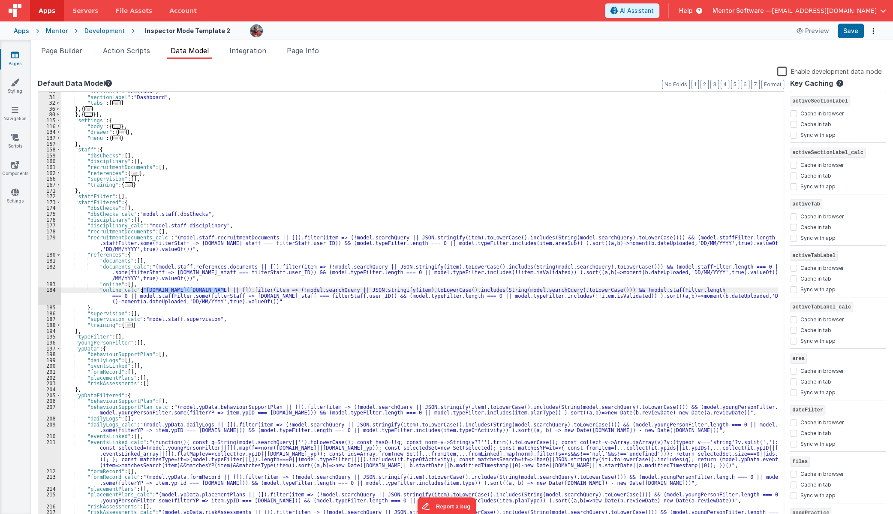
drag, startPoint x: 223, startPoint y: 292, endPoint x: 143, endPoint y: 291, distance: 80.2
click at [143, 291] on div ""sectionId" : "section0" , "sectionLabel" : "Dashboard" , "tabs" : [ ... ] } , …" at bounding box center [419, 308] width 717 height 441
drag, startPoint x: 235, startPoint y: 291, endPoint x: 144, endPoint y: 293, distance: 90.9
click at [144, 293] on div ""sectionId" : "section0" , "sectionLabel" : "Dashboard" , "tabs" : [ ... ] } , …" at bounding box center [419, 308] width 717 height 441
drag, startPoint x: 169, startPoint y: 293, endPoint x: 190, endPoint y: 295, distance: 21.1
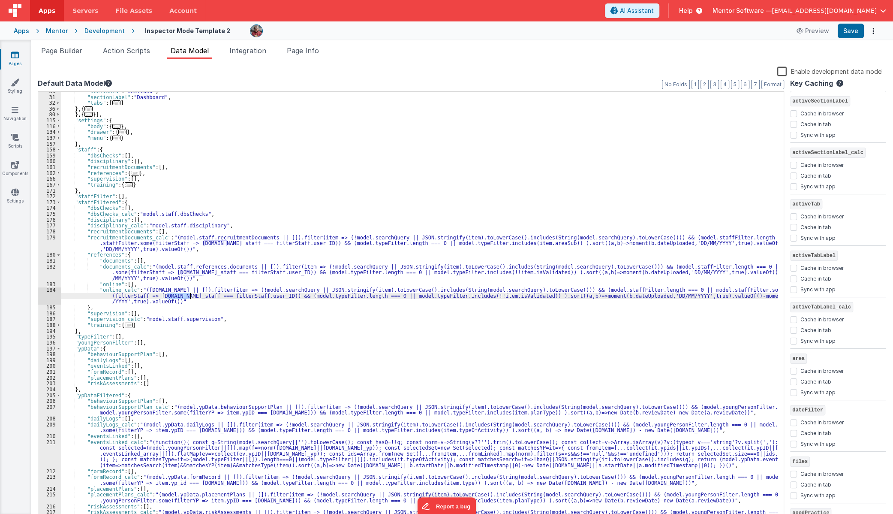
click at [190, 295] on div ""sectionId" : "section0" , "sectionLabel" : "Dashboard" , "tabs" : [ ... ] } , …" at bounding box center [419, 308] width 717 height 441
click at [857, 31] on button "Save" at bounding box center [851, 31] width 26 height 15
click at [523, 380] on div ""sectionId" : "section0" , "sectionLabel" : "Dashboard" , "tabs" : [ ... ] } , …" at bounding box center [419, 308] width 717 height 441
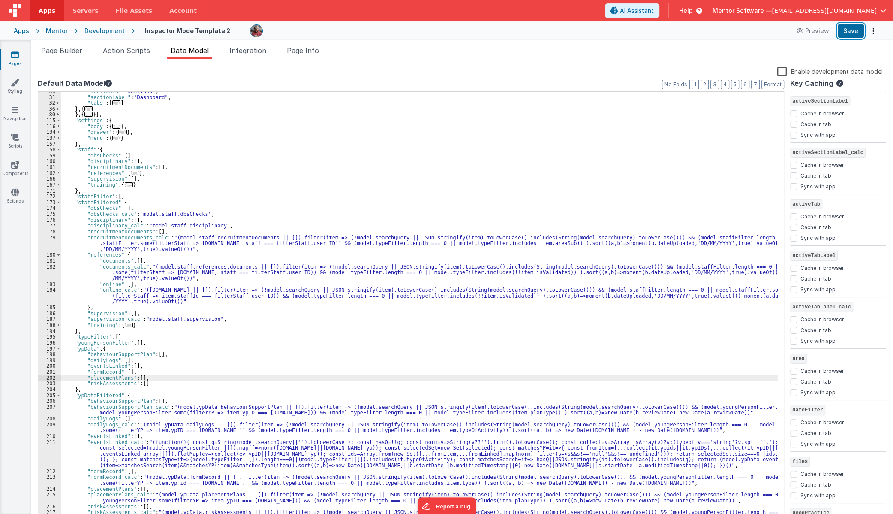
drag, startPoint x: 854, startPoint y: 31, endPoint x: 892, endPoint y: 41, distance: 38.9
click at [854, 31] on button "Save" at bounding box center [851, 31] width 26 height 15
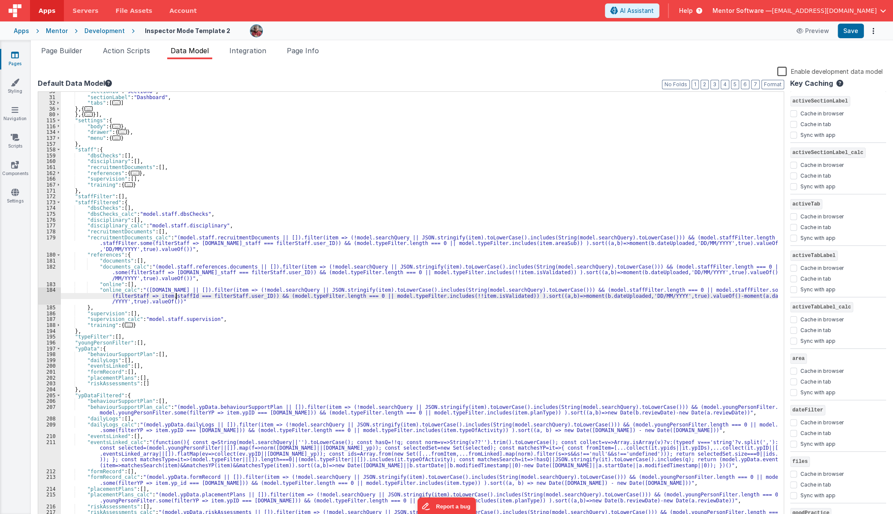
click at [175, 296] on div ""sectionId" : "section0" , "sectionLabel" : "Dashboard" , "tabs" : [ ... ] } , …" at bounding box center [419, 308] width 717 height 441
click at [848, 35] on button "Save" at bounding box center [851, 31] width 26 height 15
click at [77, 57] on li "Page Builder" at bounding box center [62, 52] width 48 height 14
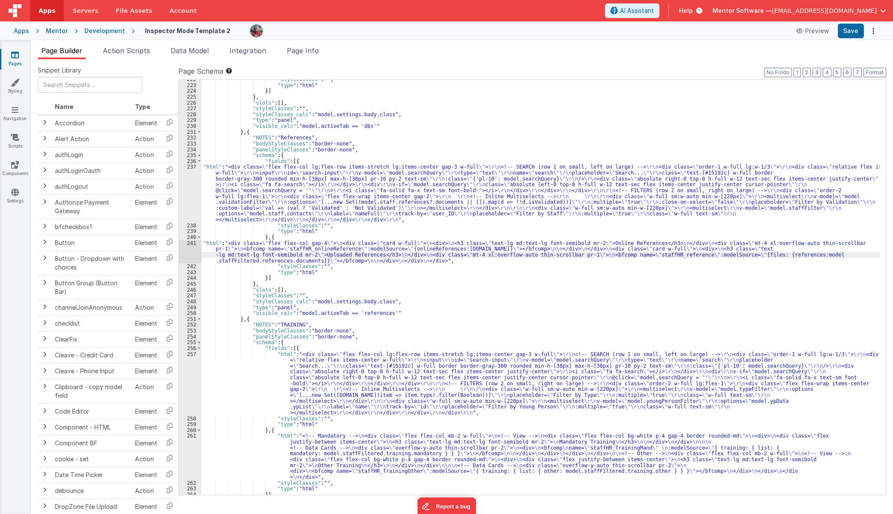
click at [185, 253] on div "241" at bounding box center [190, 252] width 23 height 24
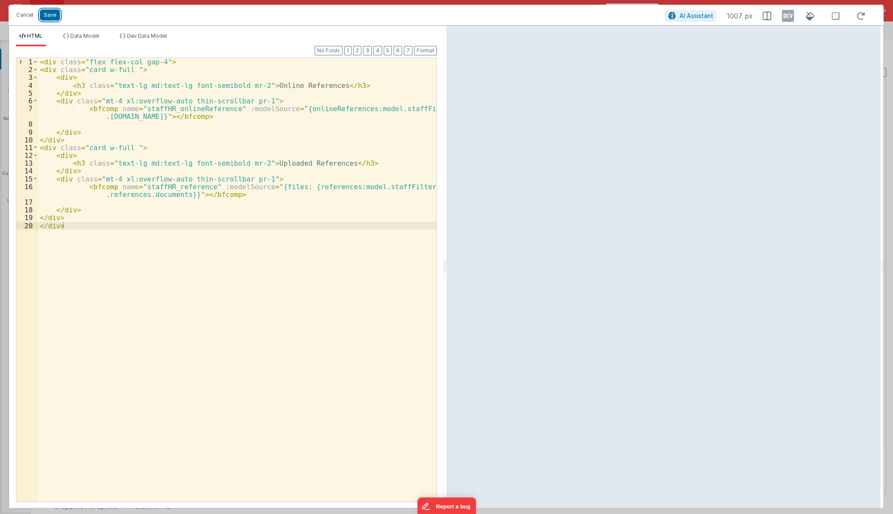
drag, startPoint x: 46, startPoint y: 17, endPoint x: 102, endPoint y: 32, distance: 58.5
click at [46, 17] on button "Save" at bounding box center [50, 14] width 20 height 11
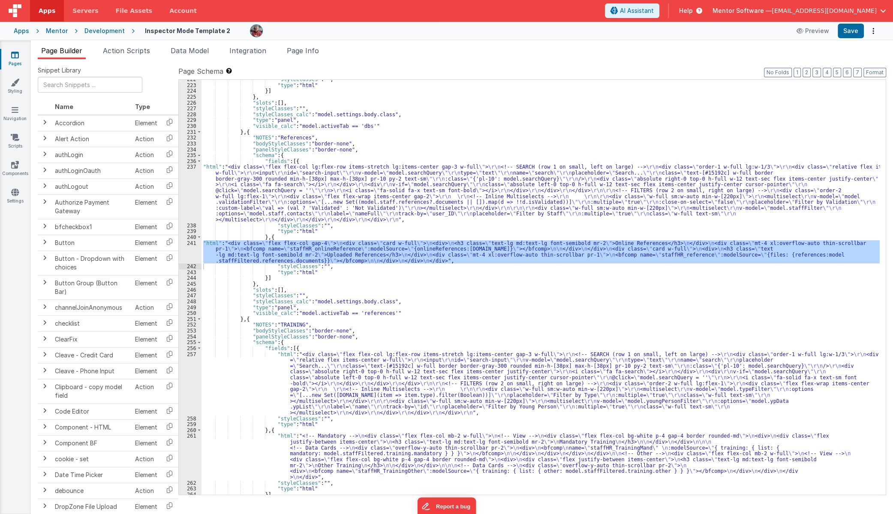
click at [207, 56] on div "Format 7 6 5 4 3 2 1 No Folds" at bounding box center [226, 270] width 421 height 444
click at [196, 51] on span "Data Model" at bounding box center [190, 50] width 38 height 9
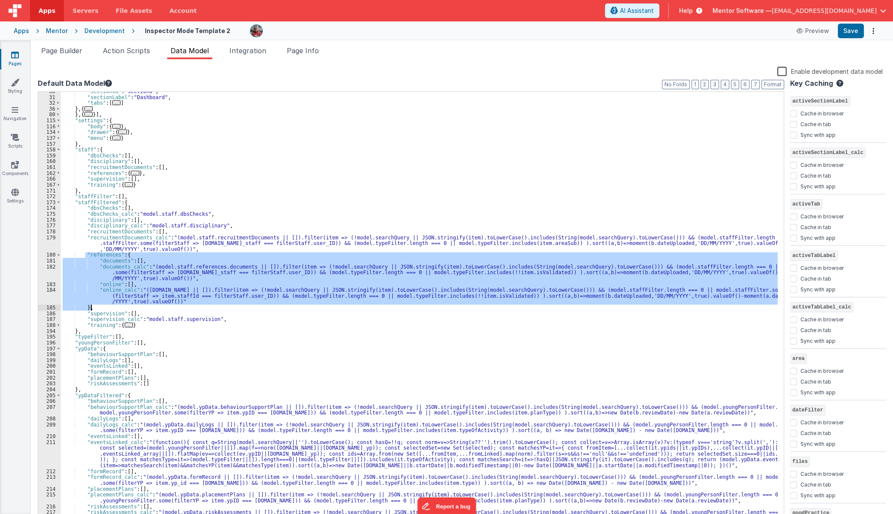
drag, startPoint x: 84, startPoint y: 253, endPoint x: 98, endPoint y: 307, distance: 56.1
click at [98, 307] on div ""sectionId" : "section0" , "sectionLabel" : "Dashboard" , "tabs" : [ ... ] } , …" at bounding box center [419, 308] width 717 height 441
click at [259, 327] on div ""sectionId" : "section0" , "sectionLabel" : "Dashboard" , "tabs" : [ ... ] } , …" at bounding box center [419, 308] width 717 height 441
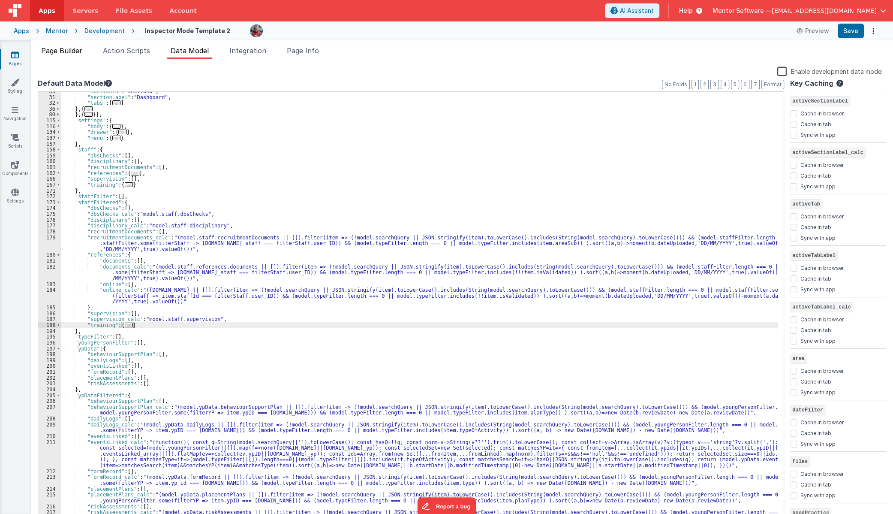
click at [54, 51] on span "Page Builder" at bounding box center [61, 50] width 41 height 9
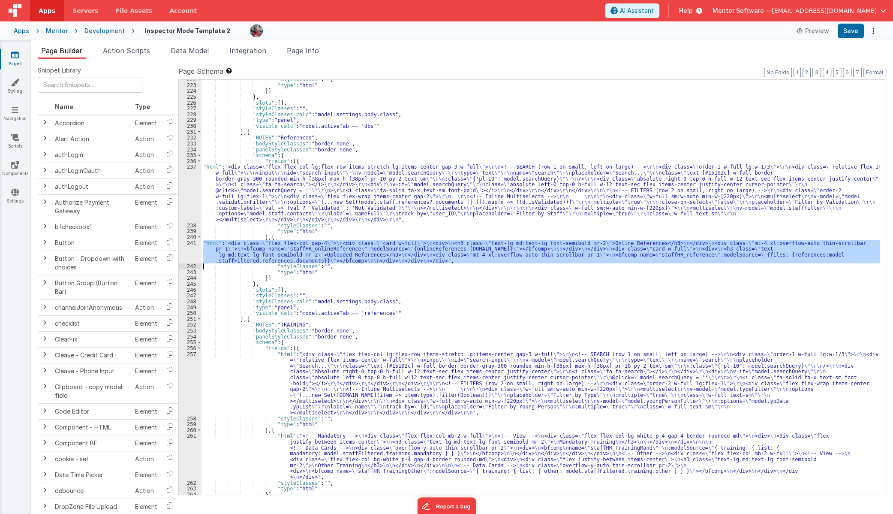
click at [350, 256] on div ""styleClasses" : "" , "type" : "html" }] } , "slots" : [ ] , "styleClasses" : "…" at bounding box center [541, 287] width 678 height 415
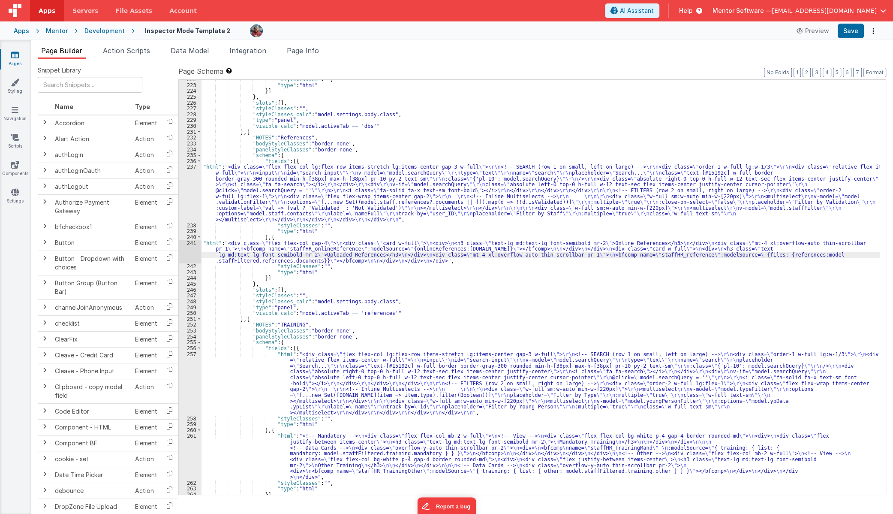
click at [220, 201] on div ""styleClasses" : "" , "type" : "html" }] } , "slots" : [ ] , "styleClasses" : "…" at bounding box center [541, 289] width 678 height 426
click at [191, 201] on div "237" at bounding box center [190, 193] width 23 height 58
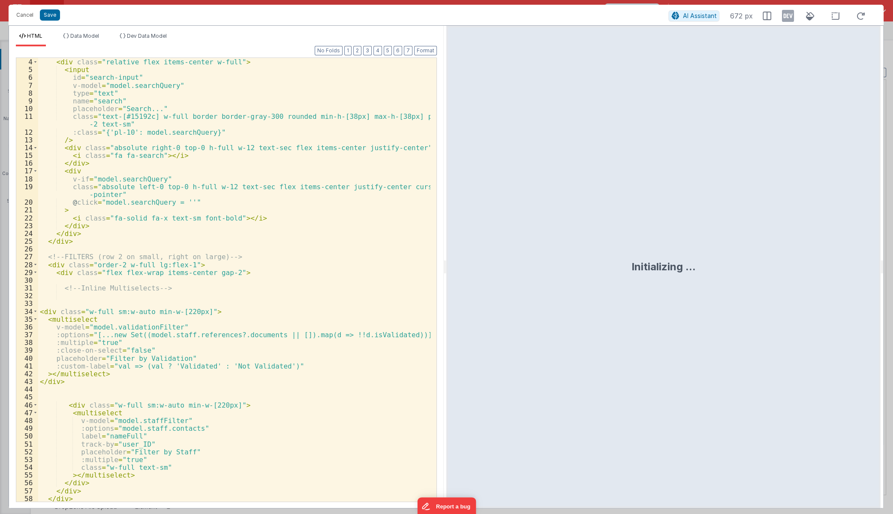
scroll to position [23, 0]
click at [27, 14] on button "Cancel" at bounding box center [25, 15] width 26 height 12
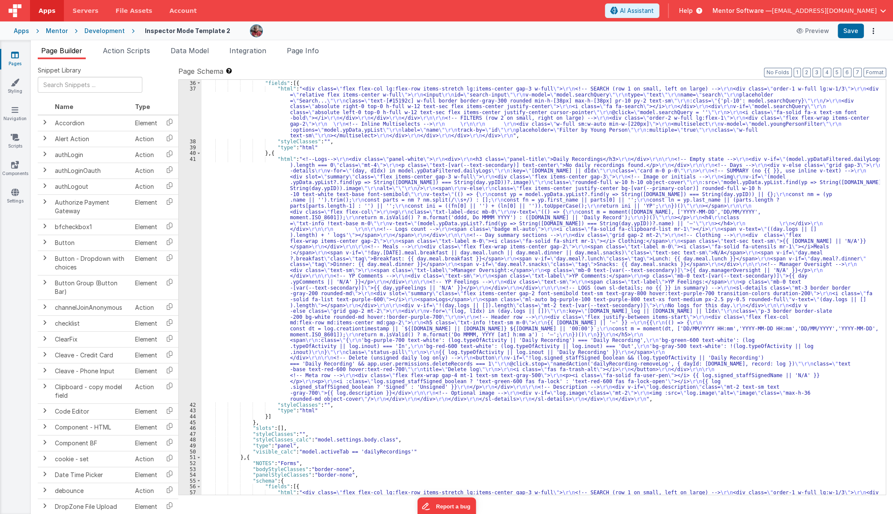
scroll to position [280, 0]
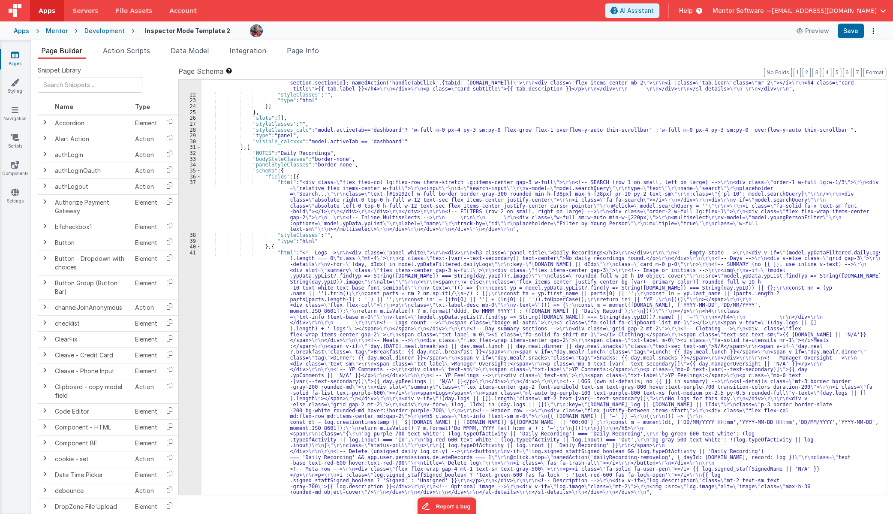
click at [248, 217] on div ""html" : "<div class= \" flex flex-col gap-4 min-h-0 \" > \r\n \r\n\r\n <sl-det…" at bounding box center [541, 372] width 678 height 760
click at [190, 214] on div "37" at bounding box center [190, 205] width 23 height 53
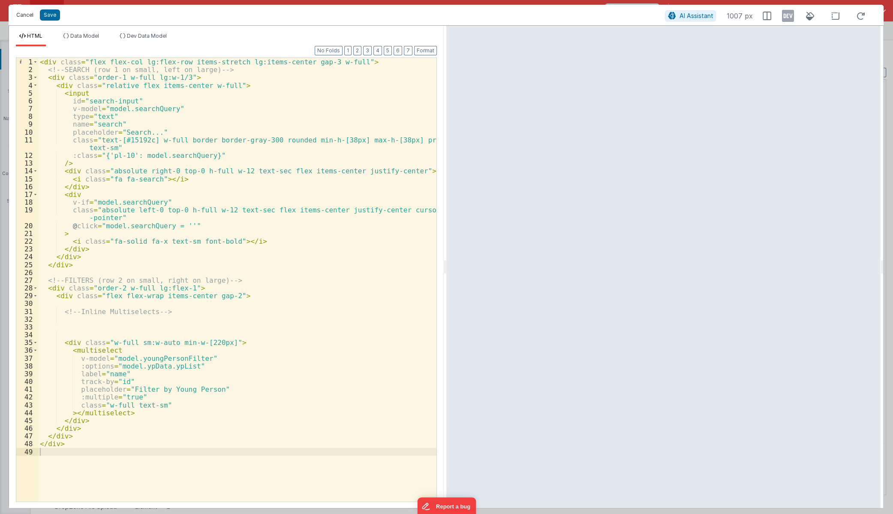
click at [23, 13] on button "Cancel" at bounding box center [25, 15] width 26 height 12
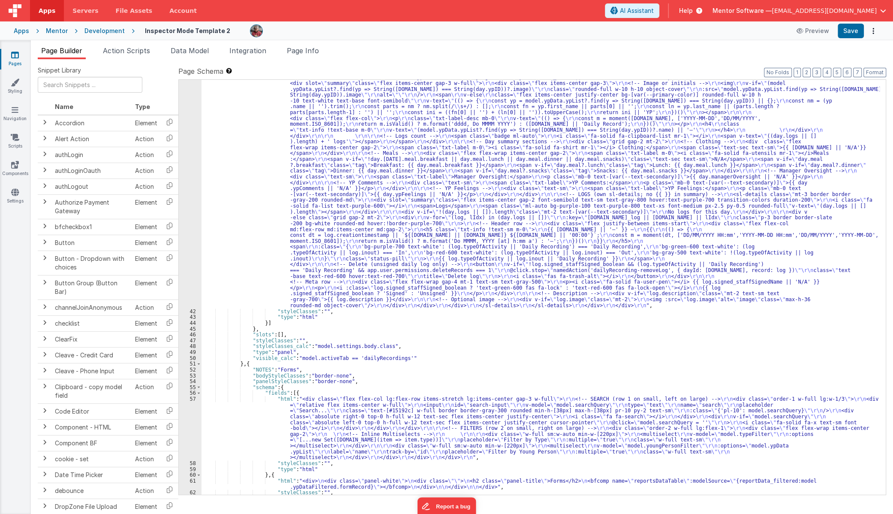
scroll to position [514, 0]
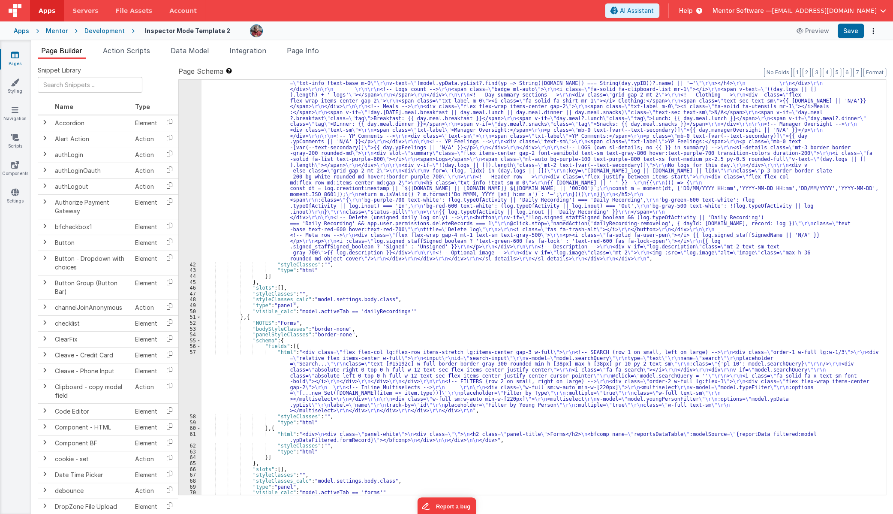
click at [264, 366] on div ""html" : "<!--Logs--> \r\n <div class= \" panel-white \" > \r\n <div> \r\n <h3 …" at bounding box center [541, 349] width 678 height 666
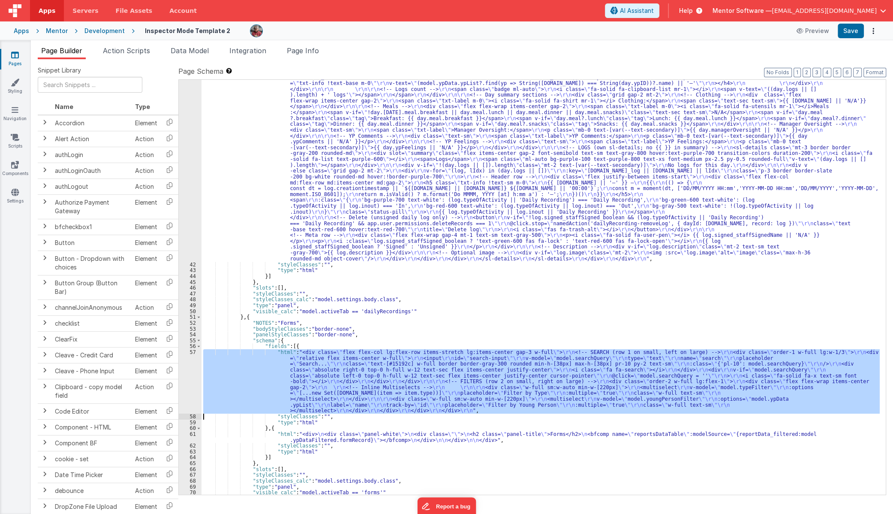
click at [190, 376] on div "57" at bounding box center [190, 381] width 23 height 64
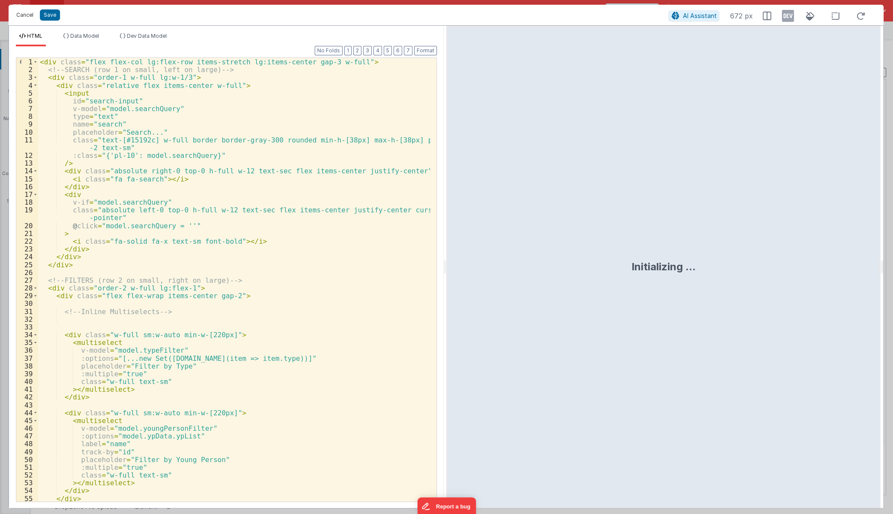
click at [27, 19] on button "Cancel" at bounding box center [25, 15] width 26 height 12
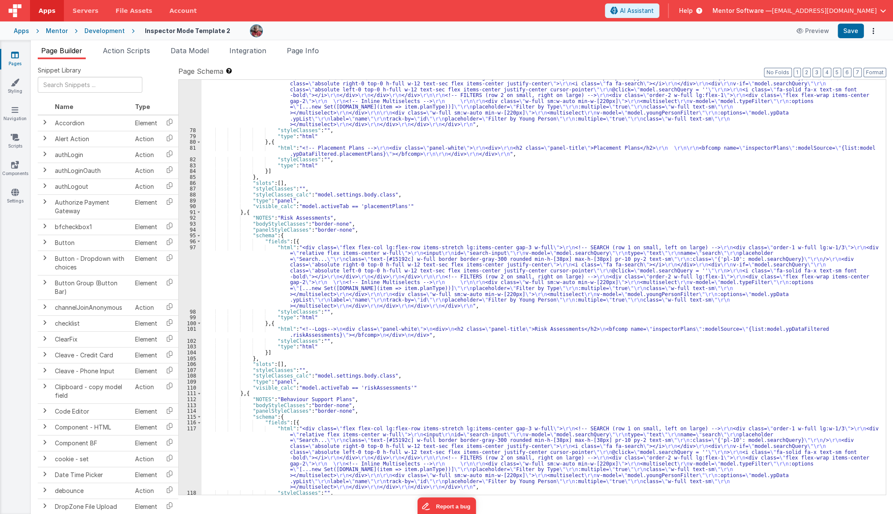
scroll to position [982, 0]
click at [237, 286] on div ""html" : "<div class= \" flex flex-col lg:flex-row items-stretch lg:items-cente…" at bounding box center [541, 305] width 678 height 485
click at [184, 277] on div "97" at bounding box center [190, 276] width 23 height 64
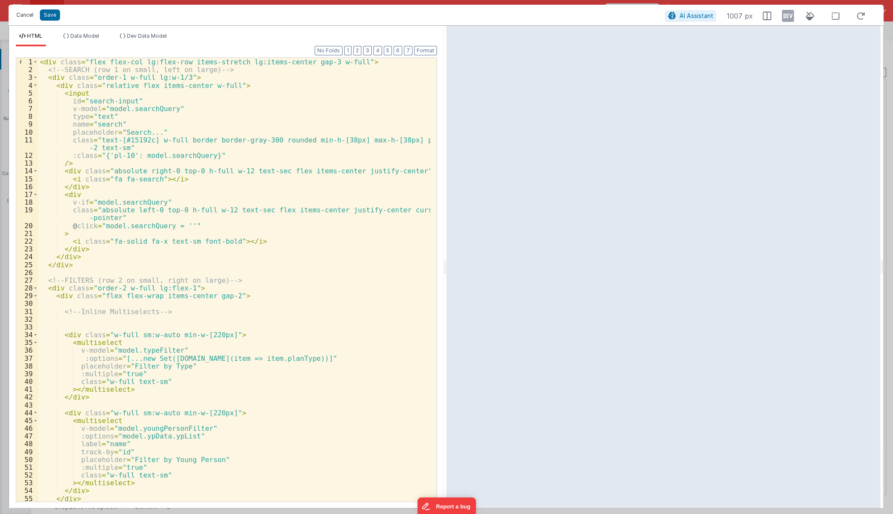
click at [17, 14] on button "Cancel" at bounding box center [25, 15] width 26 height 12
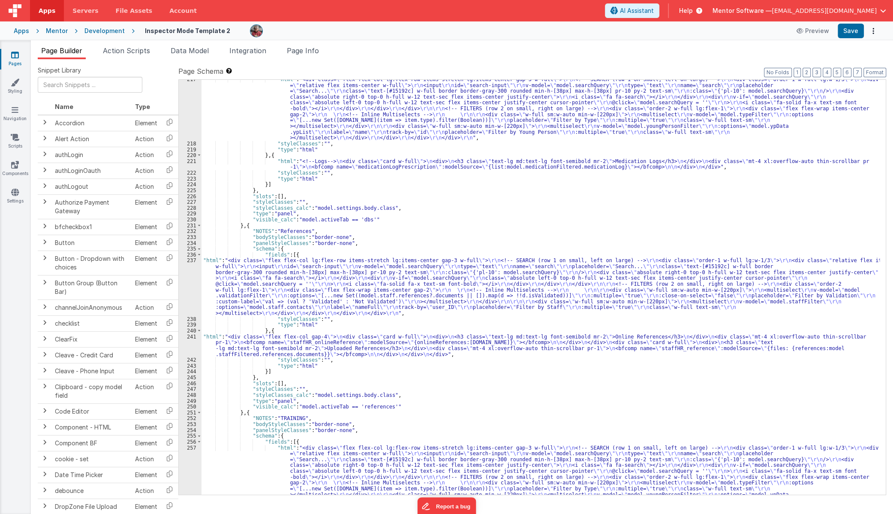
scroll to position [2851, 0]
click at [229, 284] on div ""html" : "<div class= \" flex flex-col lg:flex-row items-stretch lg:items-cente…" at bounding box center [541, 347] width 678 height 543
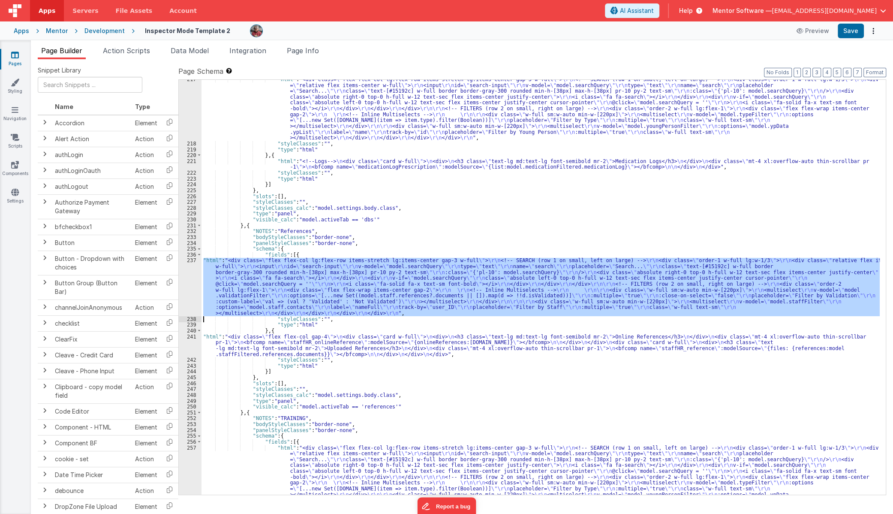
click at [191, 287] on div "237" at bounding box center [190, 286] width 23 height 58
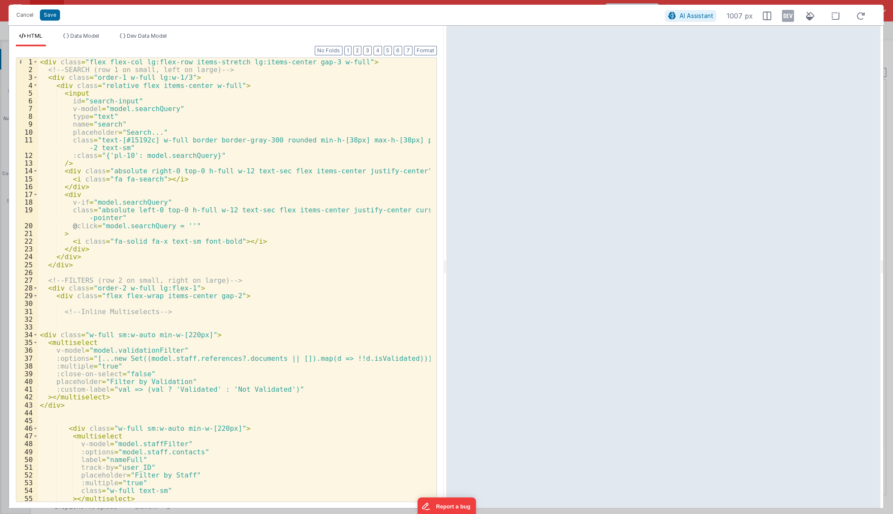
scroll to position [39, 0]
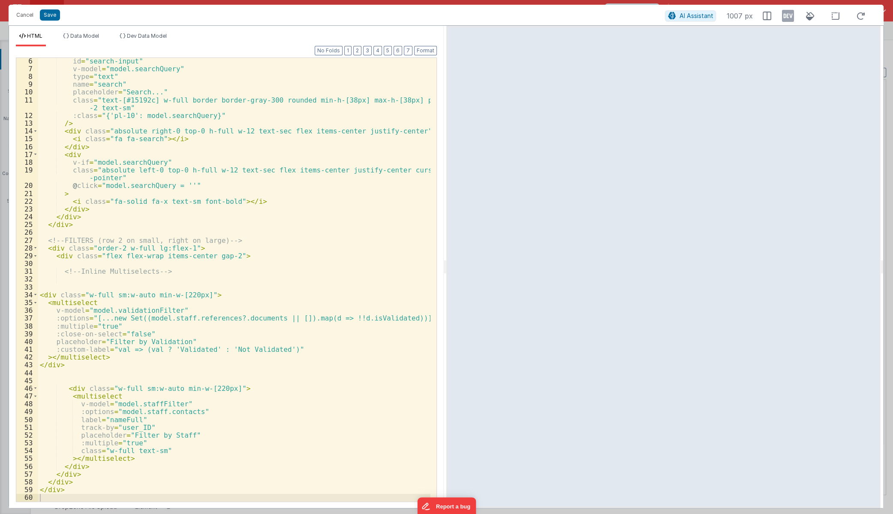
click at [145, 325] on div "id = "search-input" v-model = "model.searchQuery" type = "text" name = "search"…" at bounding box center [234, 286] width 392 height 459
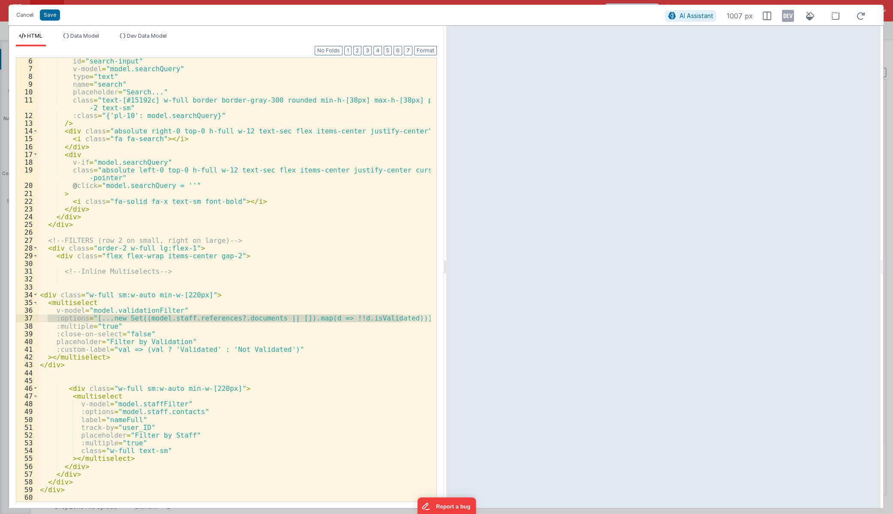
drag, startPoint x: 49, startPoint y: 316, endPoint x: 444, endPoint y: 316, distance: 394.9
click at [444, 316] on div "HTML Data Model Dev Data Model Format 7 6 5 4 3 2 1 No Folds 6 7 8 9 10 11 12 1…" at bounding box center [446, 266] width 875 height 483
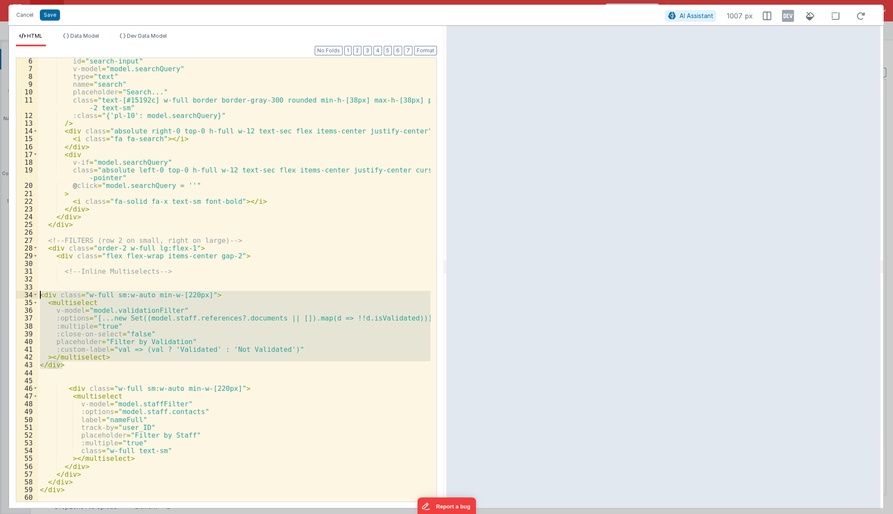
drag, startPoint x: 57, startPoint y: 355, endPoint x: 3, endPoint y: 291, distance: 84.6
click at [3, 291] on div "Cancel Save AI Assistant 1007 px HTML Data Model Dev Data Model Format 7 6 5 4 …" at bounding box center [446, 257] width 893 height 514
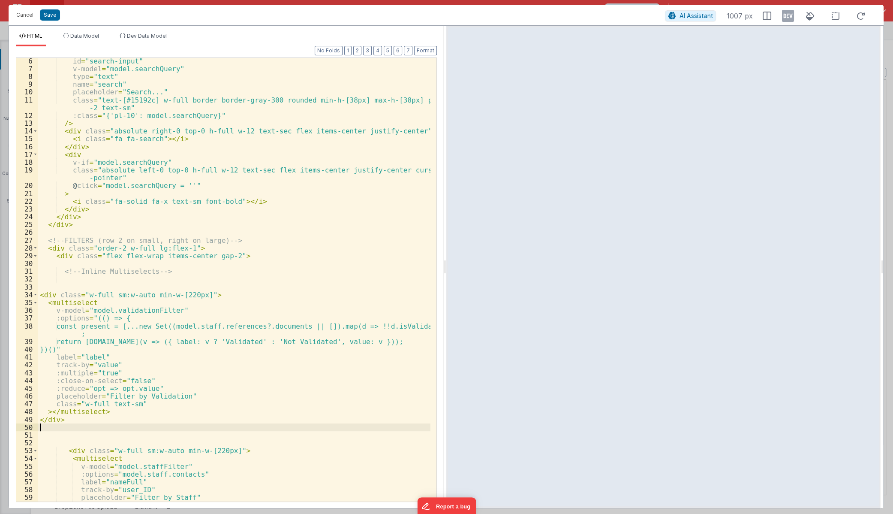
scroll to position [40, 0]
click at [52, 16] on button "Save" at bounding box center [50, 14] width 20 height 11
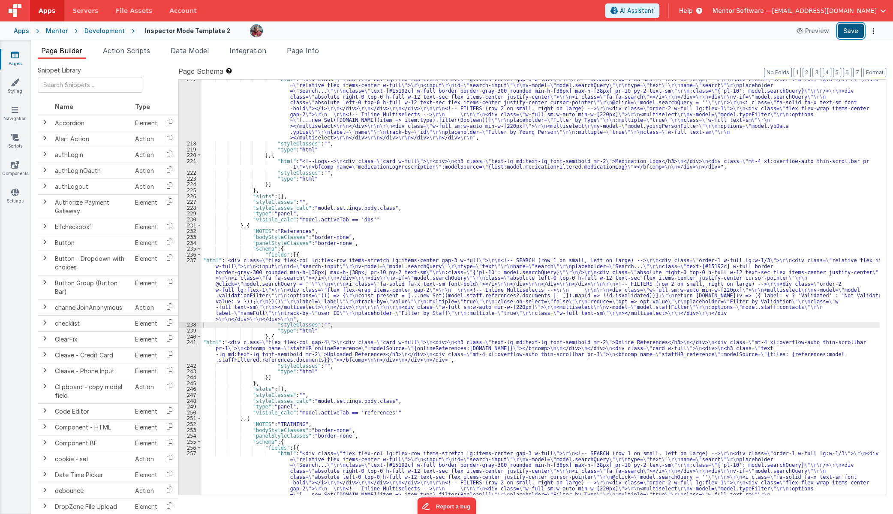
click at [847, 31] on button "Save" at bounding box center [851, 31] width 26 height 15
click at [684, 286] on div ""html" : "<div class= \" flex flex-col lg:flex-row items-stretch lg:items-cente…" at bounding box center [541, 347] width 678 height 543
click at [537, 297] on div ""html" : "<div class= \" flex flex-col lg:flex-row items-stretch lg:items-cente…" at bounding box center [541, 347] width 678 height 543
click at [190, 287] on div "237" at bounding box center [190, 289] width 23 height 64
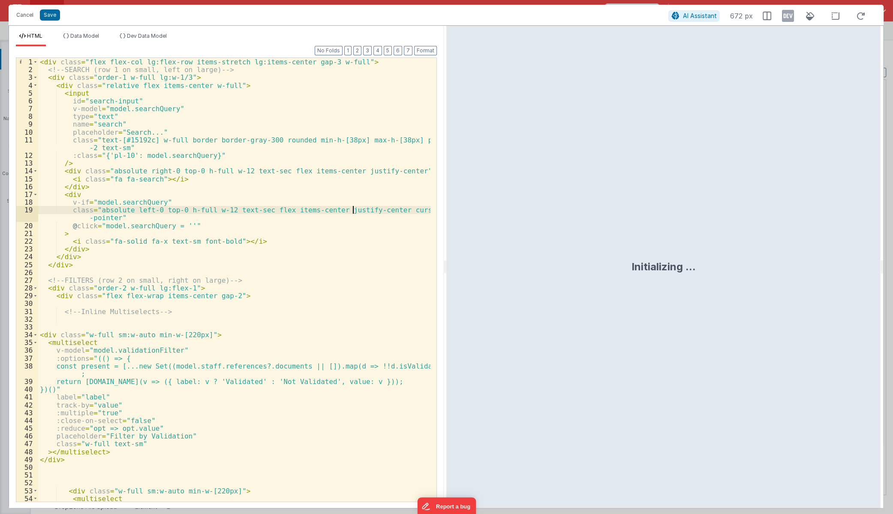
drag, startPoint x: 187, startPoint y: 284, endPoint x: 352, endPoint y: 208, distance: 182.7
click at [352, 208] on div "< div class = "flex flex-col lg:flex-row items-stretch lg:items-center gap-3 w-…" at bounding box center [234, 287] width 392 height 459
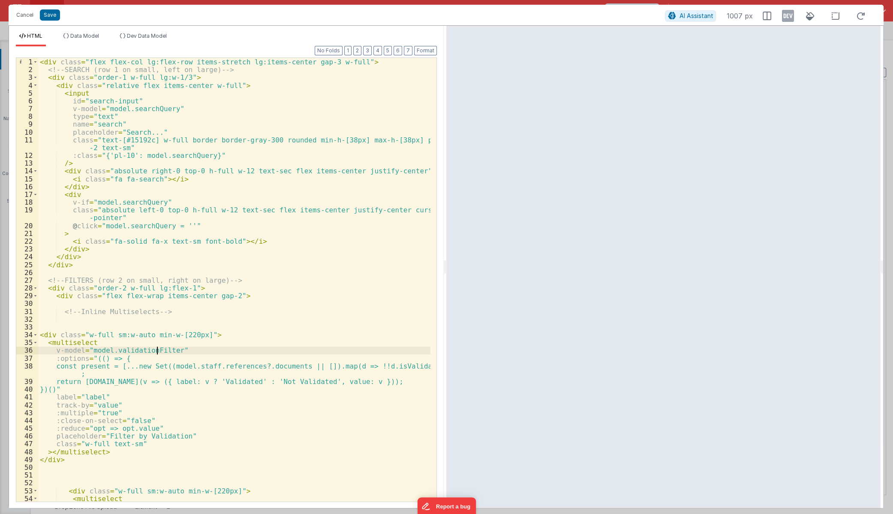
click at [158, 351] on div "< div class = "flex flex-col lg:flex-row items-stretch lg:items-center gap-3 w-…" at bounding box center [234, 287] width 392 height 459
click at [47, 11] on button "Save" at bounding box center [50, 14] width 20 height 11
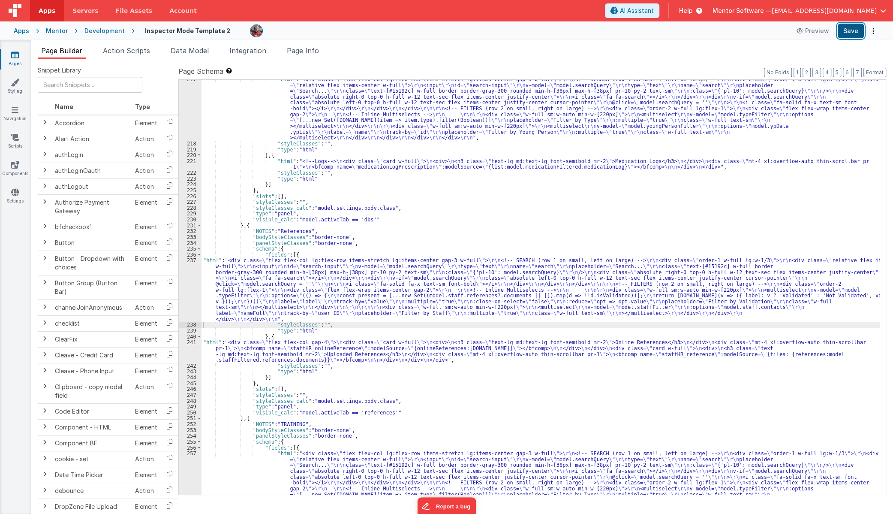
click at [854, 29] on button "Save" at bounding box center [851, 31] width 26 height 15
click at [210, 57] on li "Data Model" at bounding box center [189, 52] width 45 height 14
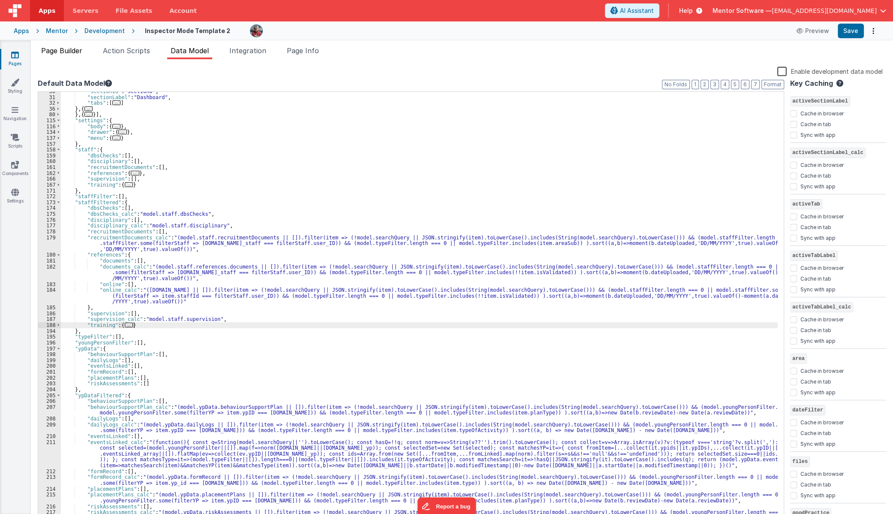
click at [68, 50] on span "Page Builder" at bounding box center [61, 50] width 41 height 9
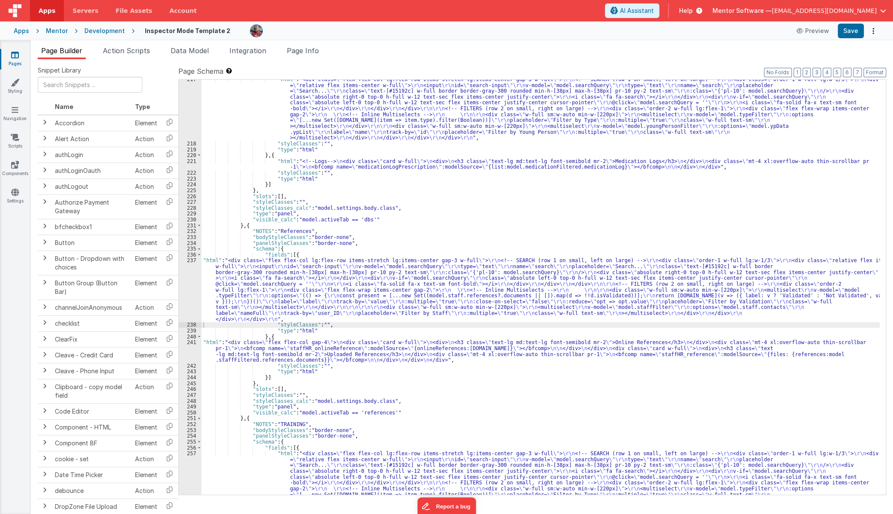
click at [313, 303] on div ""html" : "<div class= \" flex flex-col lg:flex-row items-stretch lg:items-cente…" at bounding box center [541, 347] width 678 height 543
click at [184, 291] on div "237" at bounding box center [190, 289] width 23 height 64
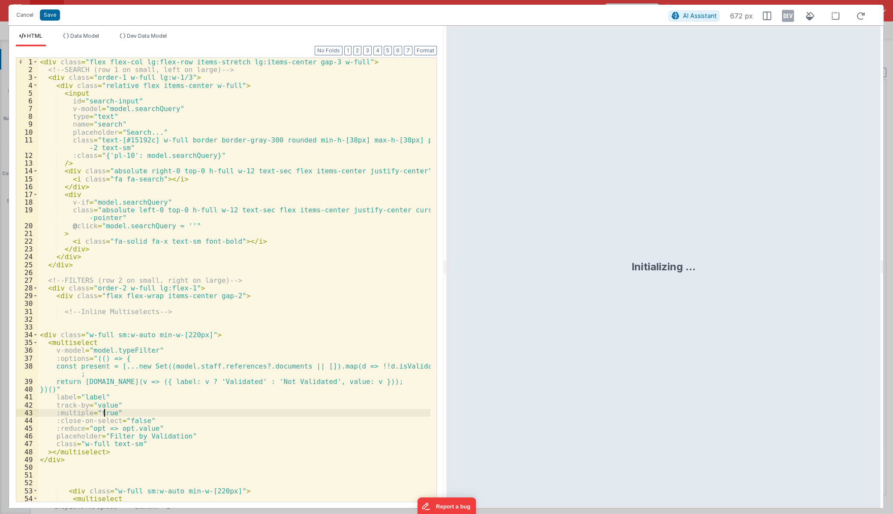
click at [105, 410] on div "< div class = "flex flex-col lg:flex-row items-stretch lg:items-center gap-3 w-…" at bounding box center [234, 287] width 392 height 459
click at [45, 16] on button "Save" at bounding box center [50, 14] width 20 height 11
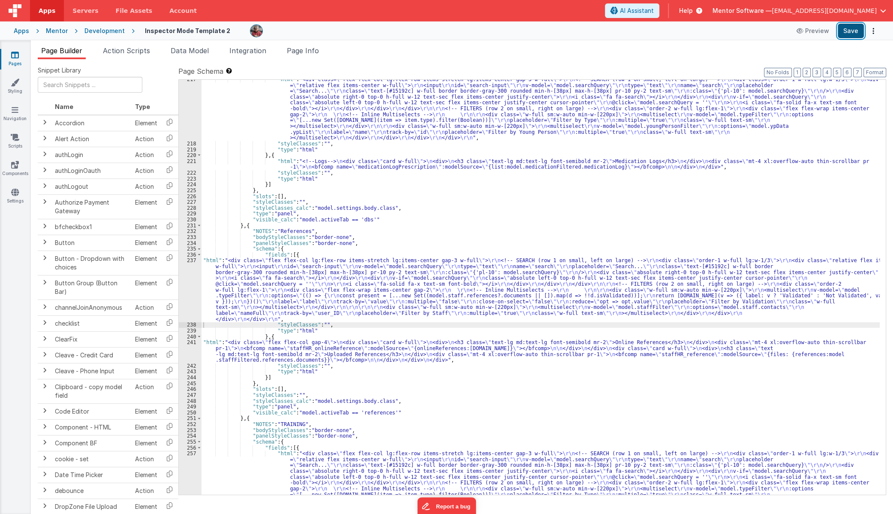
click at [846, 30] on button "Save" at bounding box center [851, 31] width 26 height 15
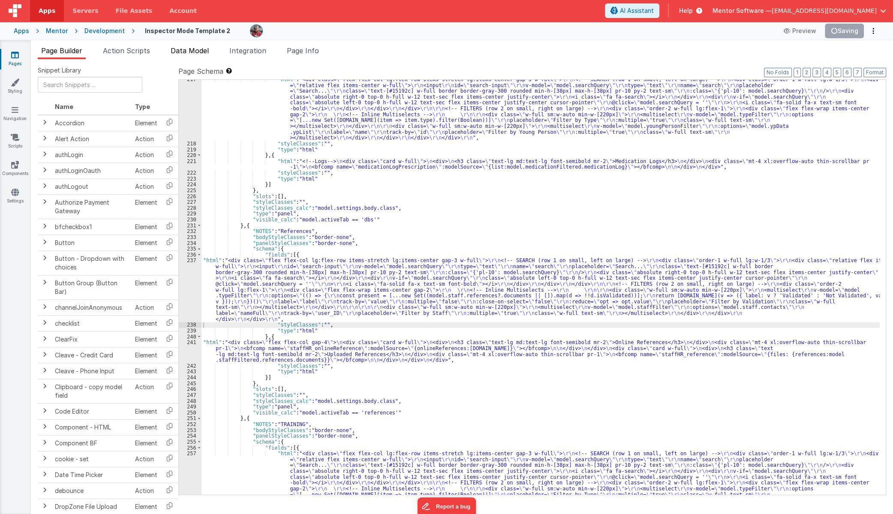
click at [189, 51] on span "Data Model" at bounding box center [190, 50] width 38 height 9
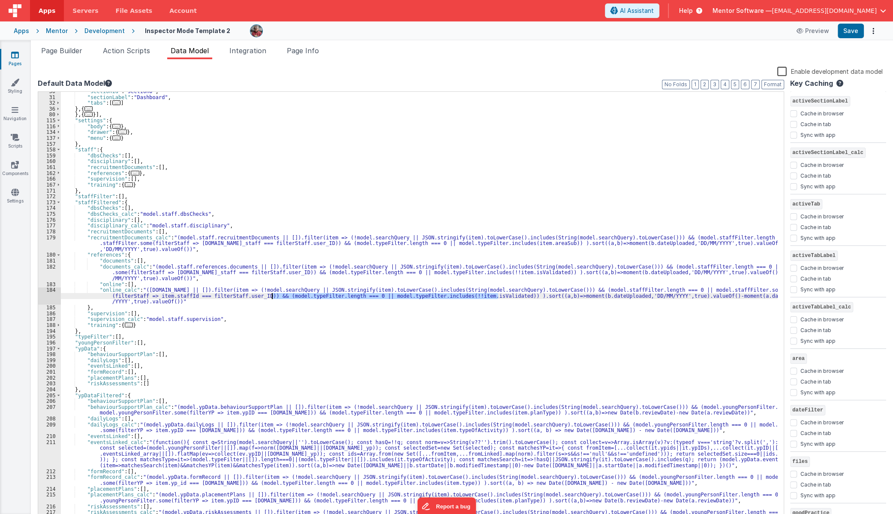
drag, startPoint x: 499, startPoint y: 296, endPoint x: 302, endPoint y: 286, distance: 197.5
click at [271, 296] on div ""sectionId" : "section0" , "sectionLabel" : "Dashboard" , "tabs" : [ ... ] } , …" at bounding box center [419, 308] width 717 height 441
click at [54, 54] on li "Page Builder" at bounding box center [62, 52] width 48 height 14
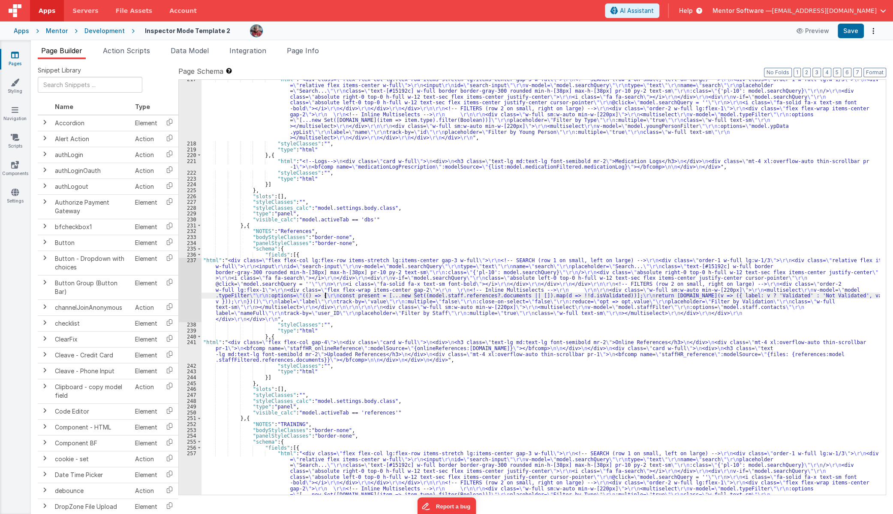
click at [326, 298] on div ""html" : "<div class= \" flex flex-col lg:flex-row items-stretch lg:items-cente…" at bounding box center [541, 347] width 678 height 543
click at [392, 272] on div ""html" : "<div class= \" flex flex-col lg:flex-row items-stretch lg:items-cente…" at bounding box center [541, 347] width 678 height 543
click at [250, 299] on div ""html" : "<div class= \" flex flex-col lg:flex-row items-stretch lg:items-cente…" at bounding box center [541, 347] width 678 height 543
click at [187, 293] on div "237" at bounding box center [190, 289] width 23 height 64
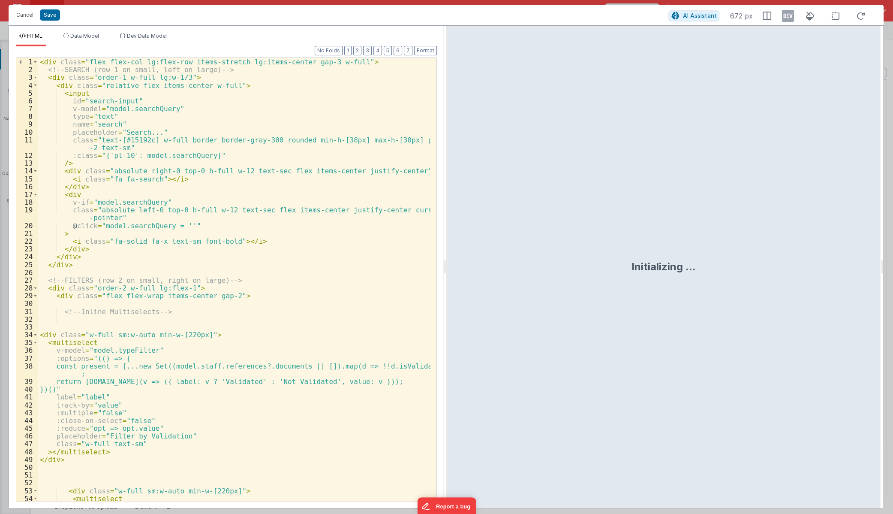
click at [101, 413] on div "< div class = "flex flex-col lg:flex-row items-stretch lg:items-center gap-3 w-…" at bounding box center [234, 287] width 392 height 459
click at [74, 455] on div "< div class = "flex flex-col lg:flex-row items-stretch lg:items-center gap-3 w-…" at bounding box center [234, 287] width 392 height 459
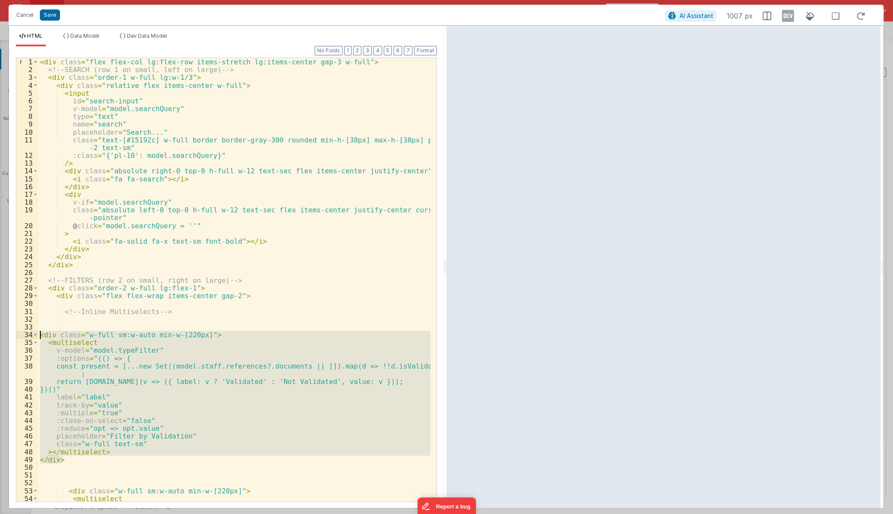
drag, startPoint x: 78, startPoint y: 461, endPoint x: 17, endPoint y: 336, distance: 138.8
click at [17, 336] on div "1 2 3 4 5 6 7 8 9 10 11 12 13 14 15 16 17 18 19 20 21 22 23 24 25 26 27 28 29 3…" at bounding box center [226, 279] width 421 height 444
click at [51, 20] on button "Save" at bounding box center [50, 14] width 20 height 11
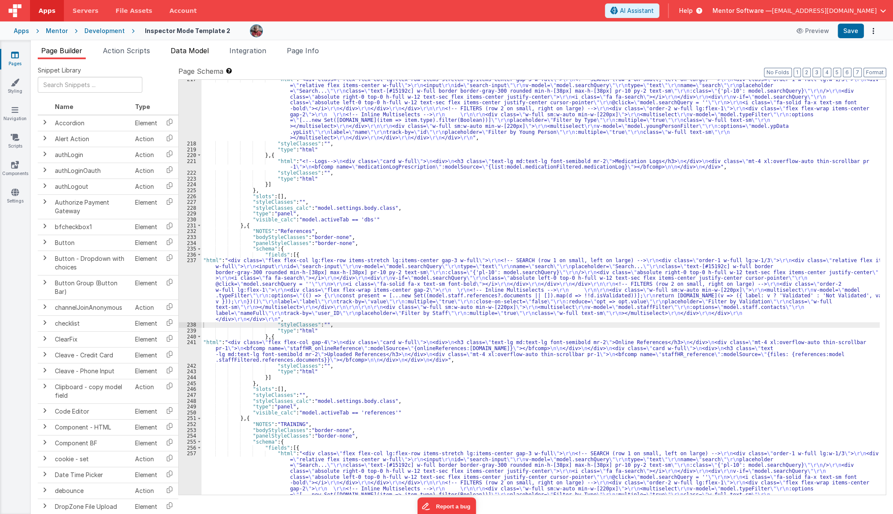
click at [201, 50] on span "Data Model" at bounding box center [190, 50] width 38 height 9
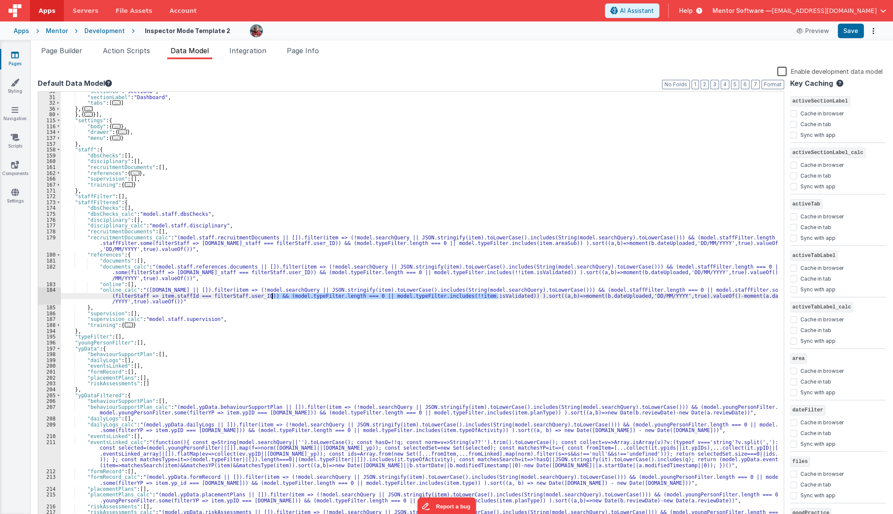
click at [273, 298] on div ""sectionId" : "section0" , "sectionLabel" : "Dashboard" , "tabs" : [ ... ] } , …" at bounding box center [419, 306] width 717 height 429
drag, startPoint x: 271, startPoint y: 295, endPoint x: 500, endPoint y: 297, distance: 228.1
click at [500, 297] on div ""sectionId" : "section0" , "sectionLabel" : "Dashboard" , "tabs" : [ ... ] } , …" at bounding box center [419, 308] width 717 height 441
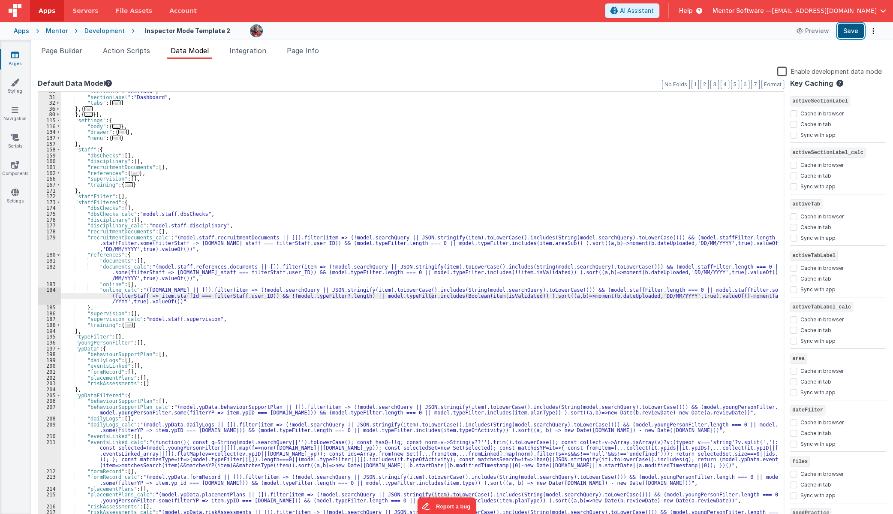
click at [848, 36] on button "Save" at bounding box center [851, 31] width 26 height 15
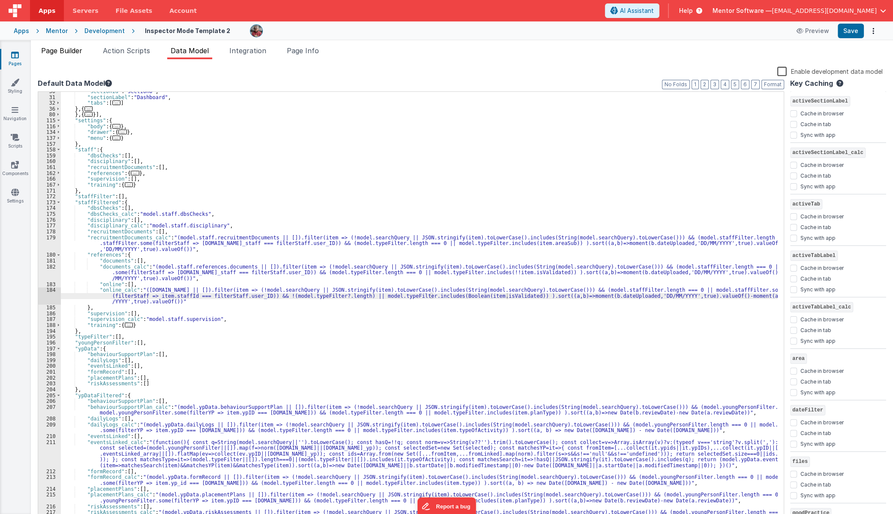
click at [62, 51] on span "Page Builder" at bounding box center [61, 50] width 41 height 9
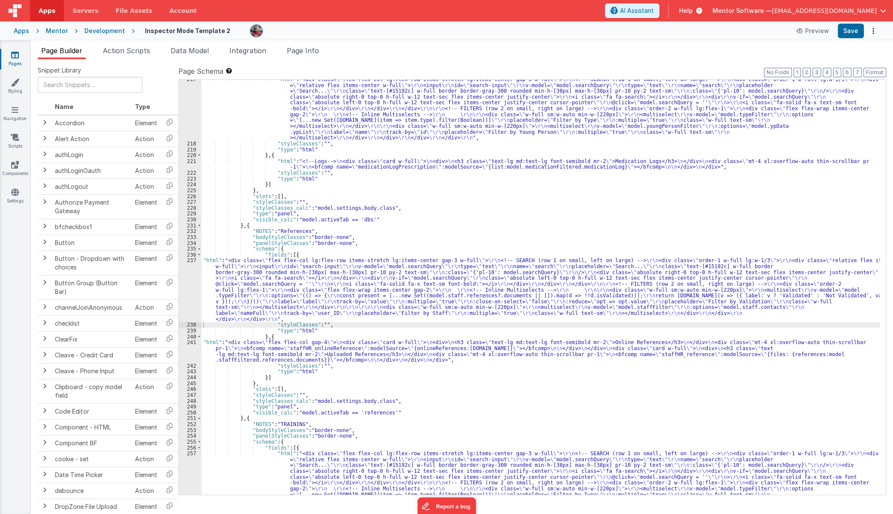
click at [215, 291] on div ""html" : "<div class= \" flex flex-col lg:flex-row items-stretch lg:items-cente…" at bounding box center [541, 347] width 678 height 543
click at [188, 290] on div "237" at bounding box center [190, 289] width 23 height 64
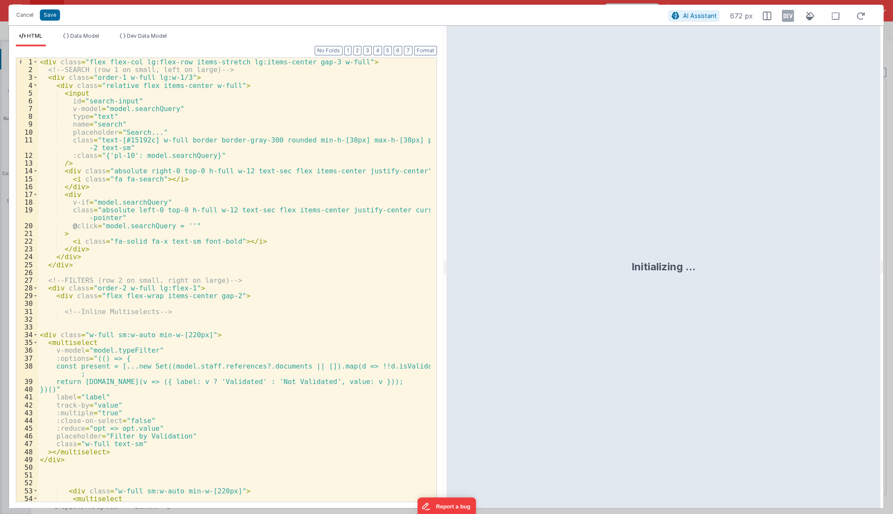
scroll to position [70, 0]
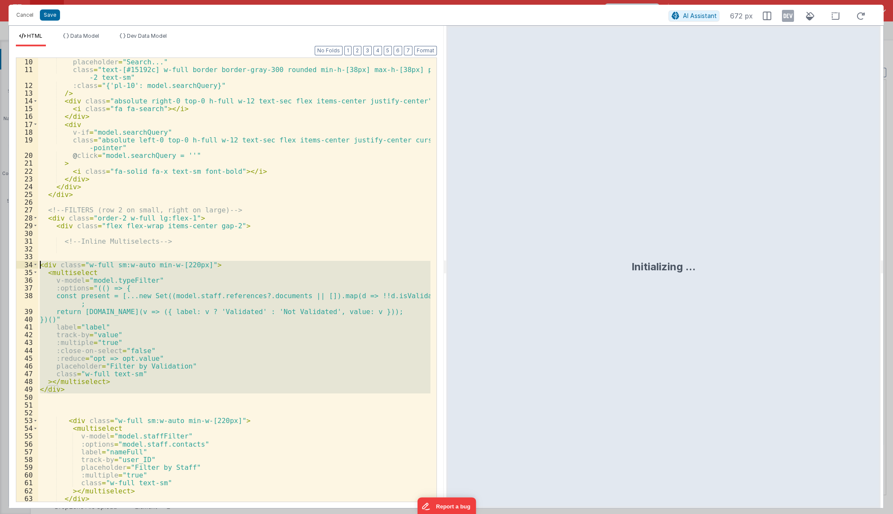
drag, startPoint x: 70, startPoint y: 393, endPoint x: 30, endPoint y: 265, distance: 133.9
click at [30, 265] on div "9 10 11 12 13 14 15 16 17 18 19 20 21 22 23 24 25 26 27 28 29 30 31 32 33 34 35…" at bounding box center [226, 279] width 421 height 444
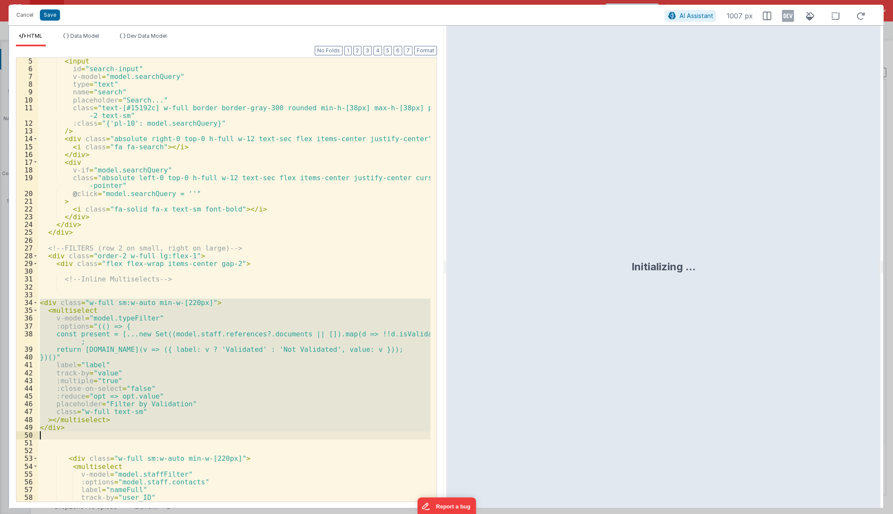
scroll to position [32, 0]
click at [42, 310] on div "< input id = "search-input" v-model = "model.searchQuery" type = "text" name = …" at bounding box center [234, 279] width 392 height 443
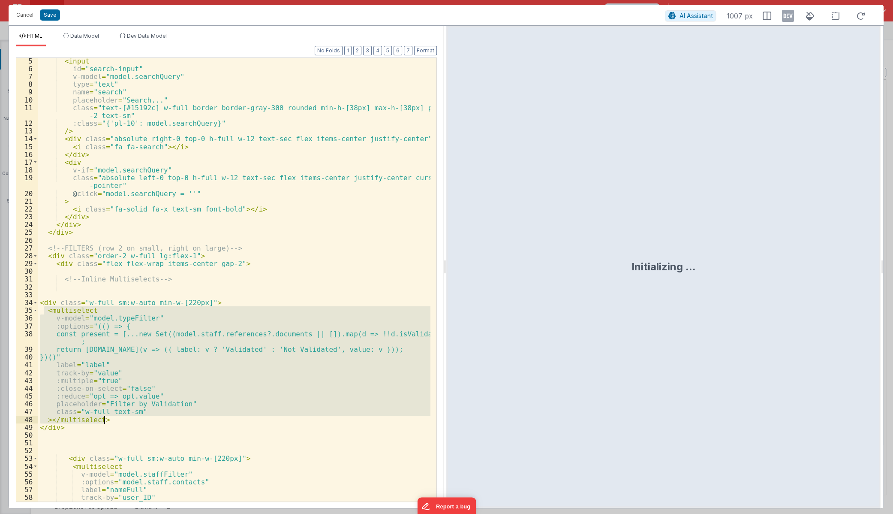
drag, startPoint x: 42, startPoint y: 310, endPoint x: 133, endPoint y: 419, distance: 142.2
click at [133, 419] on div "< input id = "search-input" v-model = "model.searchQuery" type = "text" name = …" at bounding box center [234, 286] width 392 height 459
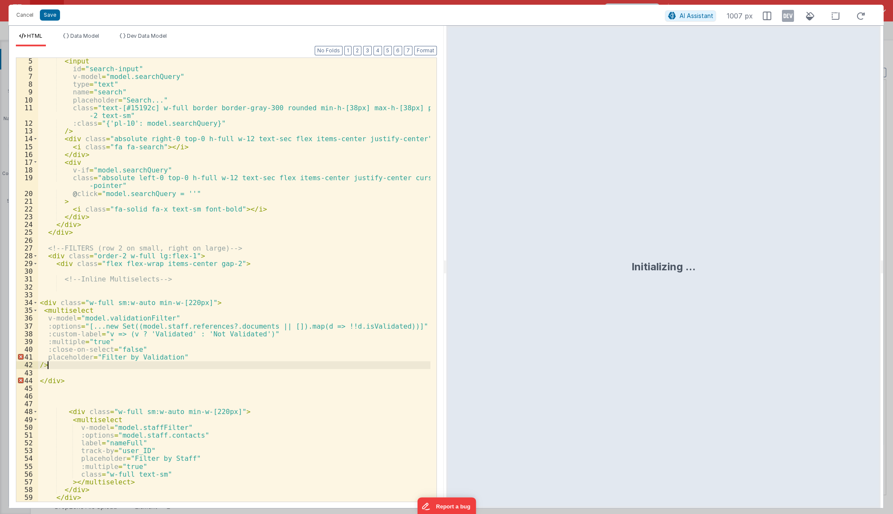
click at [48, 365] on div "< input id = "search-input" v-model = "model.searchQuery" type = "text" name = …" at bounding box center [234, 286] width 392 height 459
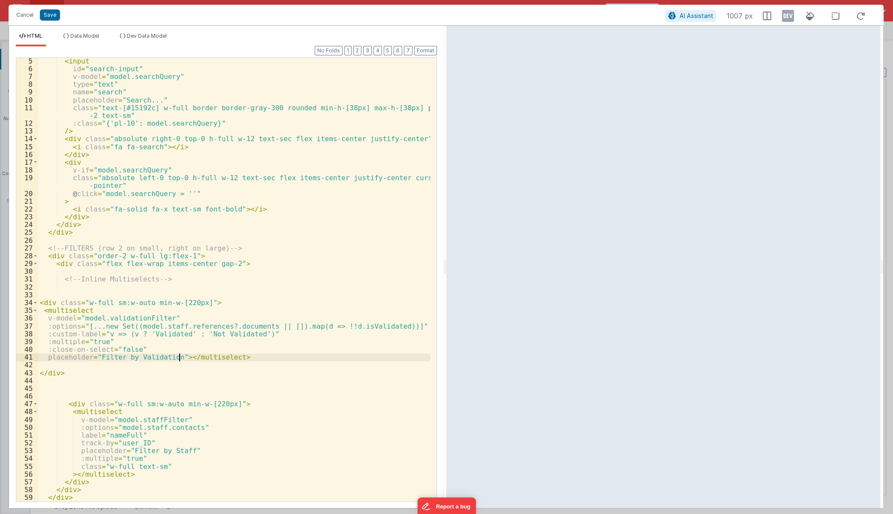
click at [55, 21] on div "Cancel Save AI Assistant 1007 px" at bounding box center [446, 15] width 875 height 21
click at [46, 17] on button "Save" at bounding box center [50, 14] width 20 height 11
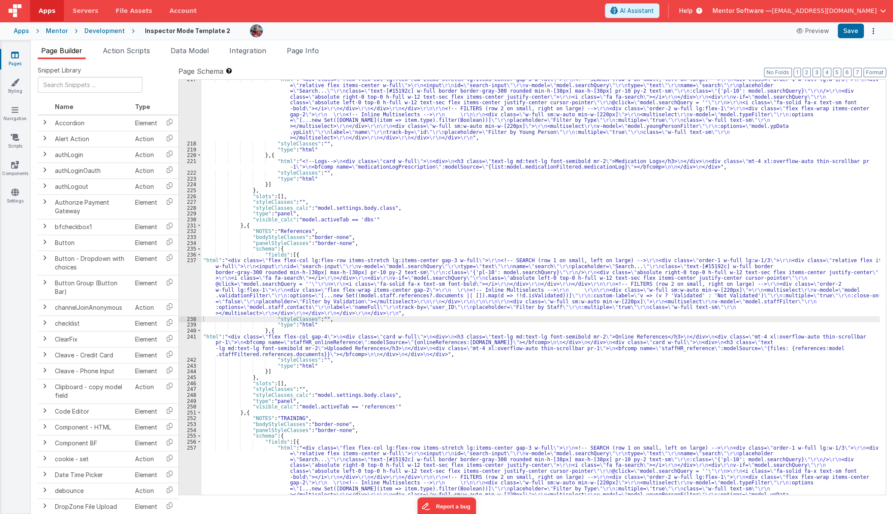
click at [181, 55] on li "Data Model" at bounding box center [189, 52] width 45 height 14
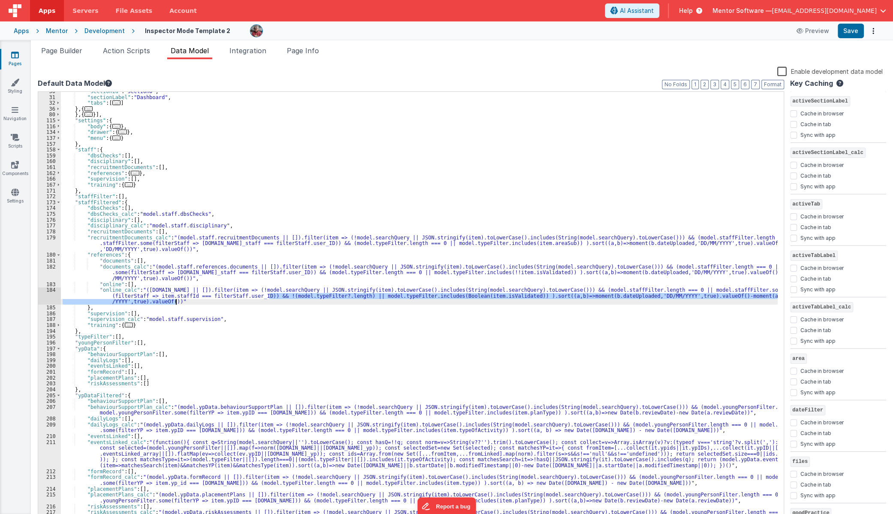
drag, startPoint x: 270, startPoint y: 295, endPoint x: 506, endPoint y: 299, distance: 236.3
click at [506, 299] on div ""sectionId" : "section0" , "sectionLabel" : "Dashboard" , "tabs" : [ ... ] } , …" at bounding box center [419, 308] width 717 height 441
click at [506, 298] on div ""sectionId" : "section0" , "sectionLabel" : "Dashboard" , "tabs" : [ ... ] } , …" at bounding box center [419, 306] width 717 height 429
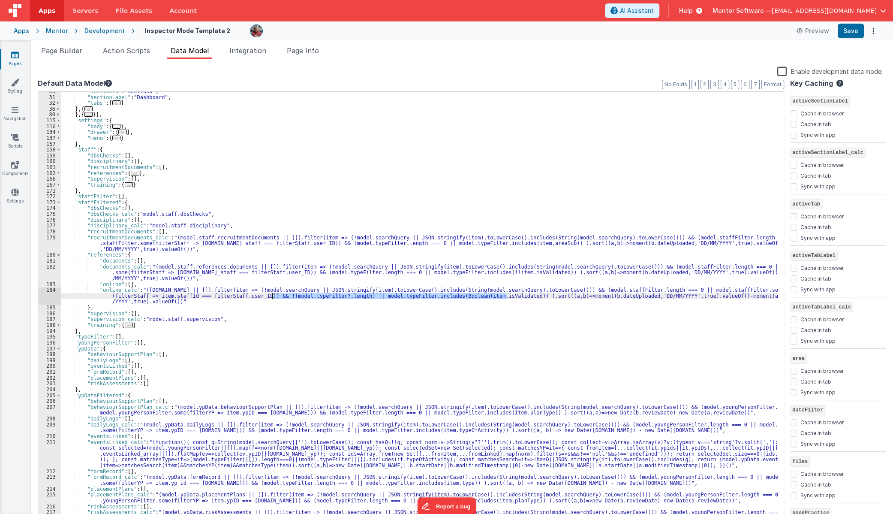
drag, startPoint x: 506, startPoint y: 296, endPoint x: 274, endPoint y: 296, distance: 231.6
click at [273, 297] on div ""sectionId" : "section0" , "sectionLabel" : "Dashboard" , "tabs" : [ ... ] } , …" at bounding box center [419, 308] width 717 height 441
drag, startPoint x: 850, startPoint y: 31, endPoint x: 872, endPoint y: 33, distance: 22.4
click at [849, 31] on button "Save" at bounding box center [851, 31] width 26 height 15
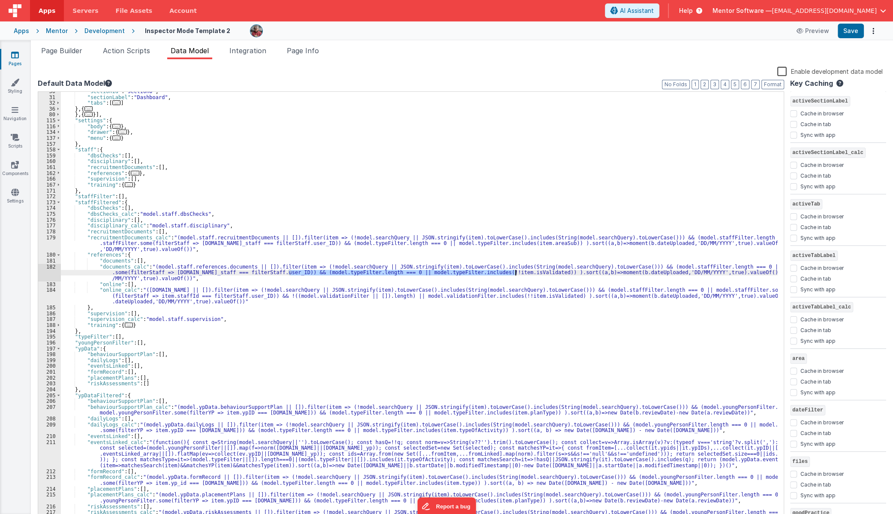
drag, startPoint x: 289, startPoint y: 273, endPoint x: 515, endPoint y: 272, distance: 225.6
click at [515, 272] on div ""sectionId" : "section0" , "sectionLabel" : "Dashboard" , "tabs" : [ ... ] } , …" at bounding box center [419, 308] width 717 height 441
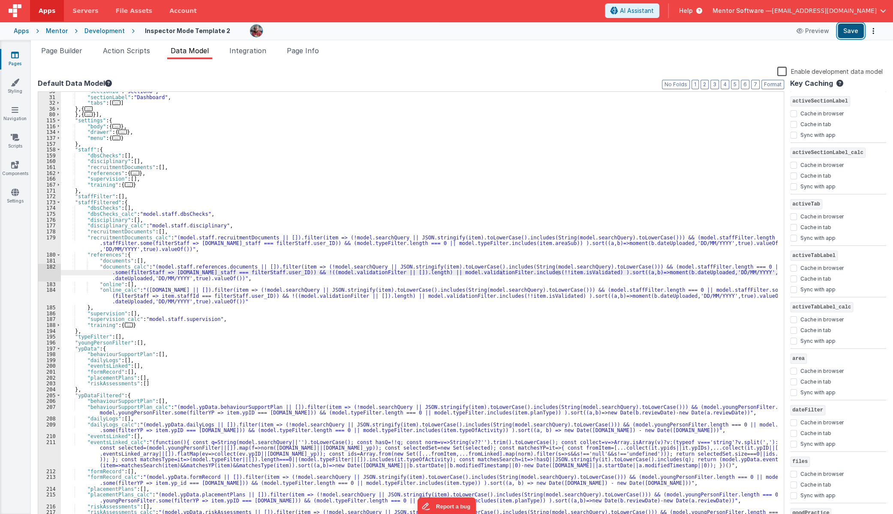
click at [853, 26] on button "Save" at bounding box center [851, 31] width 26 height 15
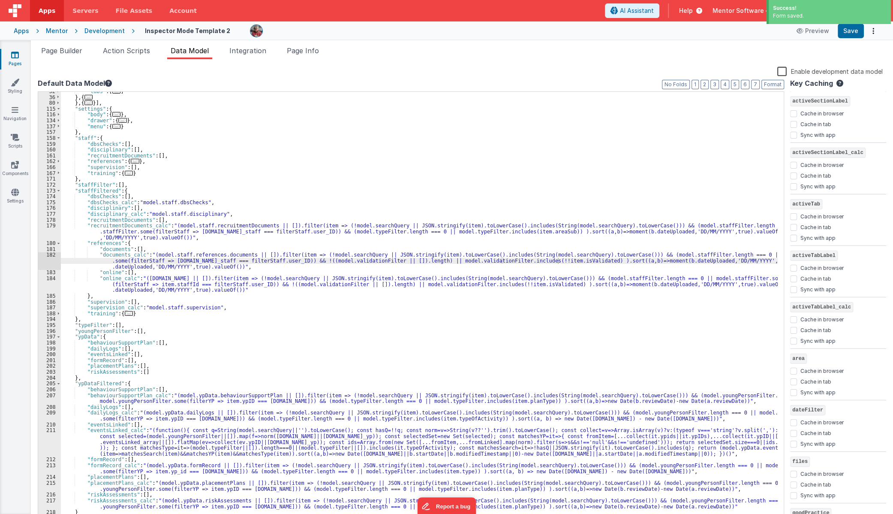
scroll to position [202, 0]
click at [515, 306] on div ""tabs" : [ ... ] } , { ... } , { ... }] , "settings" : { "body" : { ... } , "dr…" at bounding box center [419, 308] width 717 height 441
drag, startPoint x: 69, startPoint y: 48, endPoint x: 1, endPoint y: 54, distance: 67.6
click at [69, 48] on span "Page Builder" at bounding box center [61, 50] width 41 height 9
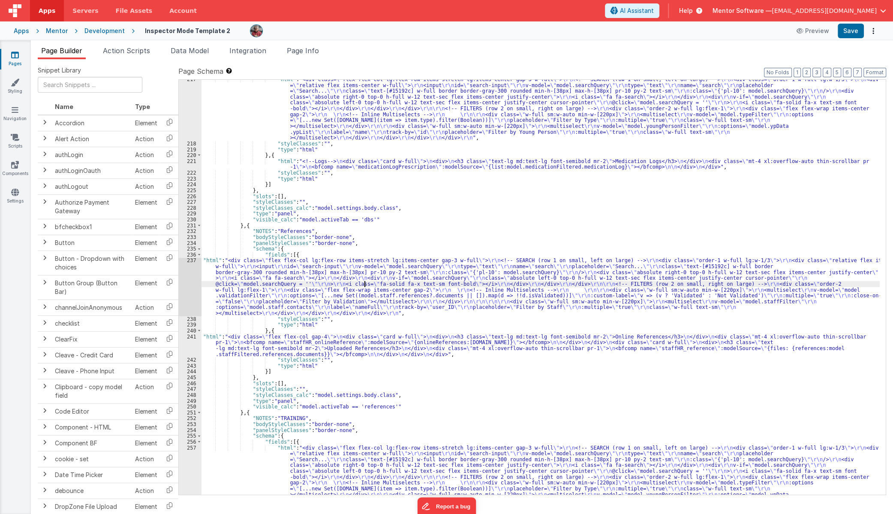
click at [365, 284] on div ""html" : "<div class= \" flex flex-col lg:flex-row items-stretch lg:items-cente…" at bounding box center [541, 347] width 678 height 543
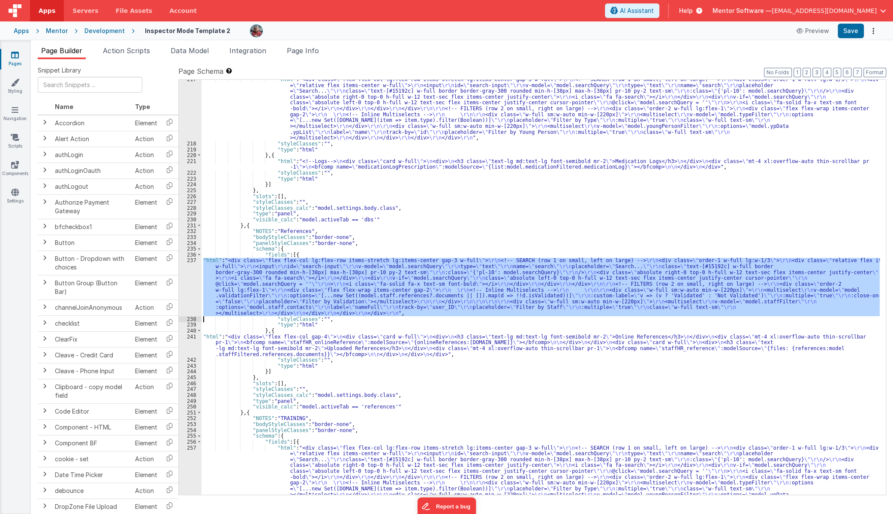
click at [190, 297] on div "237" at bounding box center [190, 286] width 23 height 58
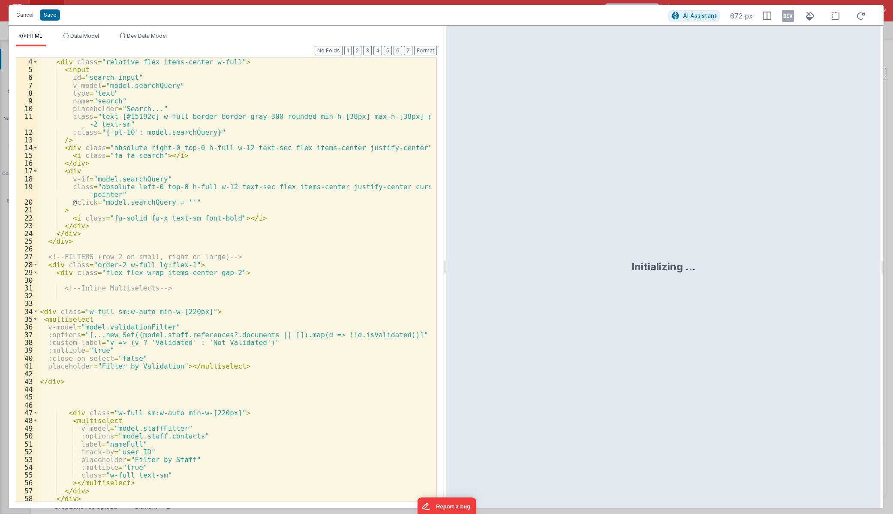
scroll to position [47, 0]
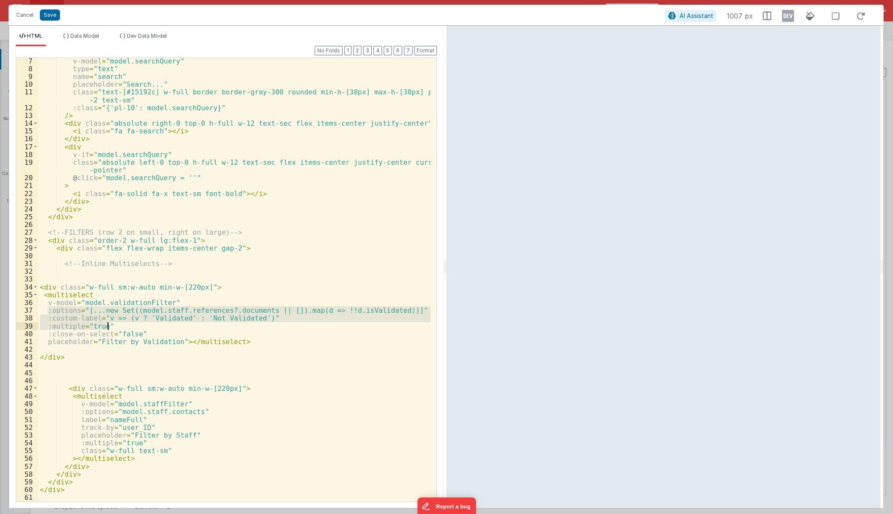
drag, startPoint x: 46, startPoint y: 310, endPoint x: 402, endPoint y: 323, distance: 355.7
click at [402, 323] on div "v-model = "model.searchQuery" type = "text" name = "search" placeholder = "Sear…" at bounding box center [234, 286] width 392 height 459
click at [395, 319] on div "v-model = "model.searchQuery" type = "text" name = "search" placeholder = "Sear…" at bounding box center [234, 279] width 392 height 443
drag, startPoint x: 307, startPoint y: 318, endPoint x: 28, endPoint y: 310, distance: 278.8
click at [28, 310] on div "7 8 9 10 11 12 13 14 15 16 17 18 19 20 21 22 23 24 25 26 27 28 29 30 31 32 33 3…" at bounding box center [226, 279] width 421 height 444
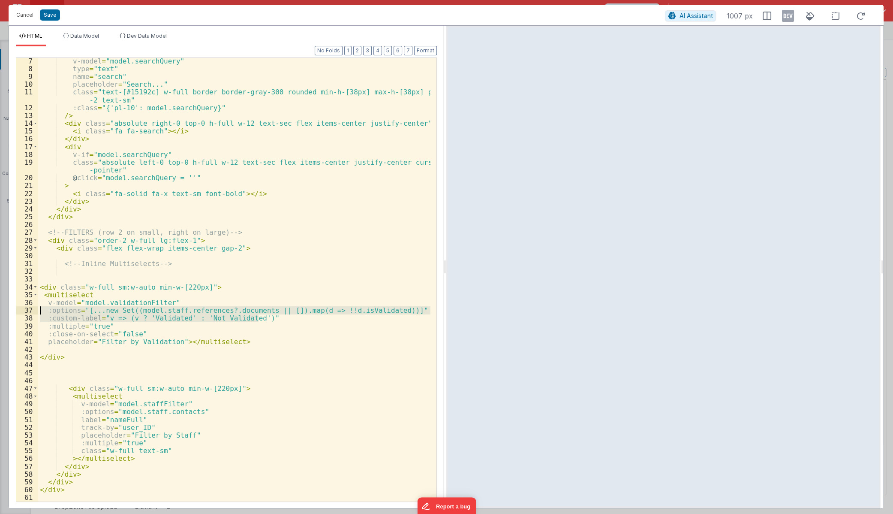
click at [69, 349] on div "v-model = "model.searchQuery" type = "text" name = "search" placeholder = "Sear…" at bounding box center [234, 286] width 392 height 459
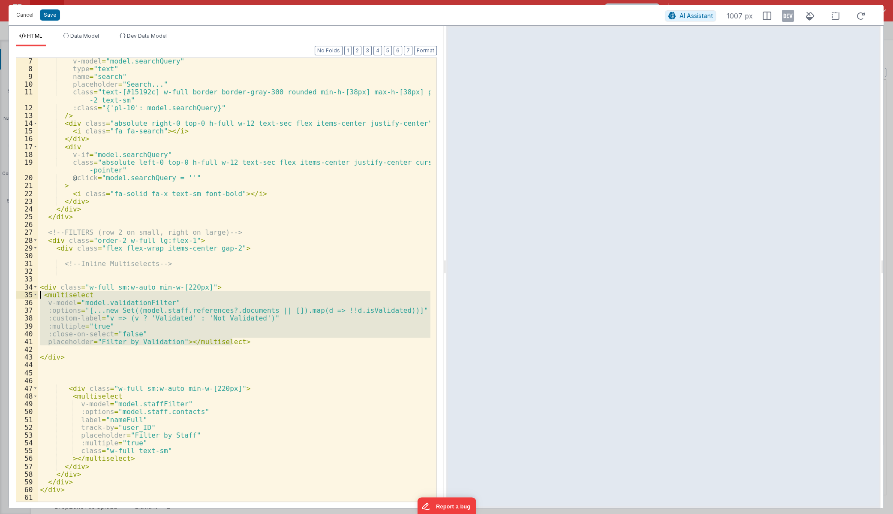
drag, startPoint x: 256, startPoint y: 342, endPoint x: 9, endPoint y: 292, distance: 252.9
click at [9, 292] on div "HTML Data Model Dev Data Model Format 7 6 5 4 3 2 1 No Folds 7 8 9 10 11 12 13 …" at bounding box center [446, 266] width 875 height 483
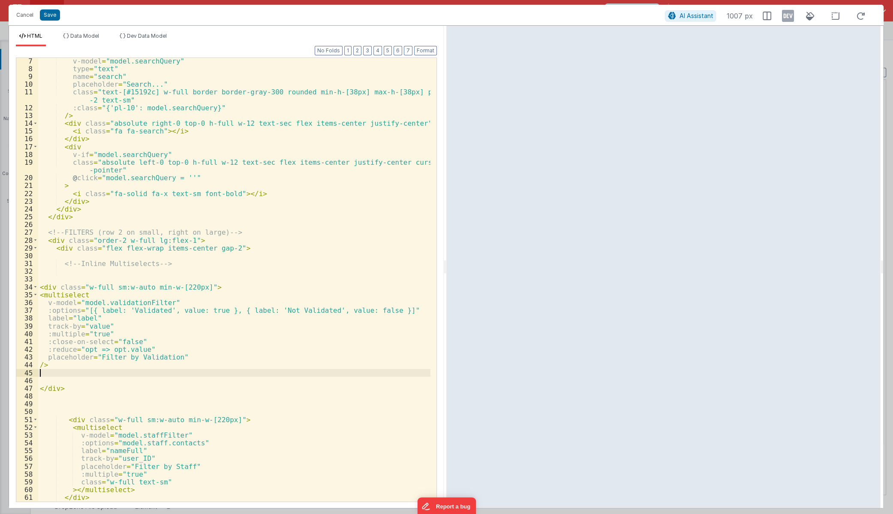
scroll to position [48, 0]
click at [69, 368] on div "v-model = "model.searchQuery" type = "text" name = "search" placeholder = "Sear…" at bounding box center [234, 286] width 392 height 459
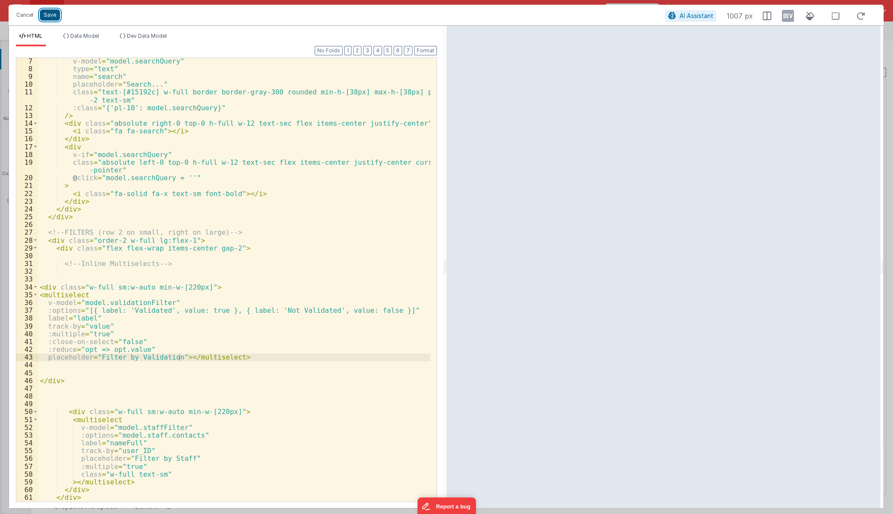
click at [49, 13] on button "Save" at bounding box center [50, 14] width 20 height 11
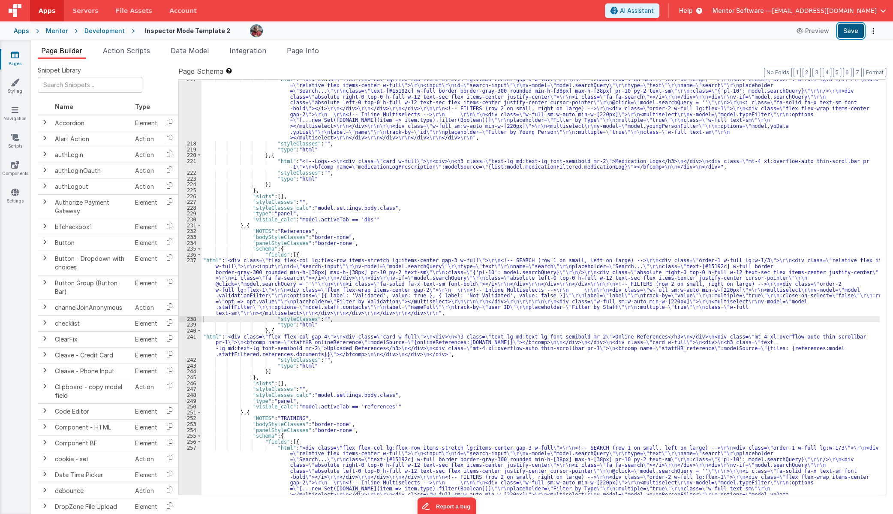
click at [853, 32] on button "Save" at bounding box center [851, 31] width 26 height 15
click at [627, 274] on div ""html" : "<div class= \" flex flex-col lg:flex-row items-stretch lg:items-cente…" at bounding box center [541, 347] width 678 height 543
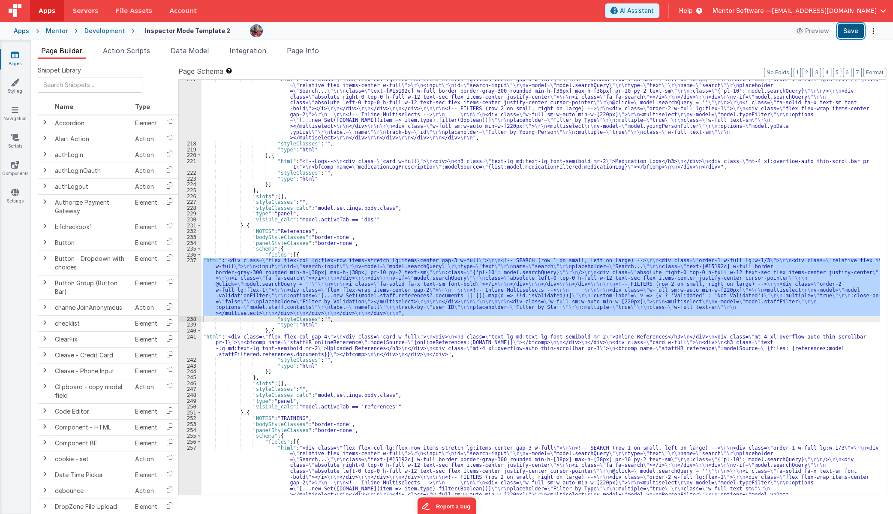
click at [857, 29] on button "Save" at bounding box center [851, 31] width 26 height 15
click at [263, 273] on div ""html" : "<div class= \" flex flex-col lg:flex-row items-stretch lg:items-cente…" at bounding box center [541, 287] width 678 height 415
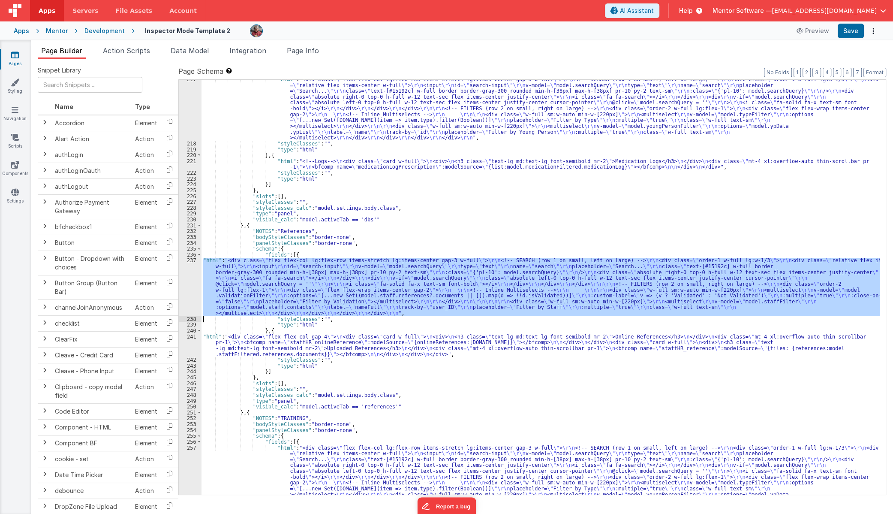
click at [193, 287] on div "237" at bounding box center [190, 286] width 23 height 58
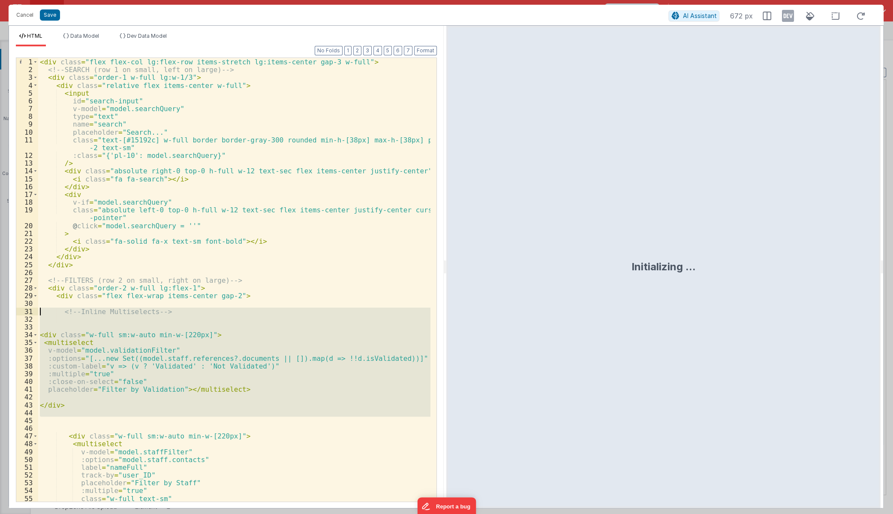
drag, startPoint x: -39, startPoint y: 262, endPoint x: 71, endPoint y: 319, distance: 124.3
click at [33, 309] on div "1 2 3 4 5 6 7 8 9 10 11 12 13 14 15 16 17 18 19 20 21 22 23 24 25 26 27 28 29 3…" at bounding box center [226, 279] width 421 height 444
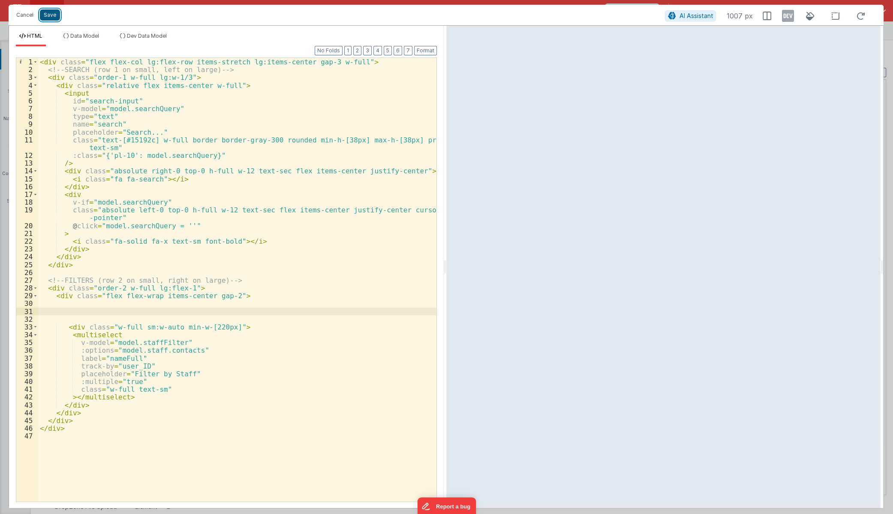
click at [48, 16] on button "Save" at bounding box center [50, 14] width 20 height 11
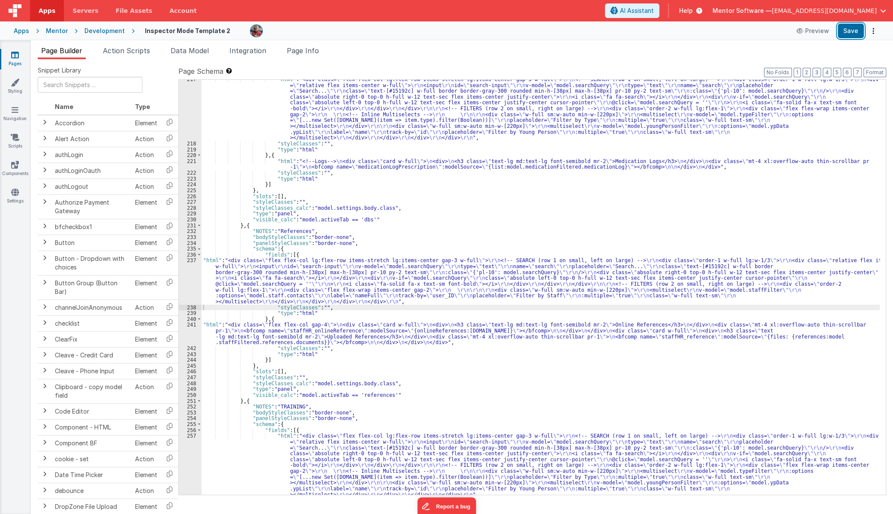
click at [853, 29] on button "Save" at bounding box center [851, 31] width 26 height 15
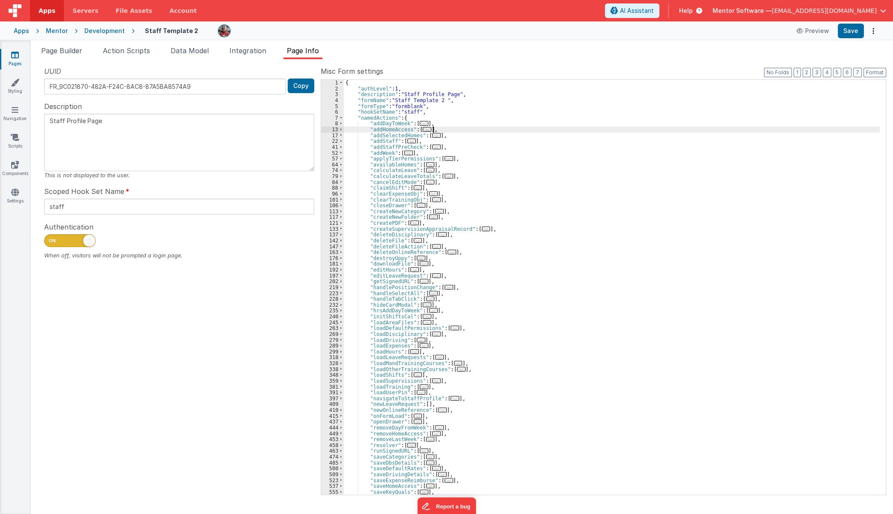
click at [15, 55] on icon at bounding box center [15, 55] width 8 height 9
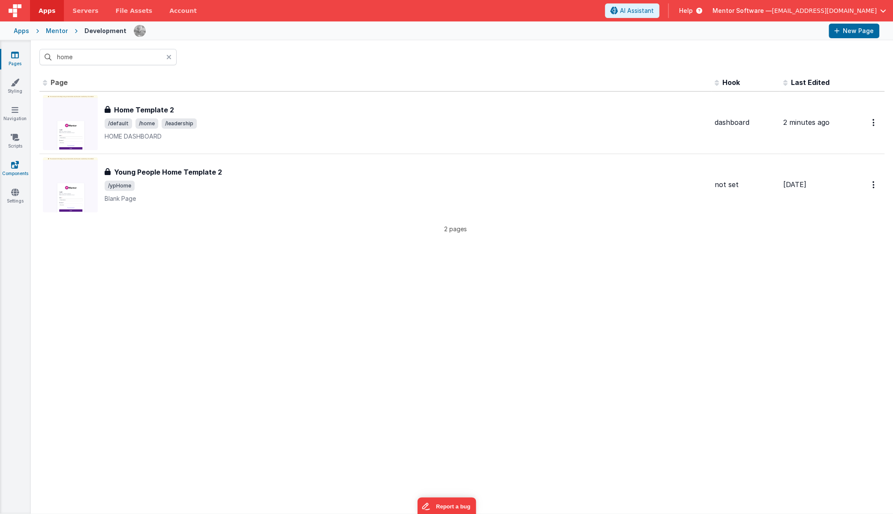
click at [23, 162] on link "Components" at bounding box center [15, 168] width 31 height 17
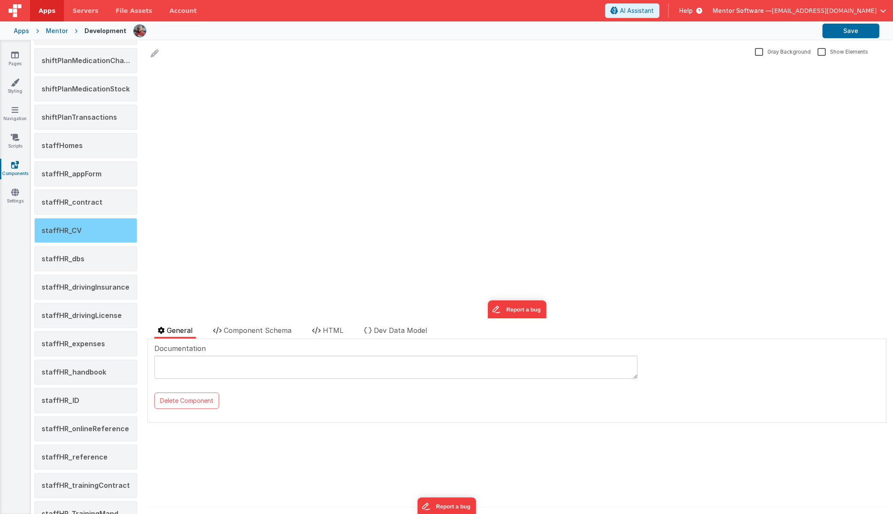
scroll to position [935, 0]
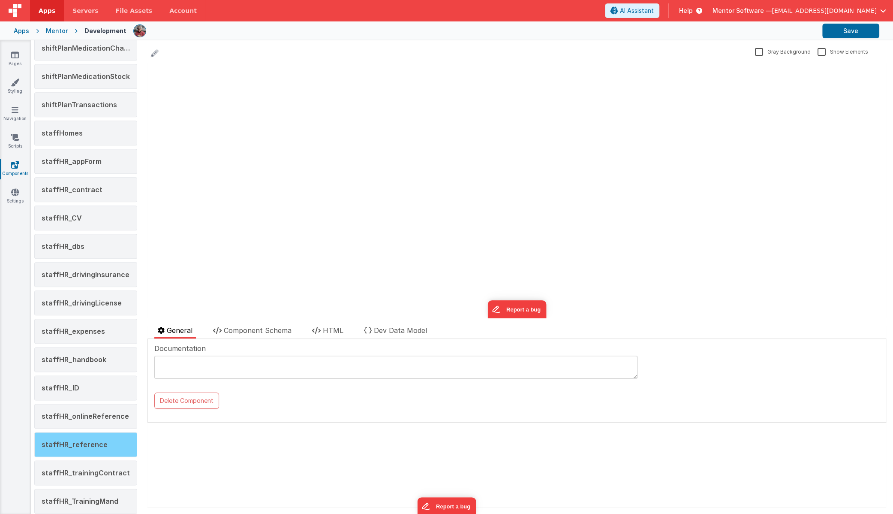
click at [104, 447] on div "staffHR_reference" at bounding box center [85, 444] width 103 height 25
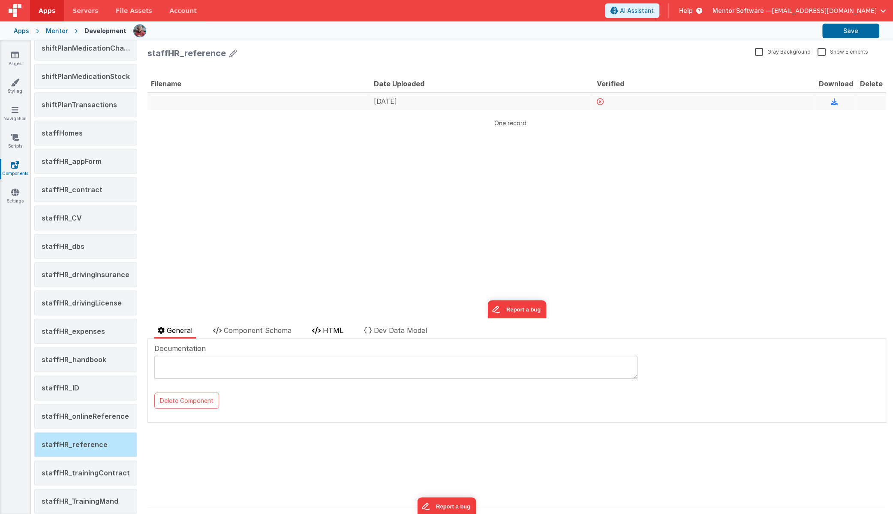
click at [319, 329] on icon at bounding box center [316, 330] width 9 height 7
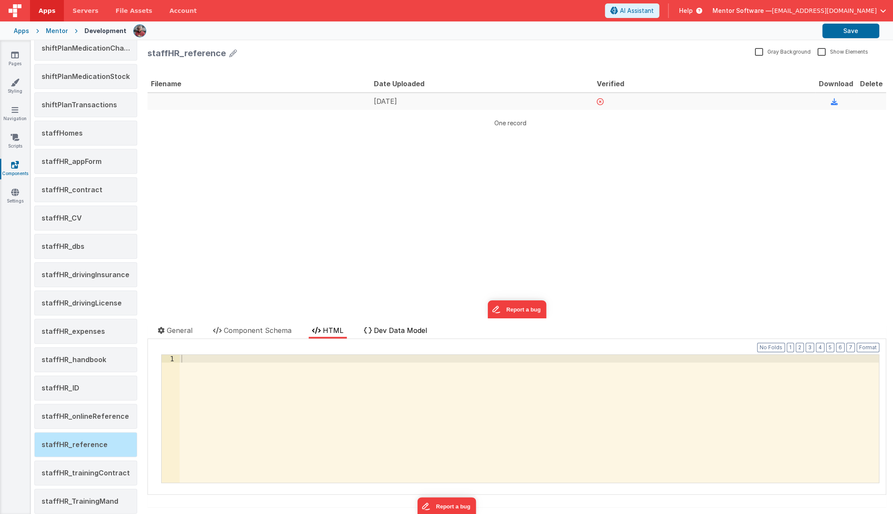
click at [393, 330] on span "Dev Data Model" at bounding box center [400, 330] width 53 height 9
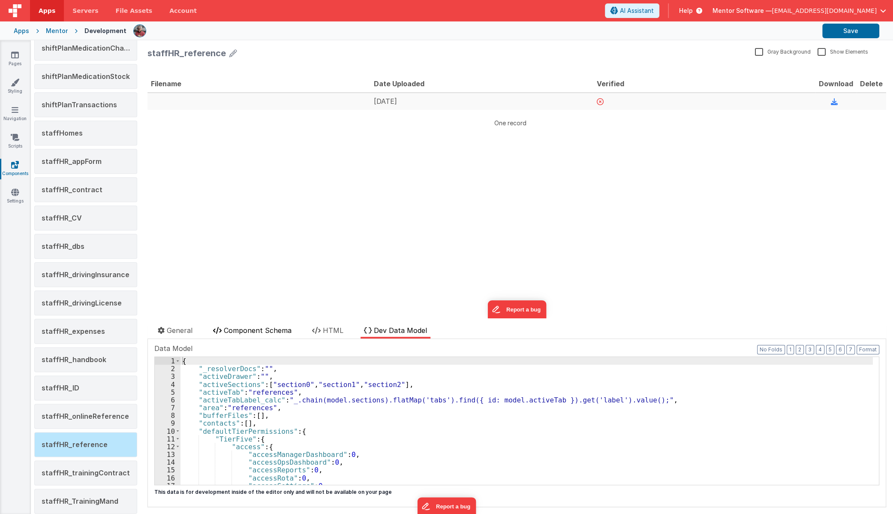
click at [275, 328] on span "Component Schema" at bounding box center [258, 330] width 68 height 9
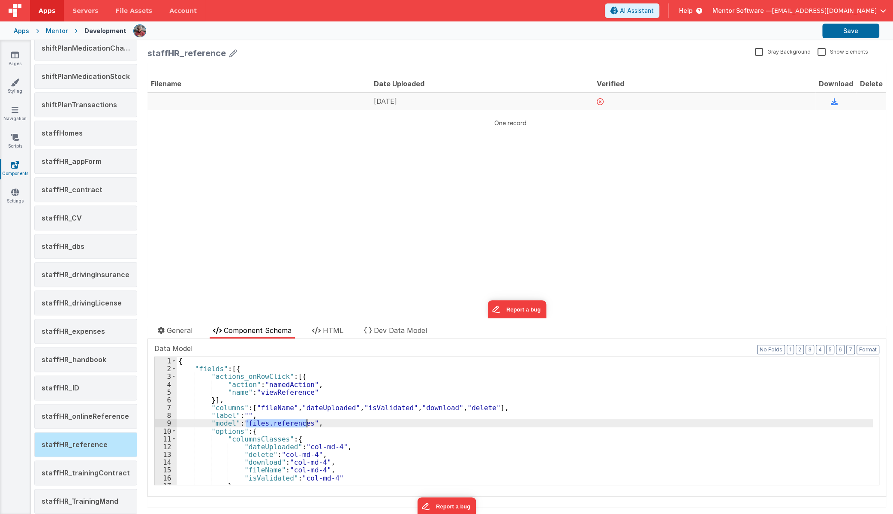
drag, startPoint x: 246, startPoint y: 423, endPoint x: 307, endPoint y: 424, distance: 61.8
click at [307, 424] on div "{ "fields" : [{ "actions_onRowClick" : [{ "action" : "namedAction" , "name" : "…" at bounding box center [525, 428] width 696 height 143
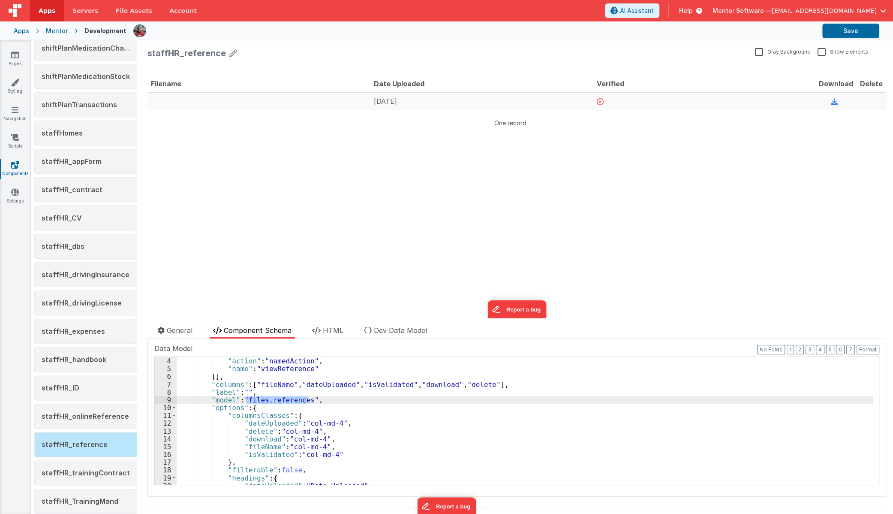
scroll to position [47, 0]
